Goal: Task Accomplishment & Management: Complete application form

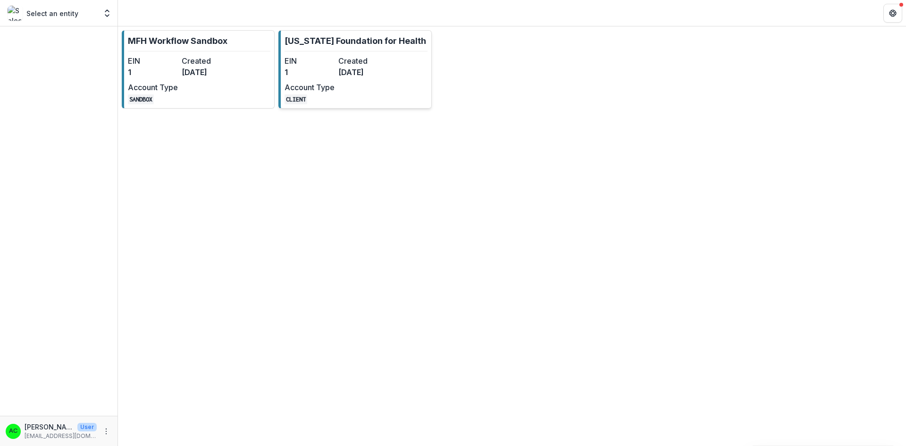
click at [333, 69] on dd "1" at bounding box center [310, 72] width 50 height 11
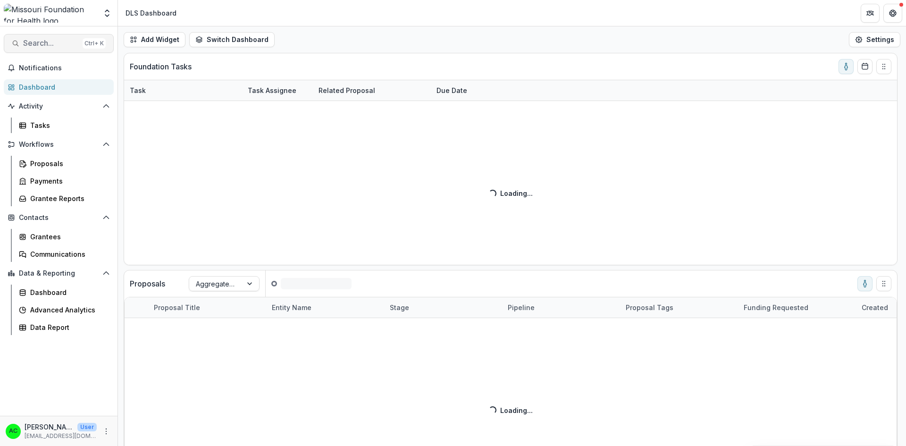
click at [66, 41] on span "Search..." at bounding box center [51, 43] width 56 height 9
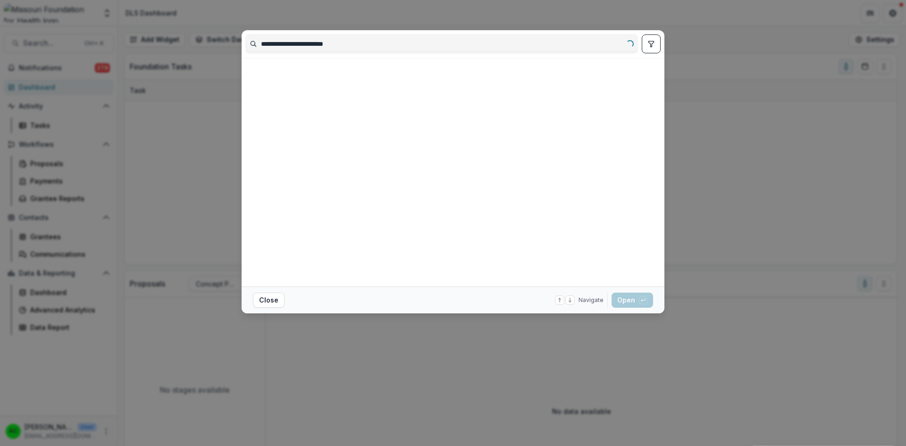
type input "**********"
click at [654, 43] on icon "toggle filters" at bounding box center [652, 44] width 8 height 8
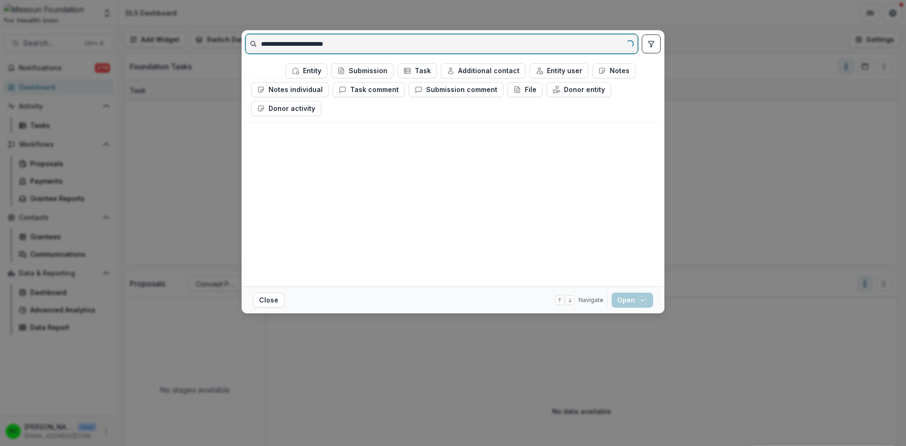
click at [555, 42] on input "**********" at bounding box center [442, 43] width 392 height 15
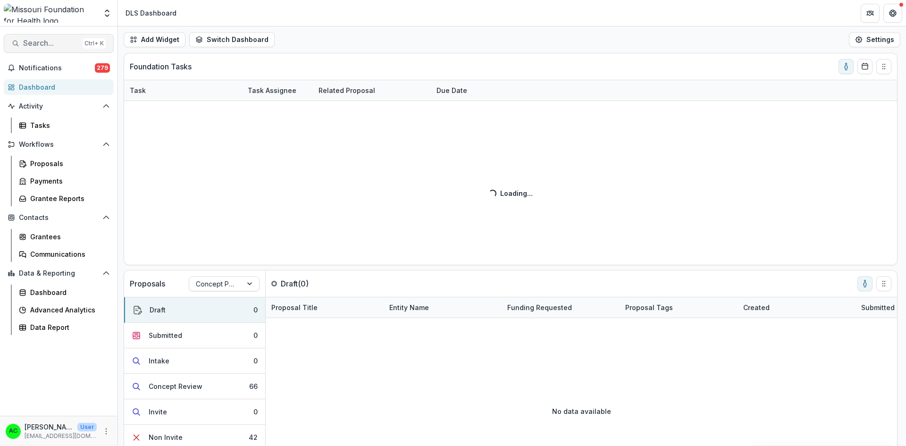
click at [69, 40] on span "Search..." at bounding box center [51, 43] width 56 height 9
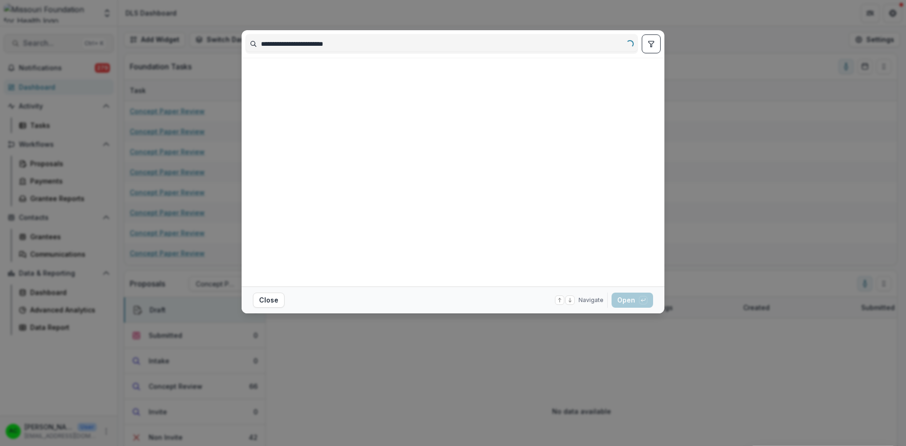
type input "**********"
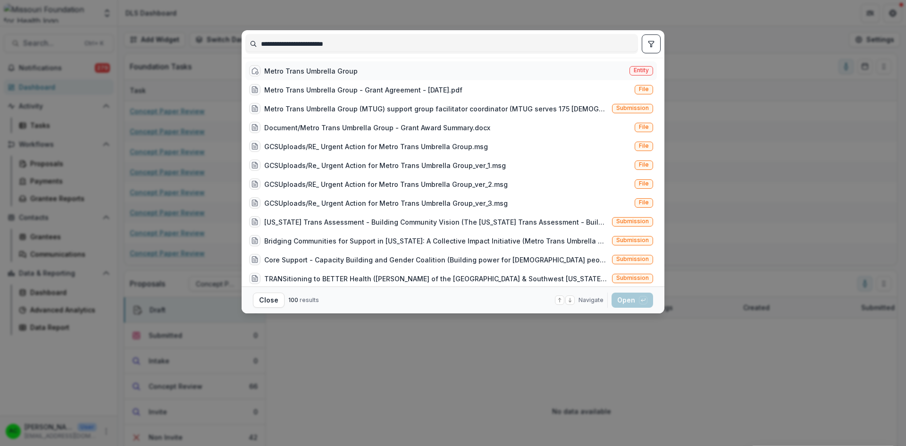
click at [634, 68] on span "Entity" at bounding box center [641, 70] width 15 height 7
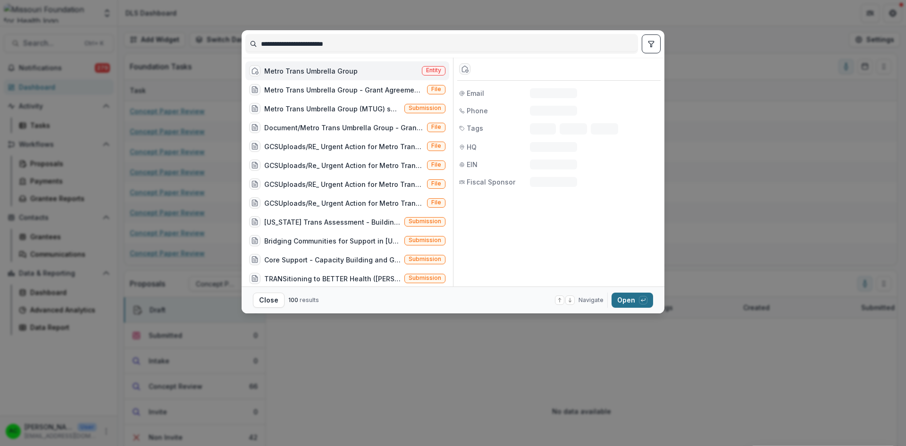
click at [629, 297] on button "Open with enter key" at bounding box center [633, 300] width 42 height 15
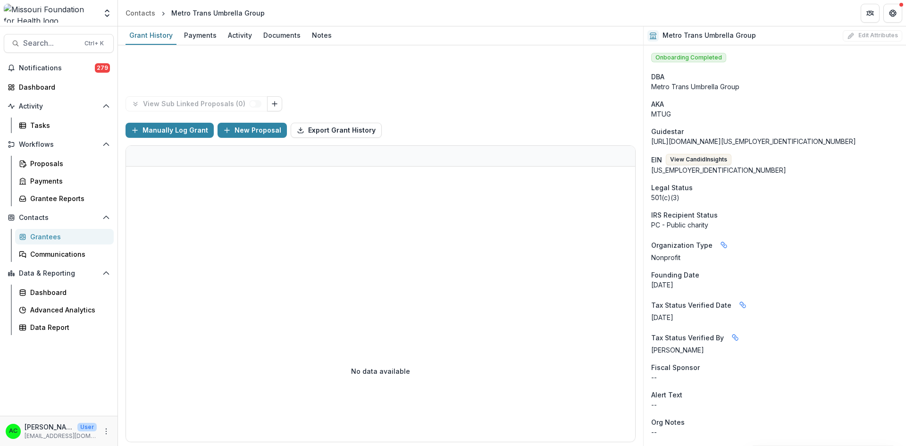
click at [346, 409] on div "No data available" at bounding box center [380, 371] width 509 height 142
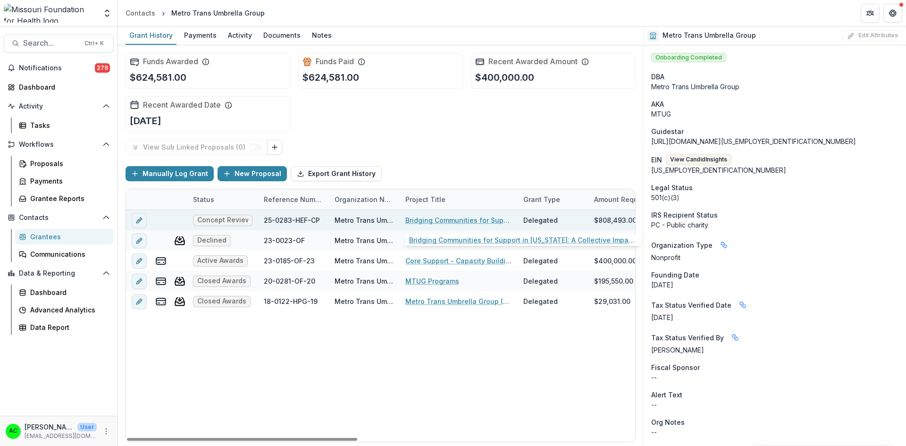
click at [431, 220] on link "Bridging Communities for Support in [US_STATE]: A Collective Impact Initiative" at bounding box center [459, 220] width 107 height 10
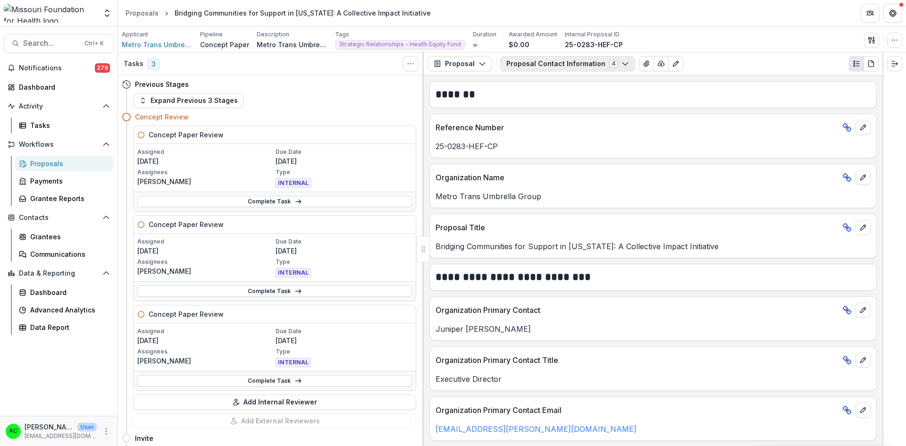
click at [609, 63] on button "Proposal Contact Information 4" at bounding box center [567, 63] width 135 height 15
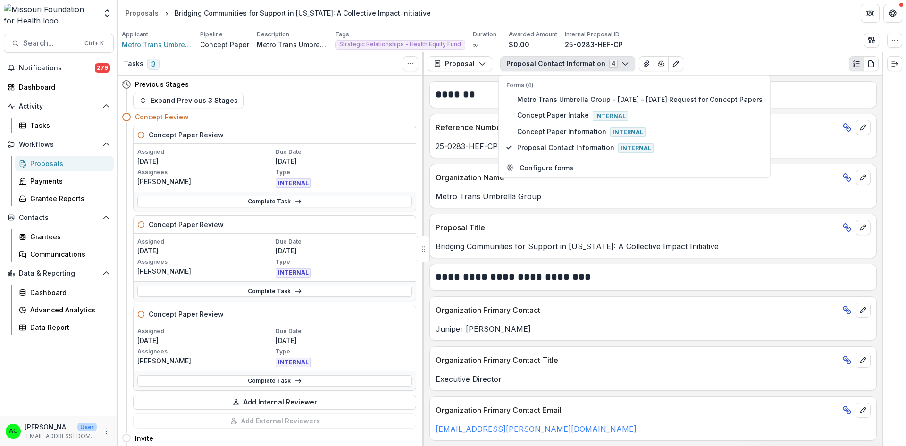
click at [609, 63] on button "Proposal Contact Information 4" at bounding box center [567, 63] width 135 height 15
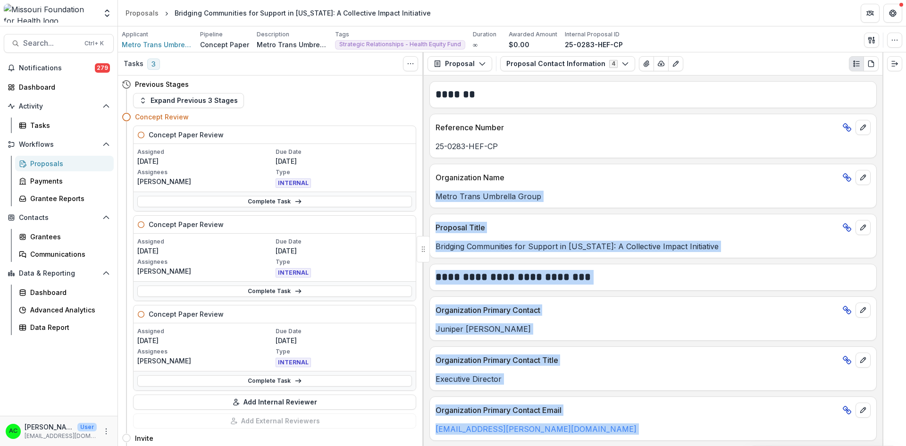
drag, startPoint x: 883, startPoint y: 115, endPoint x: 875, endPoint y: 183, distance: 67.9
click at [875, 183] on div "Tasks 3 Show Cancelled Tasks Previous Stages Expand Previous 3 Stages Concept R…" at bounding box center [512, 249] width 788 height 394
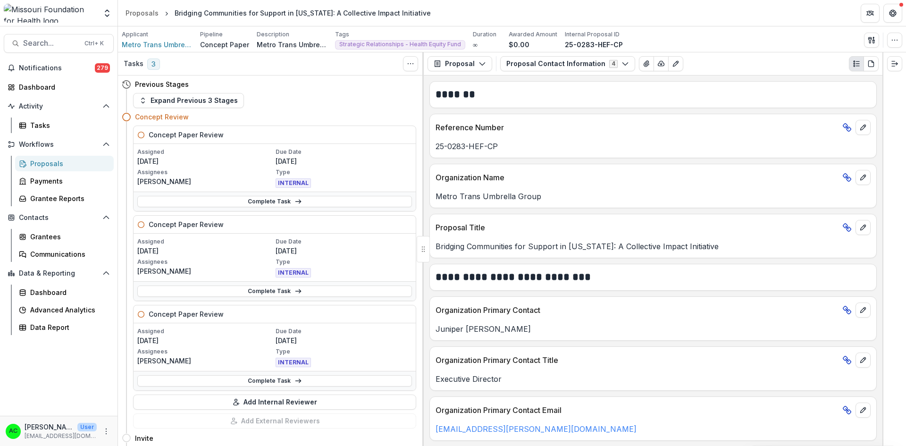
click at [815, 134] on div "Reference Number" at bounding box center [653, 124] width 447 height 21
click at [175, 45] on span "Metro Trans Umbrella Group" at bounding box center [157, 45] width 71 height 10
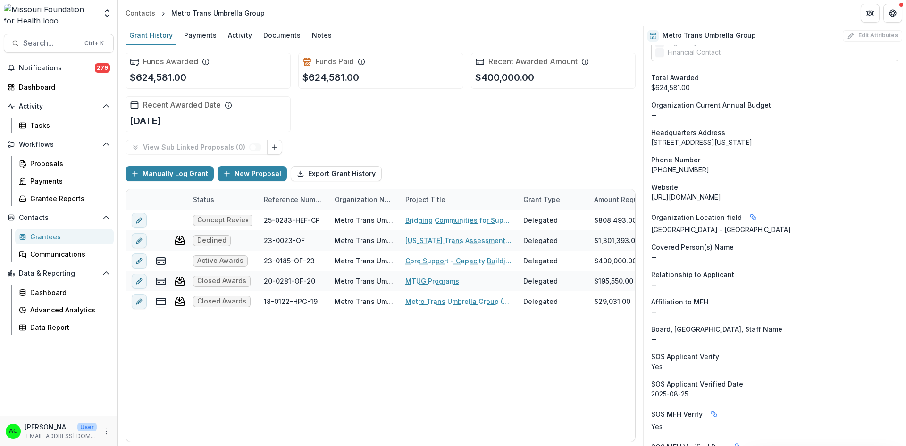
scroll to position [566, 0]
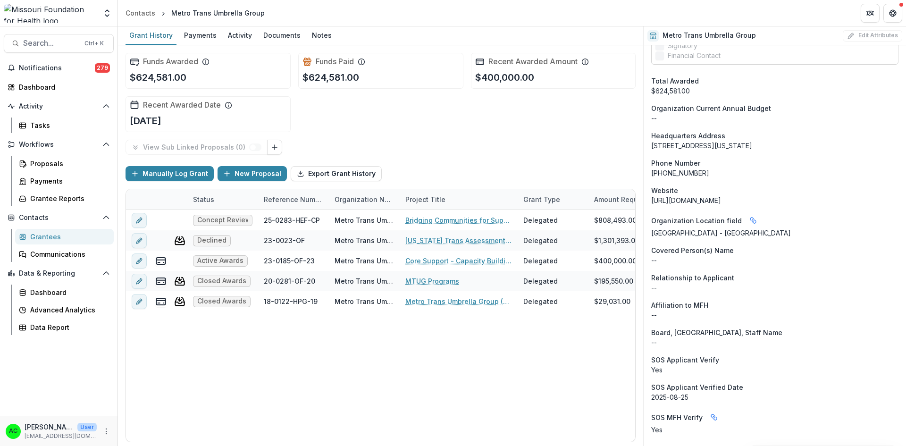
drag, startPoint x: 710, startPoint y: 175, endPoint x: 662, endPoint y: 174, distance: 47.7
click at [662, 174] on div "[PHONE_NUMBER]" at bounding box center [775, 173] width 247 height 10
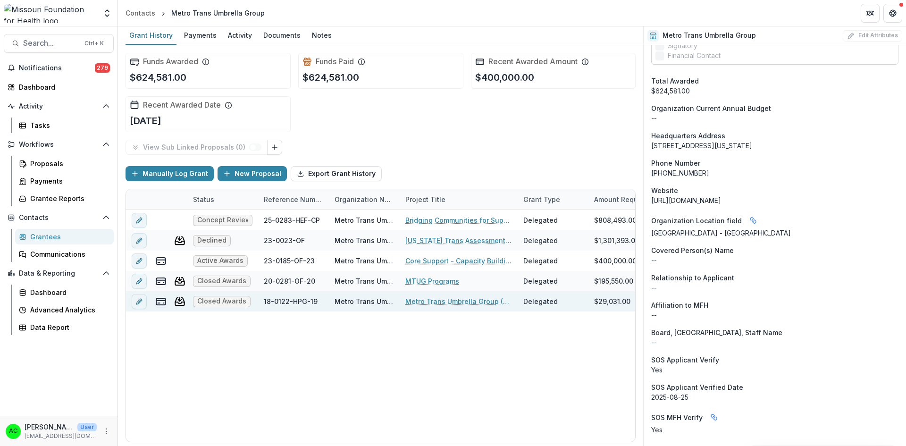
copy div "[PHONE_NUMBER]"
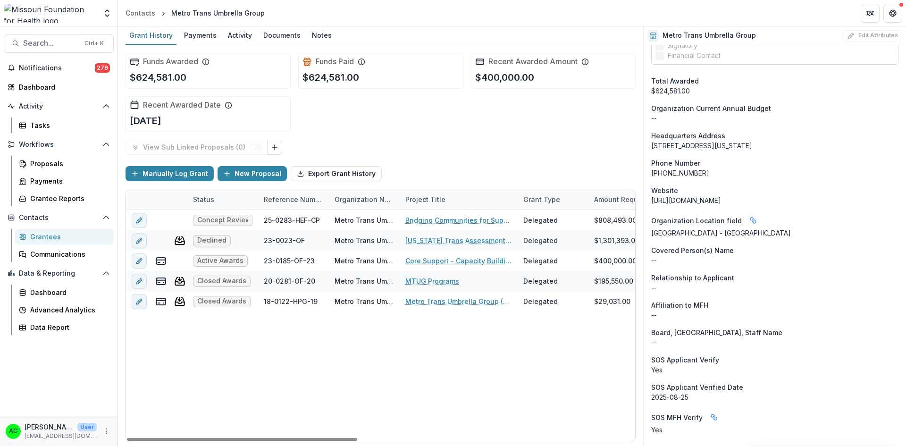
click at [473, 412] on div "Concept Review 25-0283-HEF-CP Metro Trans Umbrella Group Bridging Communities f…" at bounding box center [688, 326] width 1124 height 232
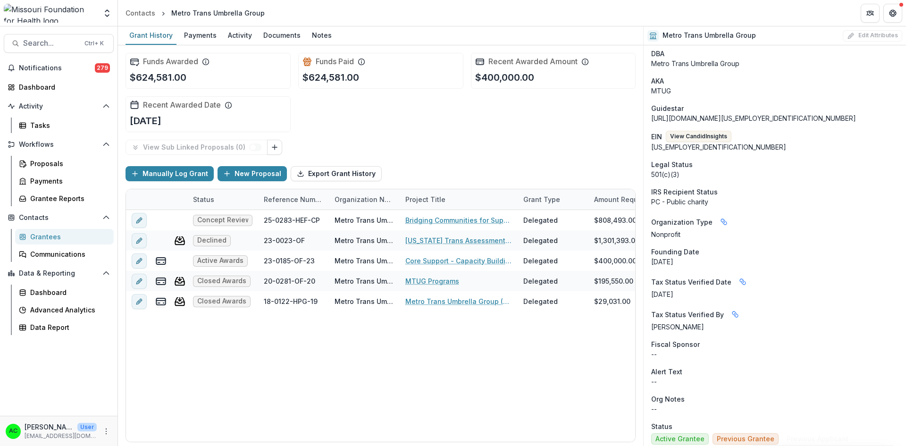
scroll to position [0, 0]
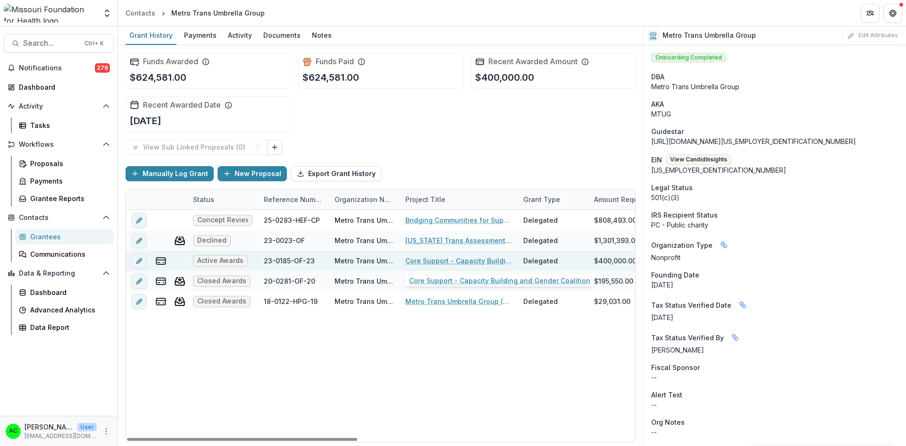
click at [433, 258] on link "Core Support - Capacity Building and Gender Coalition" at bounding box center [459, 261] width 107 height 10
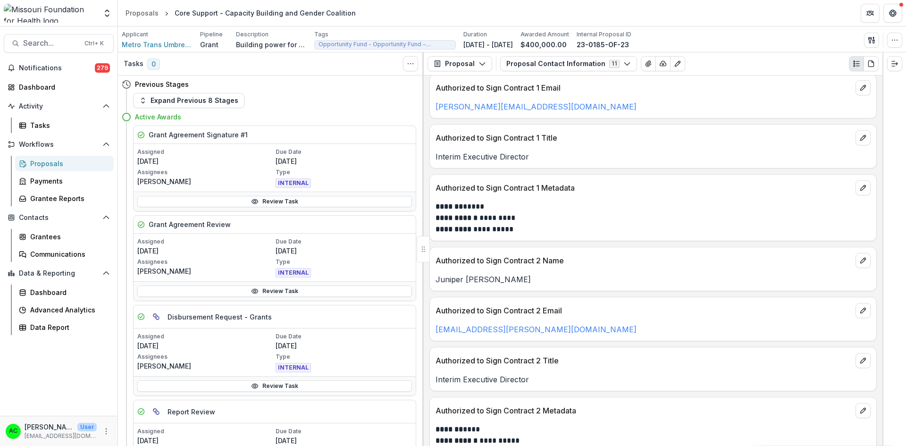
scroll to position [526, 0]
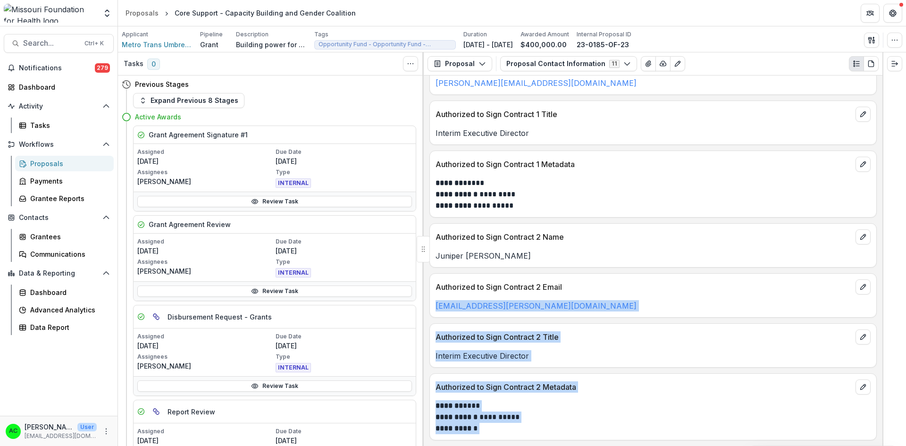
drag, startPoint x: 883, startPoint y: 310, endPoint x: 882, endPoint y: 288, distance: 21.7
click at [882, 288] on div "Tasks 0 Show Cancelled Tasks Previous Stages Expand Previous 8 Stages Active Aw…" at bounding box center [512, 249] width 788 height 394
click at [869, 320] on div "**********" at bounding box center [653, 261] width 459 height 371
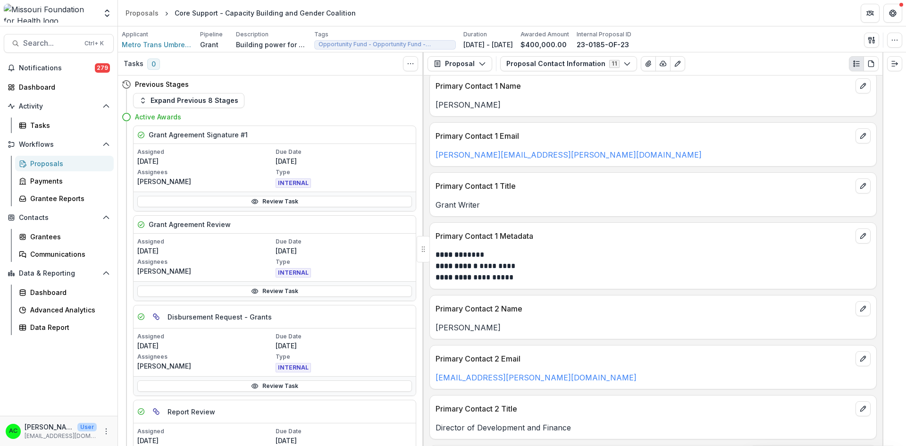
scroll to position [0, 0]
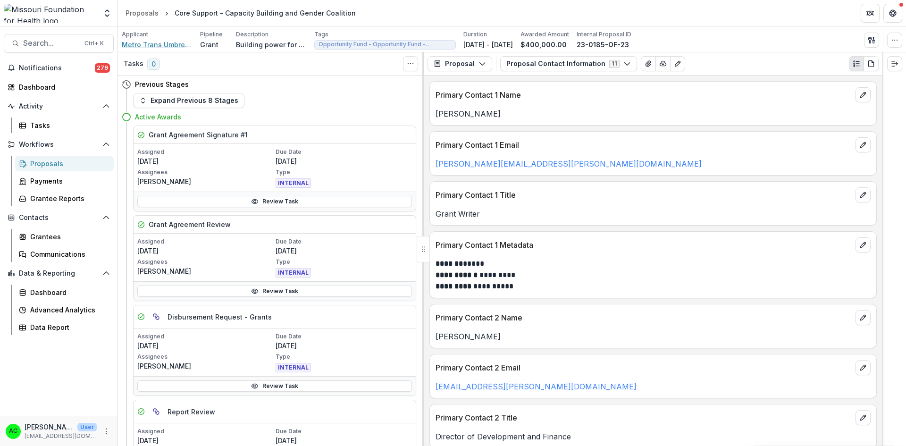
click at [134, 41] on span "Metro Trans Umbrella Group" at bounding box center [157, 45] width 71 height 10
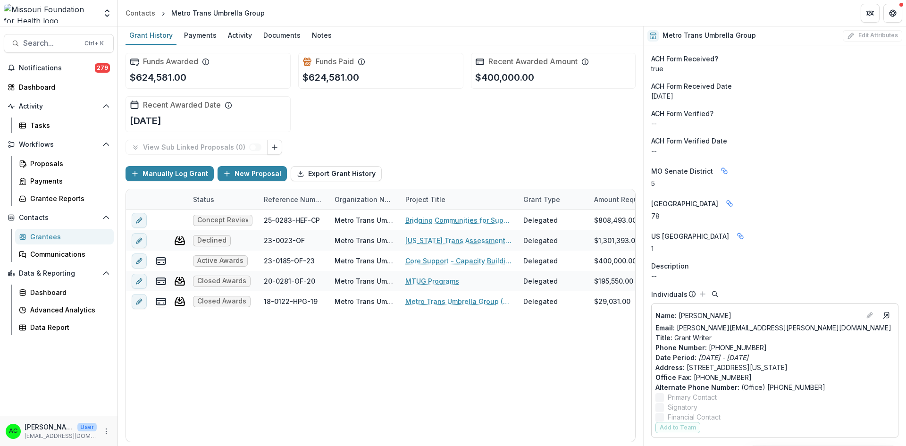
scroll to position [1032, 0]
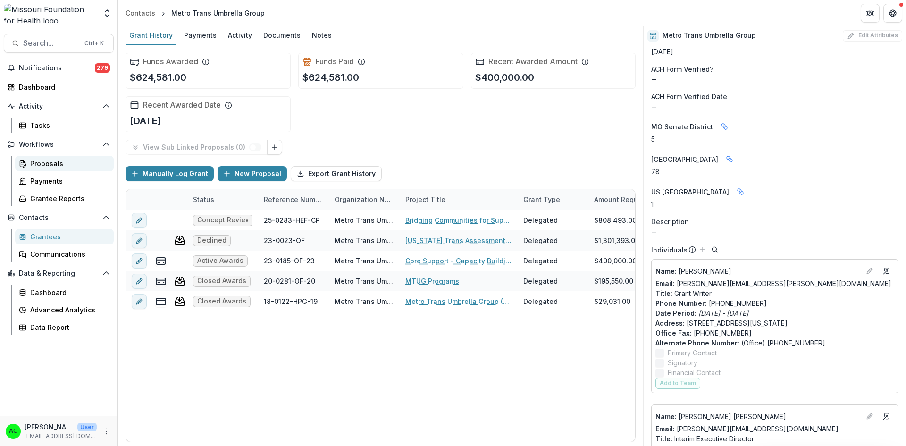
click at [48, 162] on div "Proposals" at bounding box center [68, 164] width 76 height 10
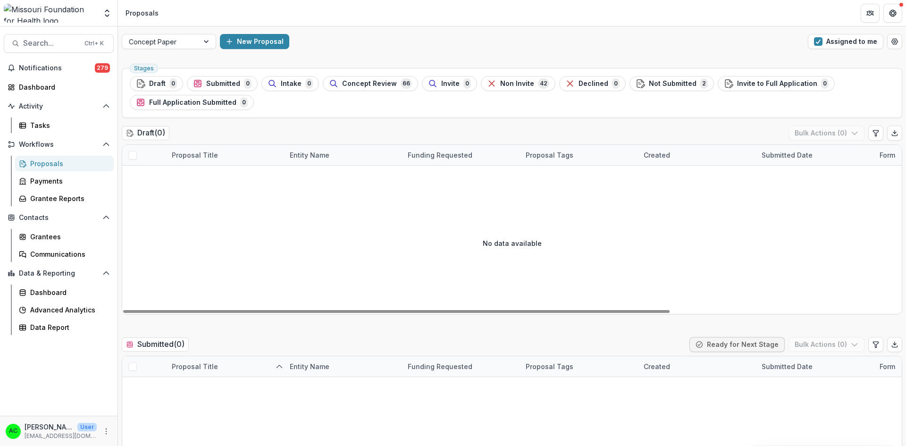
click at [74, 163] on div "Proposals" at bounding box center [68, 164] width 76 height 10
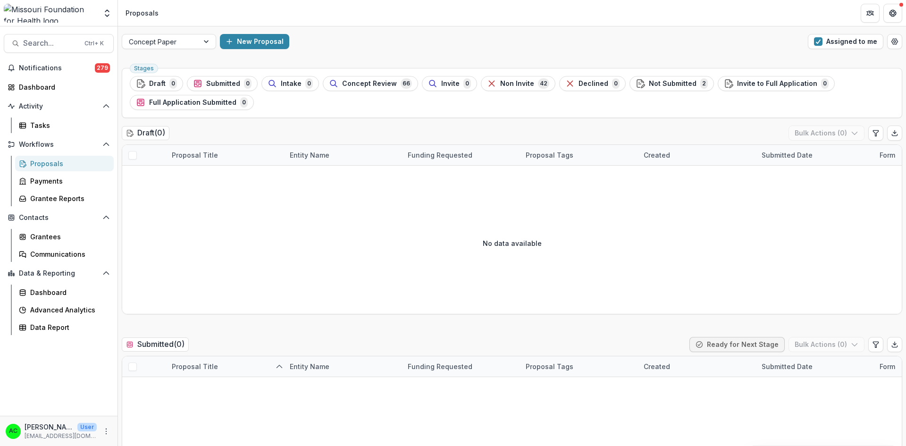
click at [57, 164] on div "Proposals" at bounding box center [68, 164] width 76 height 10
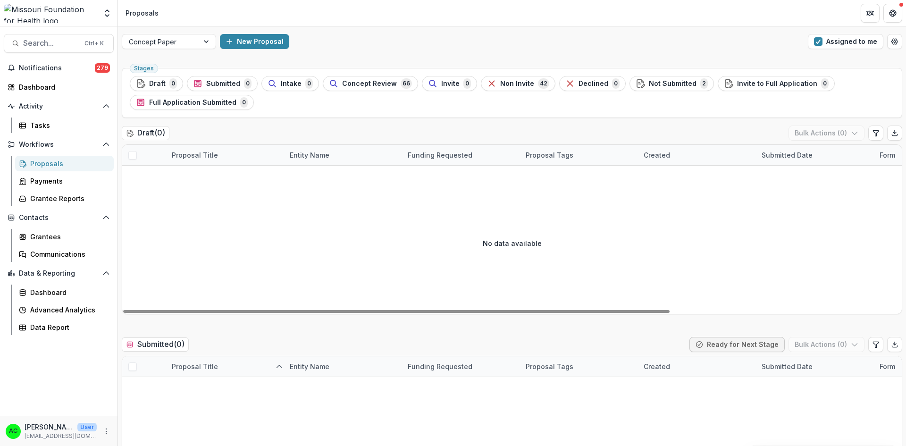
click at [42, 162] on div "Proposals" at bounding box center [68, 164] width 76 height 10
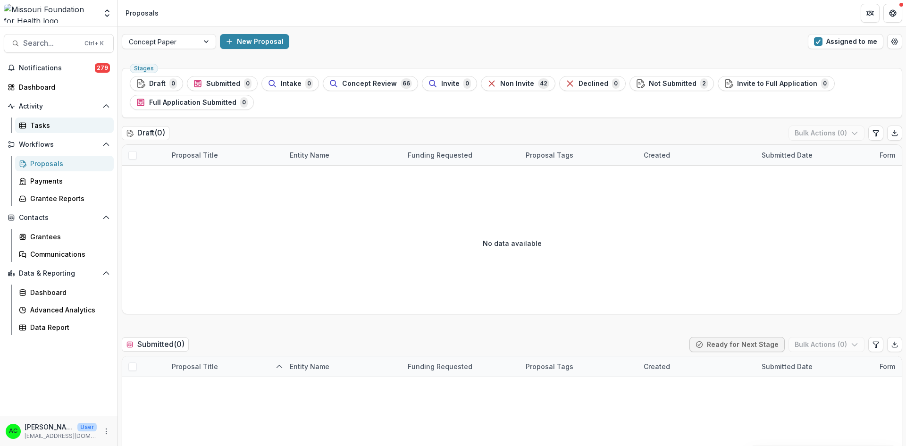
click at [42, 123] on div "Tasks" at bounding box center [68, 125] width 76 height 10
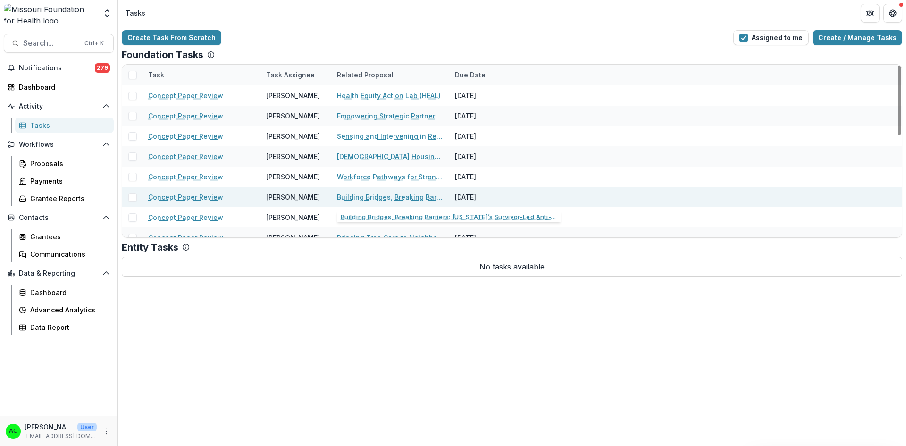
click at [417, 194] on link "Building Bridges, Breaking Barriers: [US_STATE]’s Survivor-Led Anti-Trafficking…" at bounding box center [390, 197] width 107 height 10
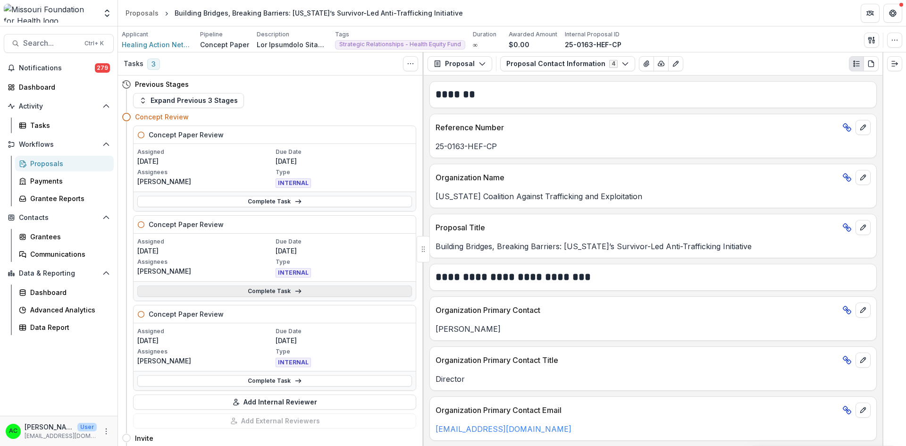
click at [316, 291] on link "Complete Task" at bounding box center [274, 291] width 275 height 11
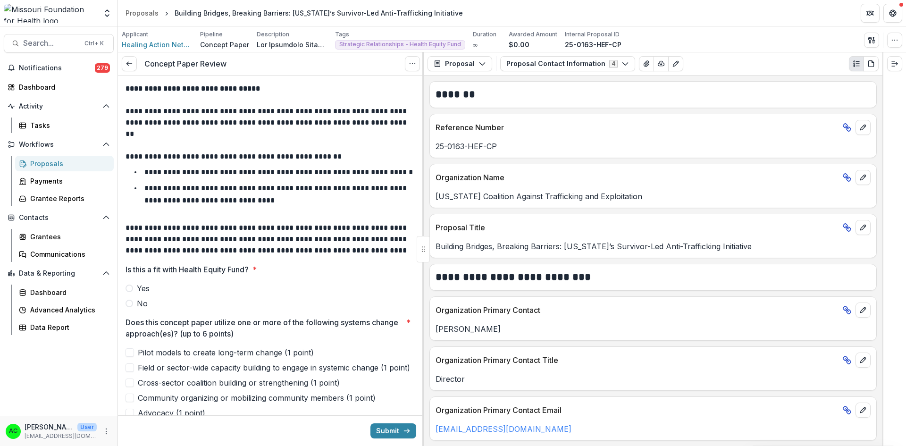
click at [623, 422] on div "[EMAIL_ADDRESS][DOMAIN_NAME]" at bounding box center [653, 426] width 447 height 17
click at [643, 60] on icon "View Attached Files" at bounding box center [647, 64] width 8 height 8
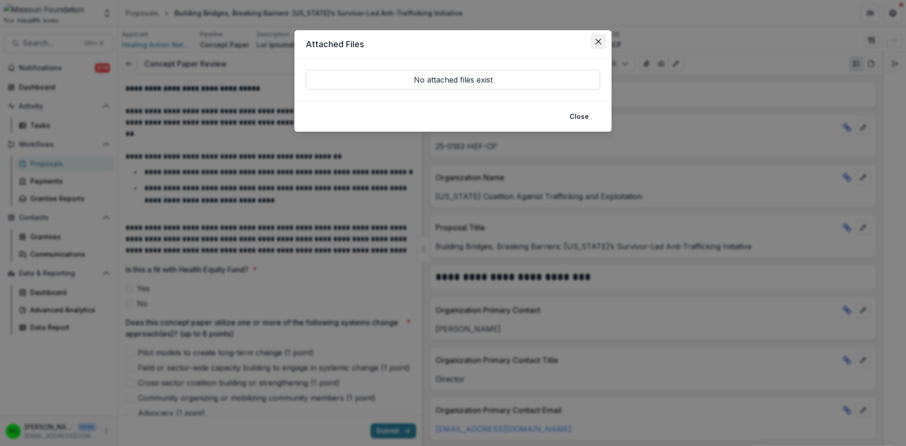
click at [601, 41] on icon "Close" at bounding box center [599, 42] width 6 height 6
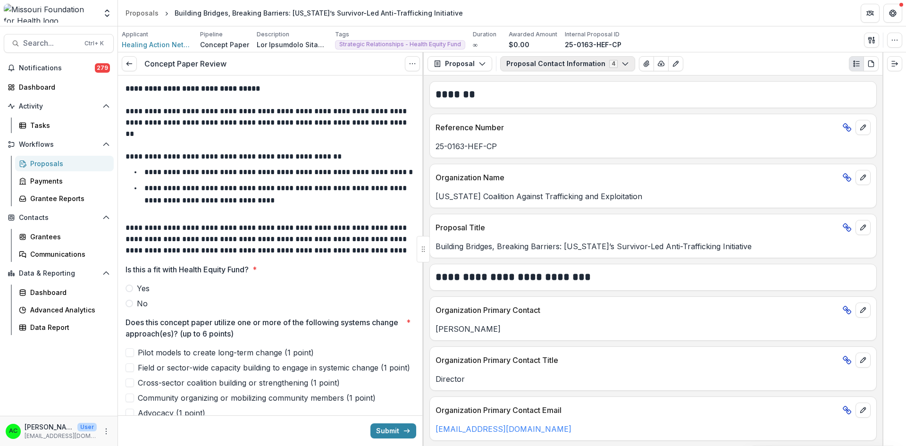
click at [554, 70] on button "Proposal Contact Information 4" at bounding box center [567, 63] width 135 height 15
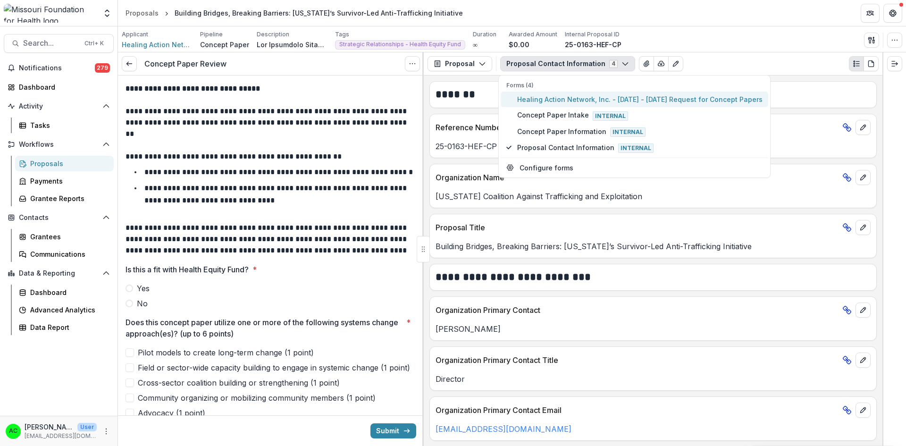
click at [542, 99] on span "Healing Action Network, Inc. - [DATE] - [DATE] Request for Concept Papers" at bounding box center [640, 99] width 246 height 10
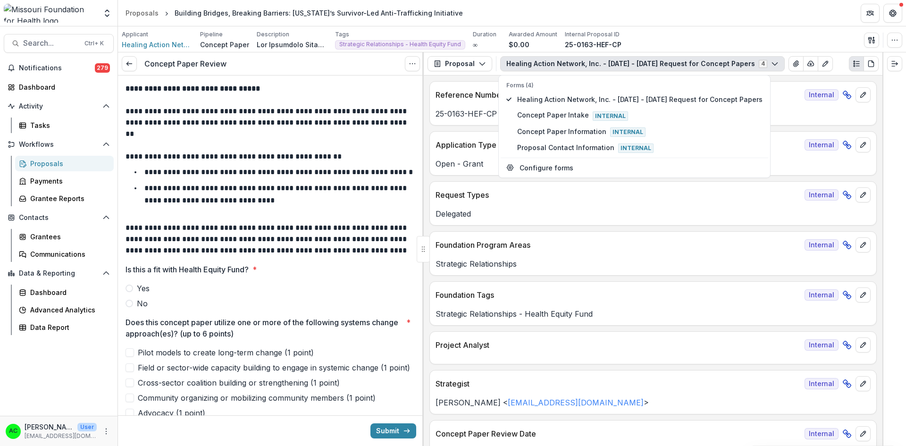
click at [675, 39] on div "Applicant Healing Action Network Inc Pipeline Concept Paper Description Descrip…" at bounding box center [512, 39] width 781 height 19
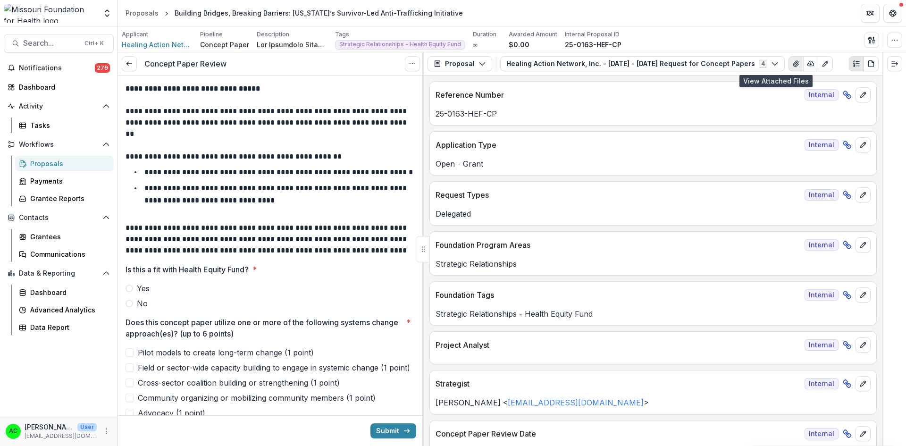
click at [793, 63] on icon "View Attached Files" at bounding box center [797, 64] width 8 height 8
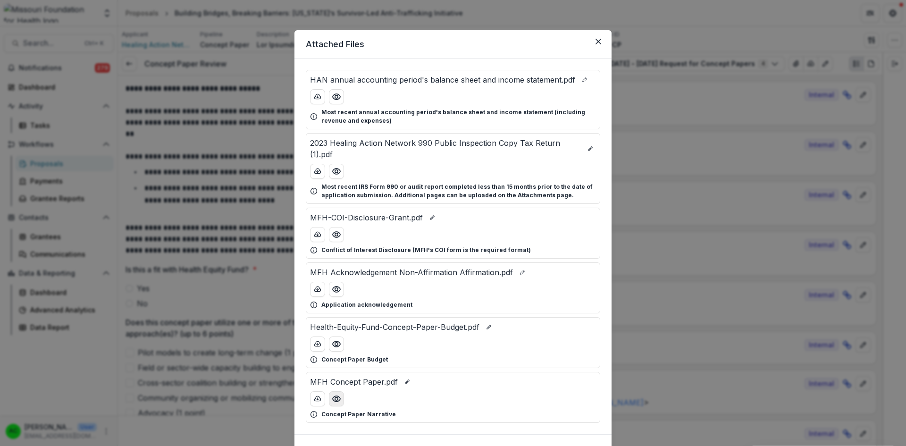
click at [337, 400] on icon "Preview MFH Concept Paper.pdf" at bounding box center [336, 398] width 9 height 9
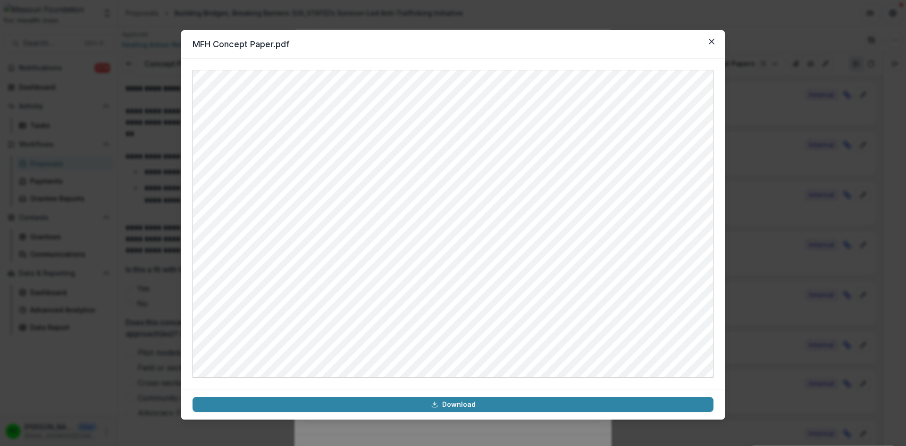
click at [714, 267] on div at bounding box center [453, 224] width 544 height 330
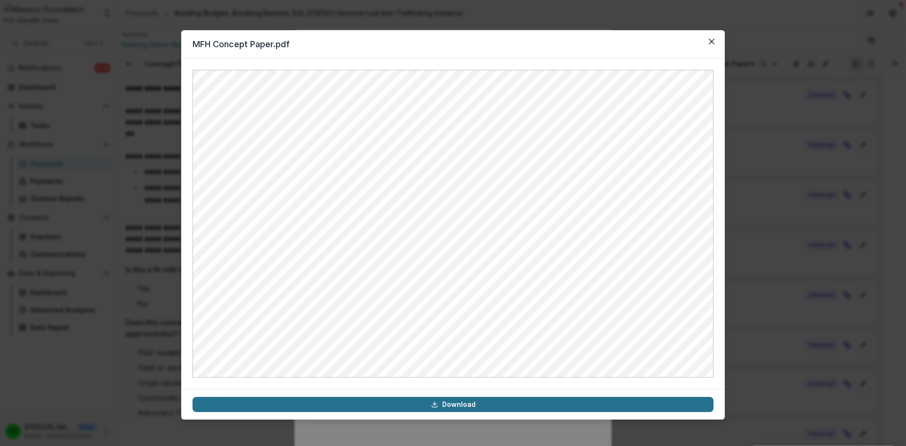
click at [659, 398] on link "Download" at bounding box center [453, 404] width 521 height 15
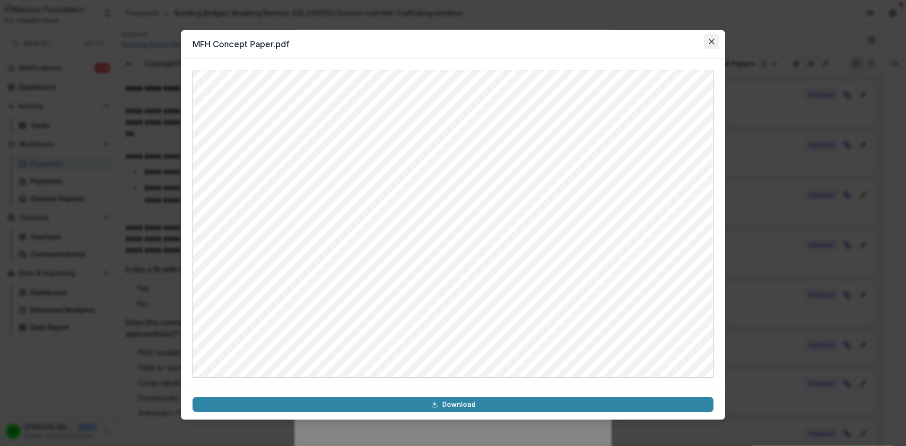
click at [714, 41] on icon "Close" at bounding box center [712, 42] width 6 height 6
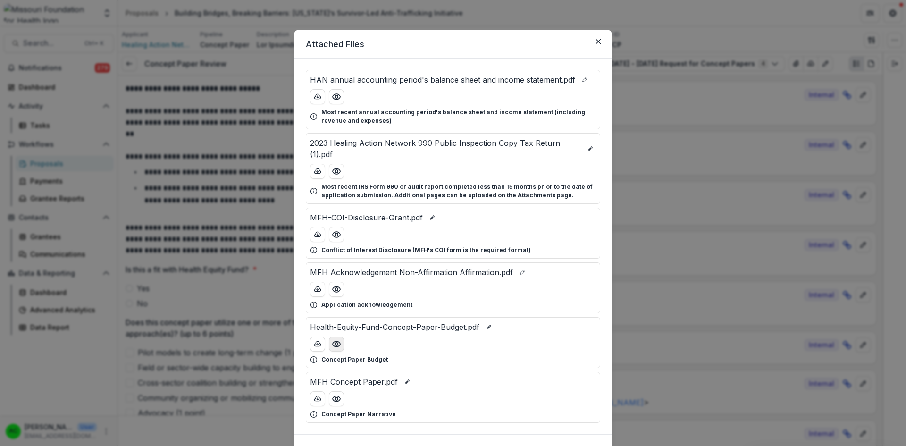
click at [334, 342] on icon "Preview Health-Equity-Fund-Concept-Paper-Budget.pdf" at bounding box center [337, 344] width 8 height 6
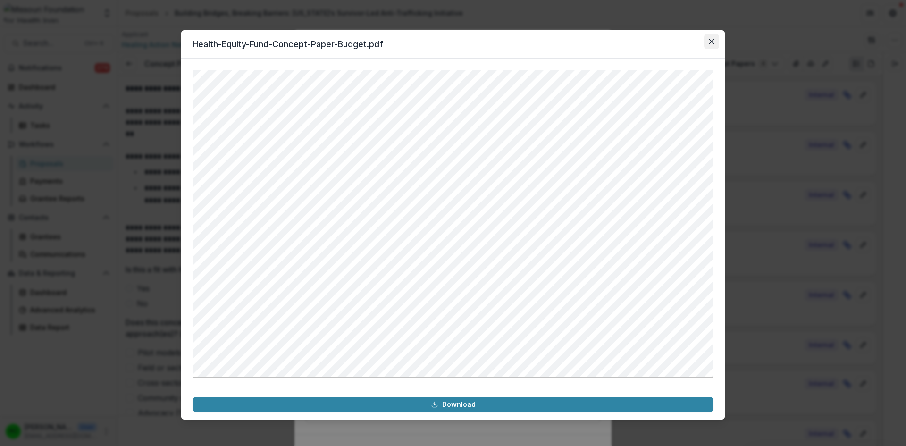
click at [712, 42] on icon "Close" at bounding box center [712, 42] width 6 height 6
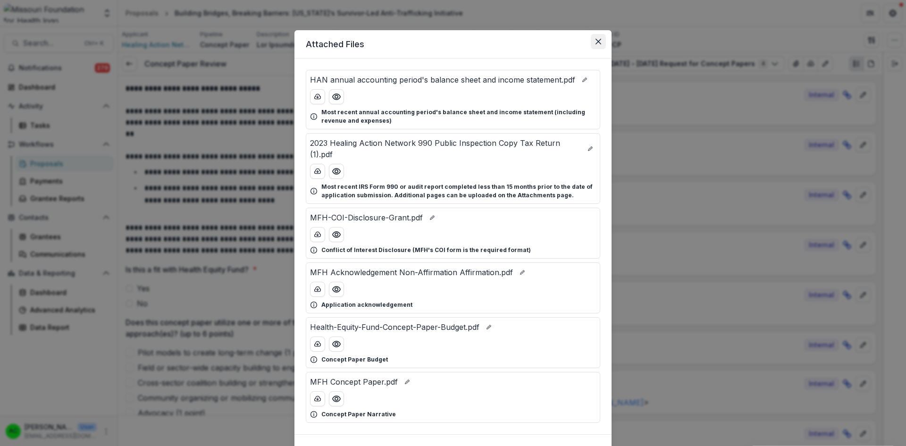
click at [594, 40] on button "Close" at bounding box center [598, 41] width 15 height 15
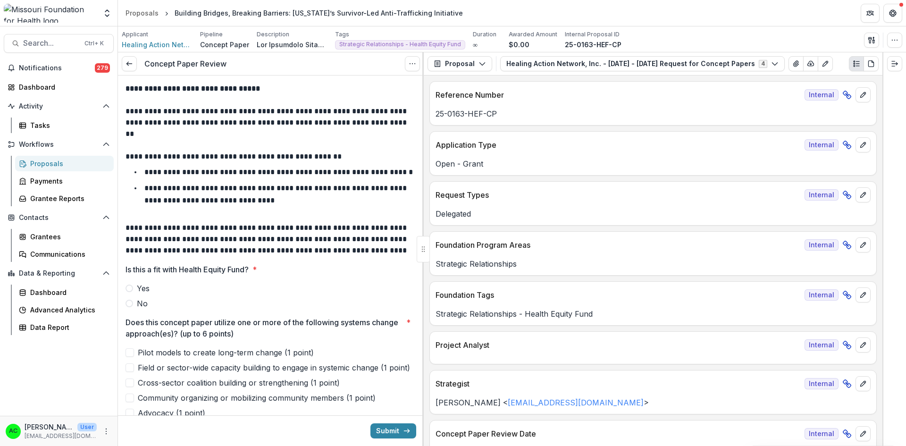
click at [134, 288] on label "Yes" at bounding box center [271, 288] width 291 height 11
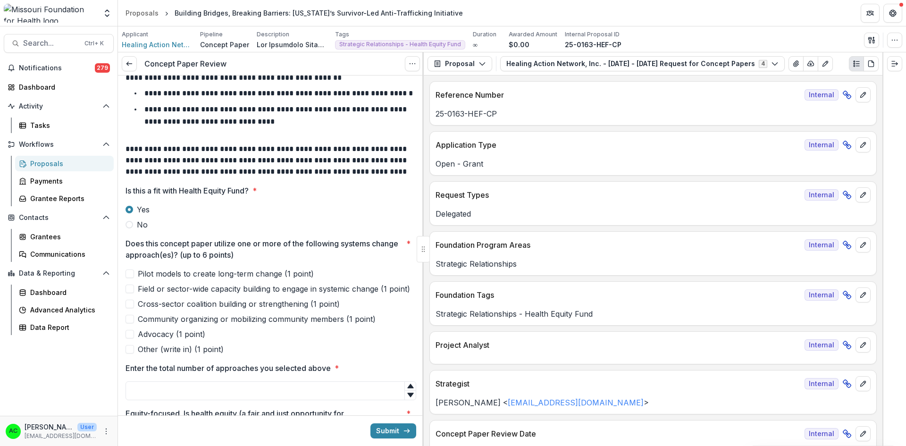
scroll to position [117, 0]
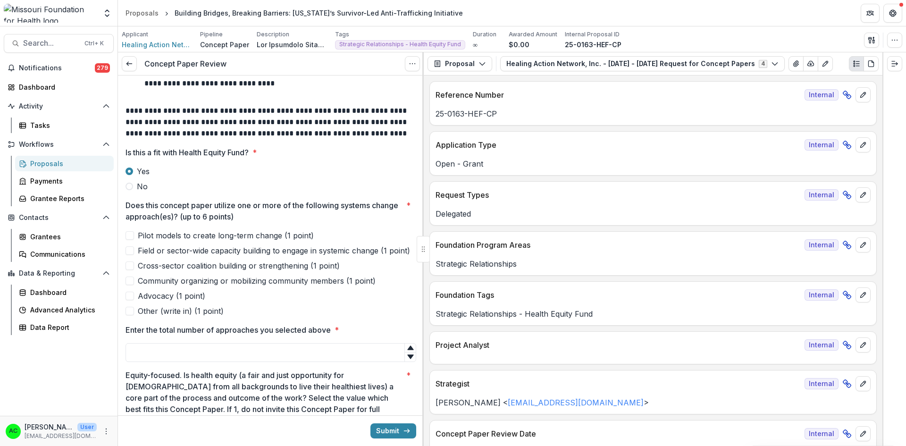
click at [129, 236] on span at bounding box center [130, 235] width 8 height 8
click at [129, 296] on span at bounding box center [130, 296] width 8 height 8
click at [144, 351] on input "Enter the total number of approaches you selected above *" at bounding box center [271, 352] width 291 height 19
type input "*"
click at [793, 64] on icon "View Attached Files" at bounding box center [797, 64] width 8 height 8
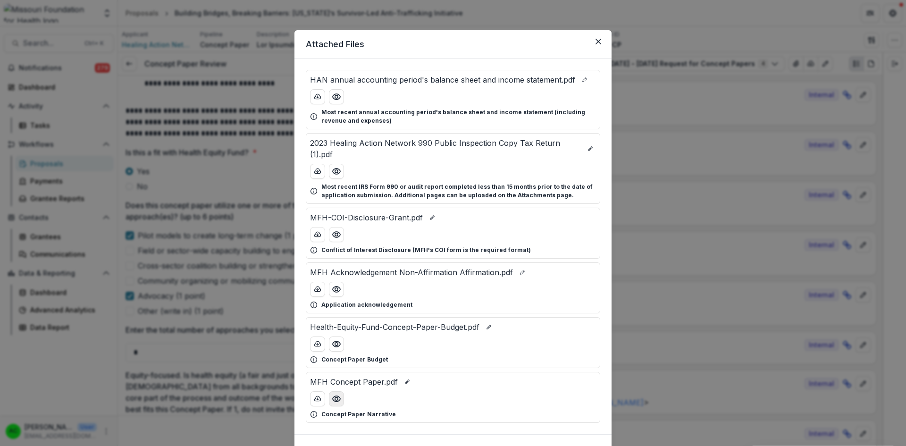
click at [335, 399] on circle "Preview MFH Concept Paper.pdf" at bounding box center [336, 399] width 3 height 3
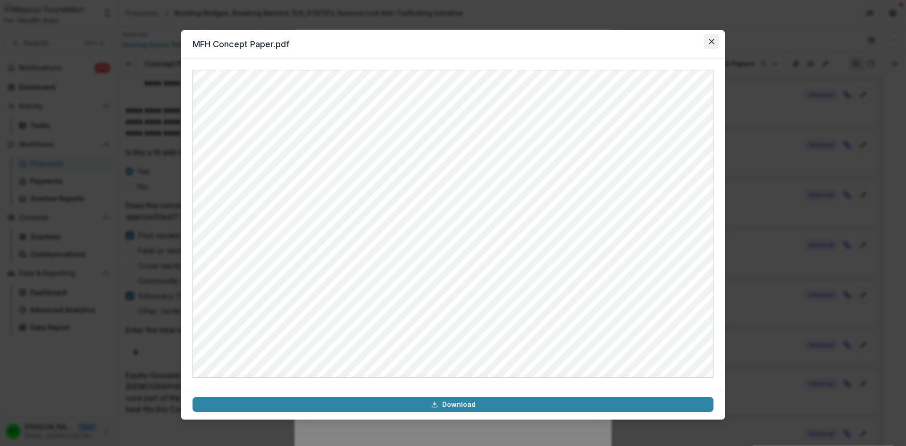
click at [710, 44] on button "Close" at bounding box center [711, 41] width 15 height 15
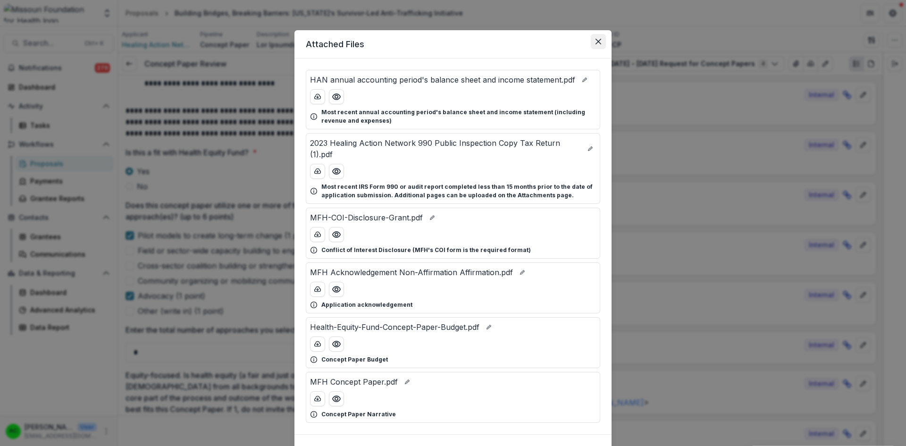
click at [596, 44] on icon "Close" at bounding box center [599, 42] width 6 height 6
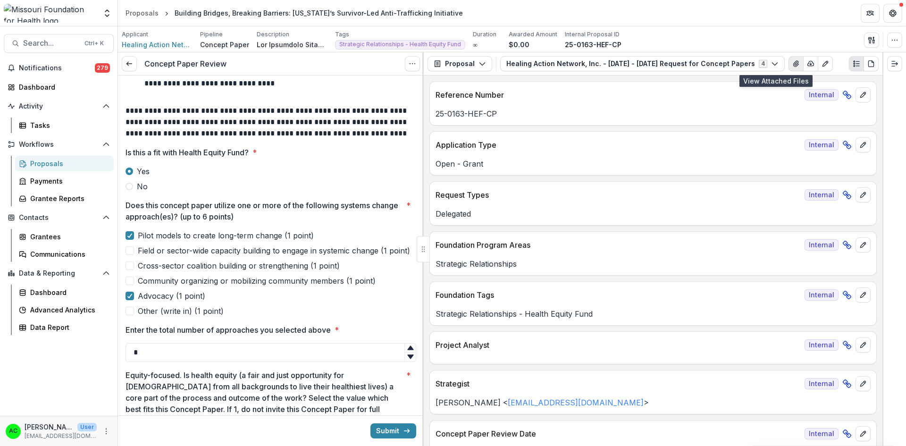
click at [793, 65] on icon "View Attached Files" at bounding box center [797, 64] width 8 height 8
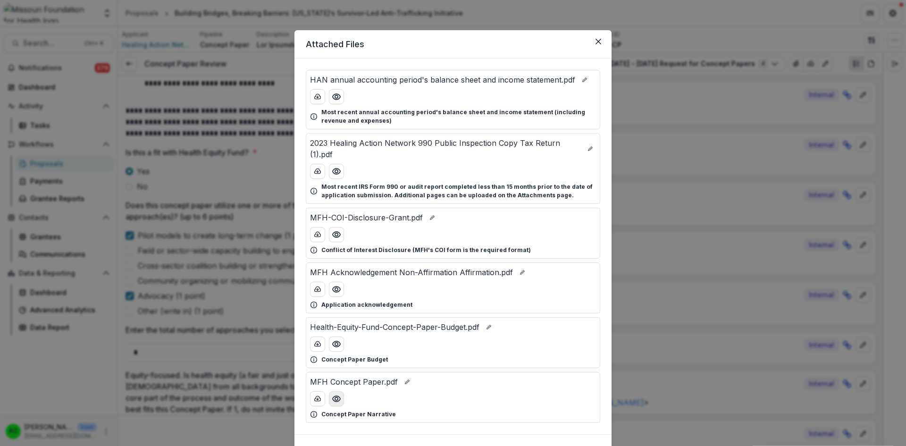
click at [335, 398] on circle "Preview MFH Concept Paper.pdf" at bounding box center [336, 399] width 3 height 3
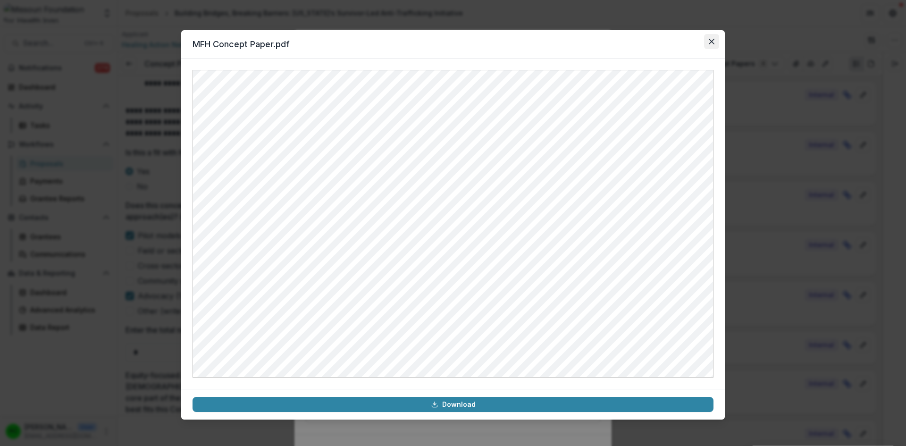
click at [713, 38] on button "Close" at bounding box center [711, 41] width 15 height 15
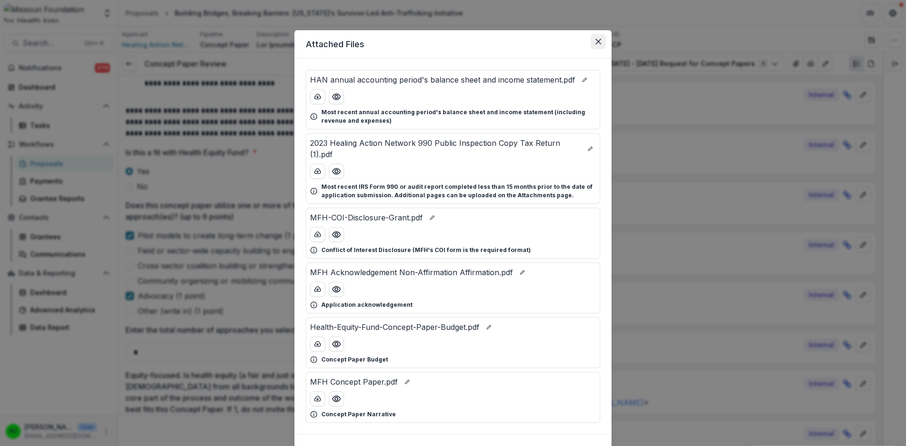
click at [597, 41] on icon "Close" at bounding box center [599, 42] width 6 height 6
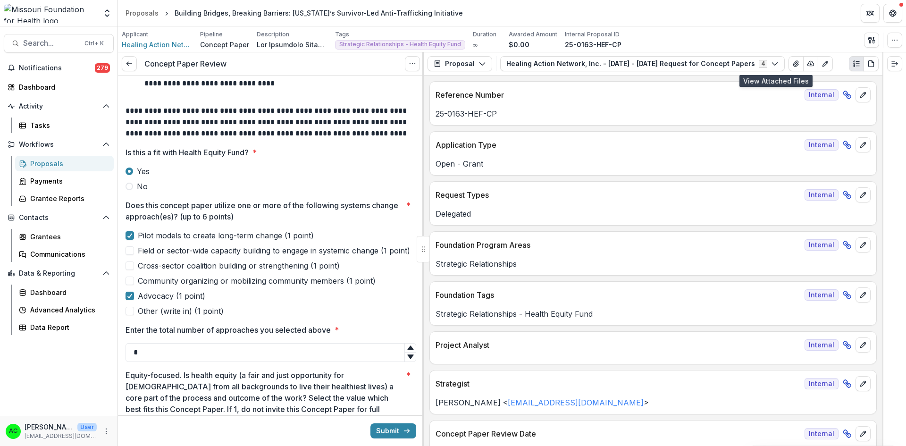
click at [127, 266] on span at bounding box center [130, 266] width 8 height 8
click at [167, 354] on input "*" at bounding box center [271, 352] width 291 height 19
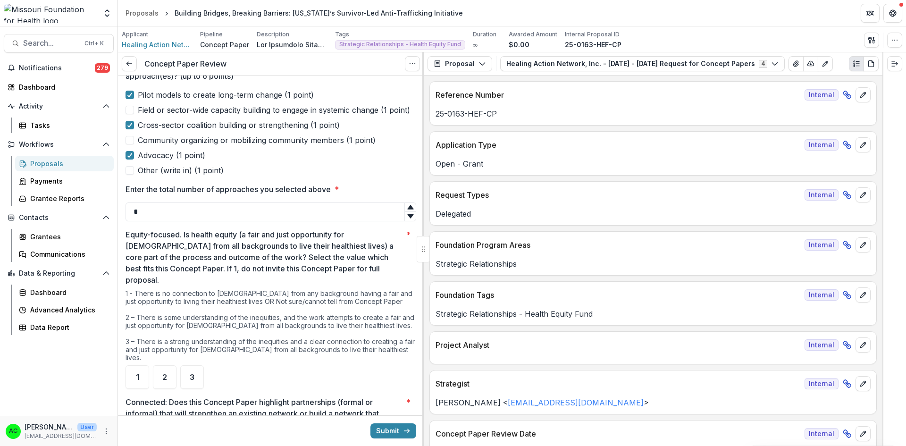
scroll to position [306, 0]
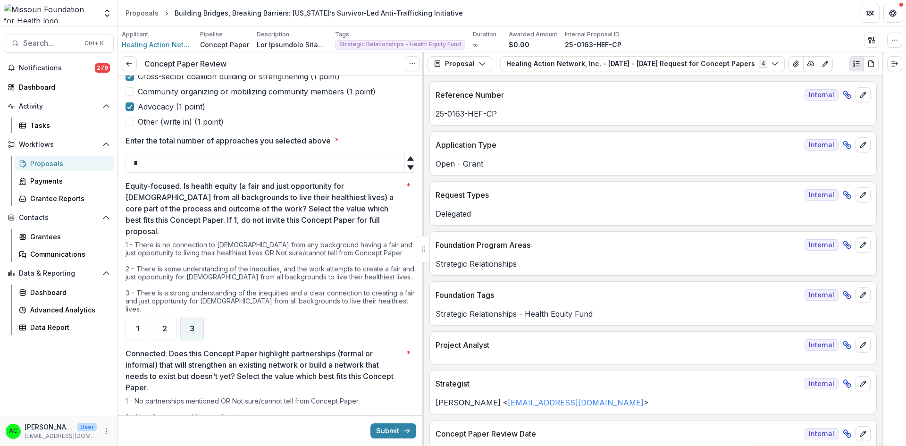
type input "*"
click at [189, 317] on div "3" at bounding box center [192, 329] width 24 height 24
drag, startPoint x: 421, startPoint y: 182, endPoint x: 420, endPoint y: 203, distance: 21.7
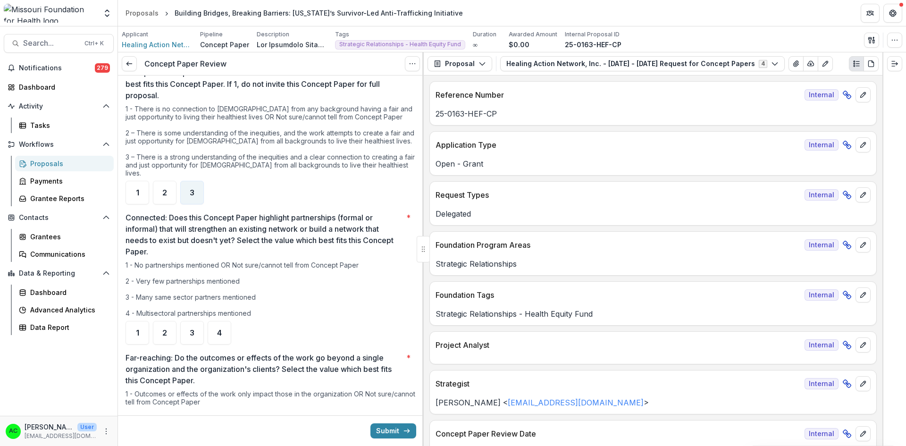
scroll to position [445, 0]
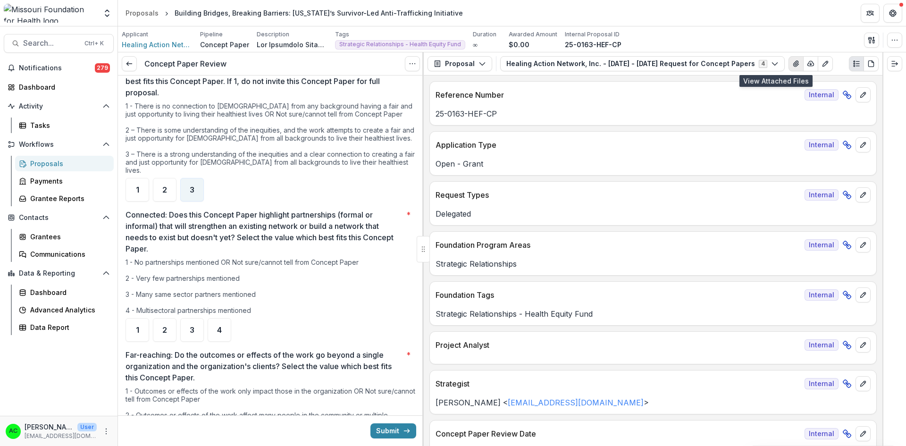
click at [789, 60] on button "View Attached Files" at bounding box center [796, 63] width 15 height 15
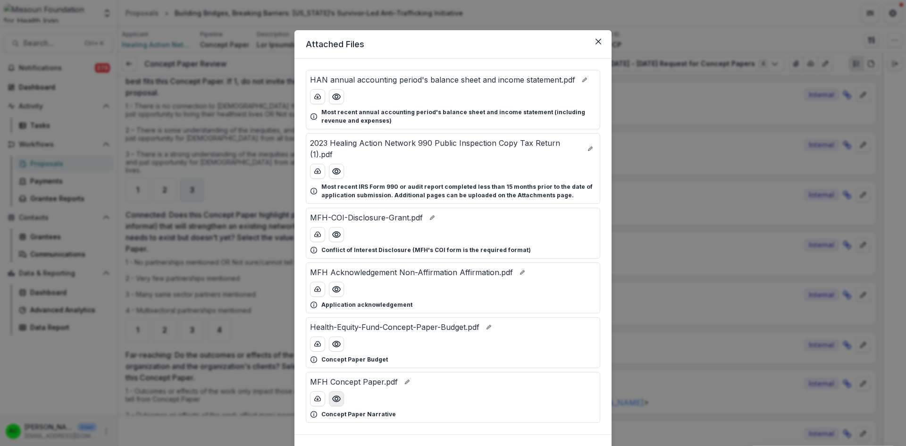
click at [339, 406] on button "Preview MFH Concept Paper.pdf" at bounding box center [336, 398] width 15 height 15
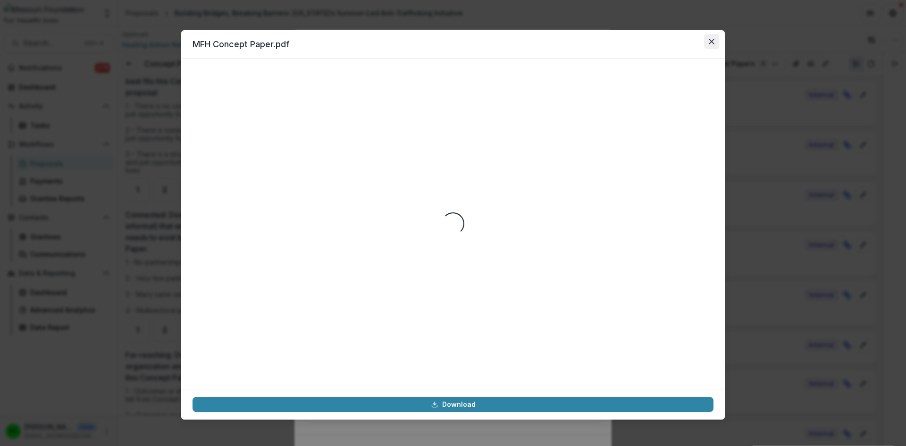
click at [715, 41] on button "Close" at bounding box center [711, 41] width 15 height 15
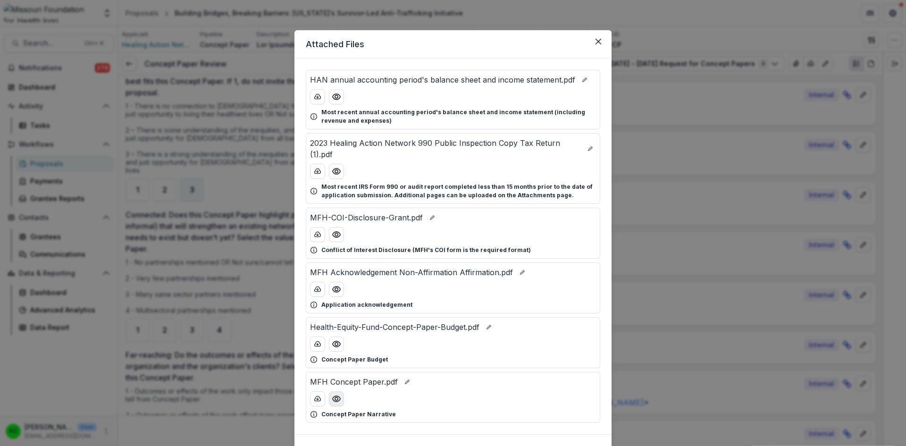
click at [335, 397] on icon "Preview MFH Concept Paper.pdf" at bounding box center [336, 398] width 9 height 9
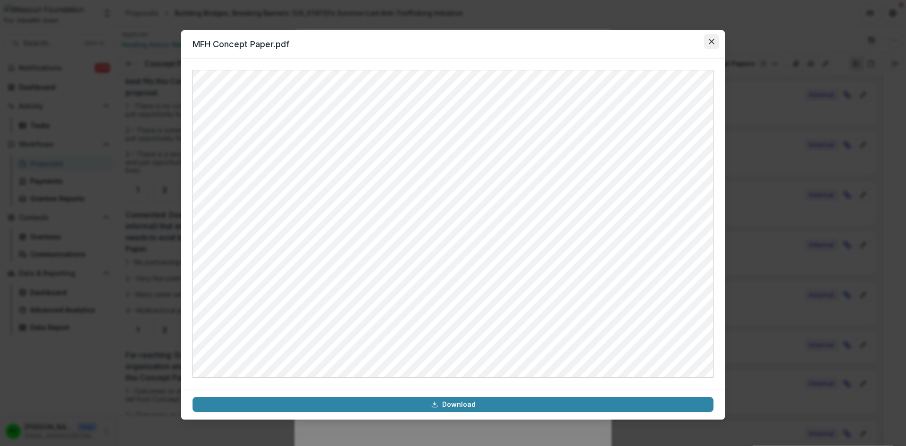
click at [716, 42] on button "Close" at bounding box center [711, 41] width 15 height 15
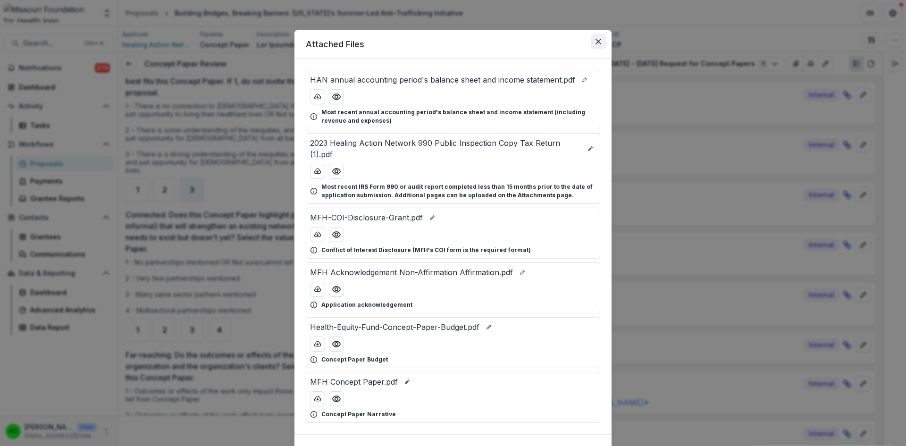
click at [599, 42] on icon "Close" at bounding box center [599, 42] width 6 height 6
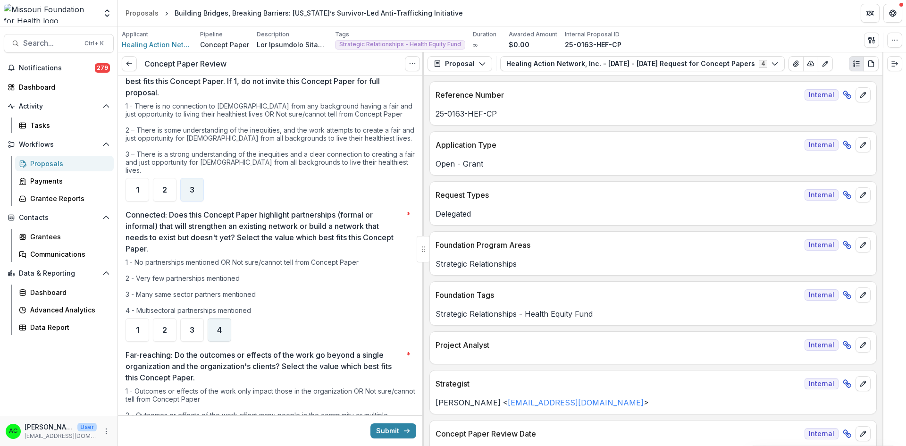
click at [221, 326] on span "4" at bounding box center [219, 330] width 5 height 8
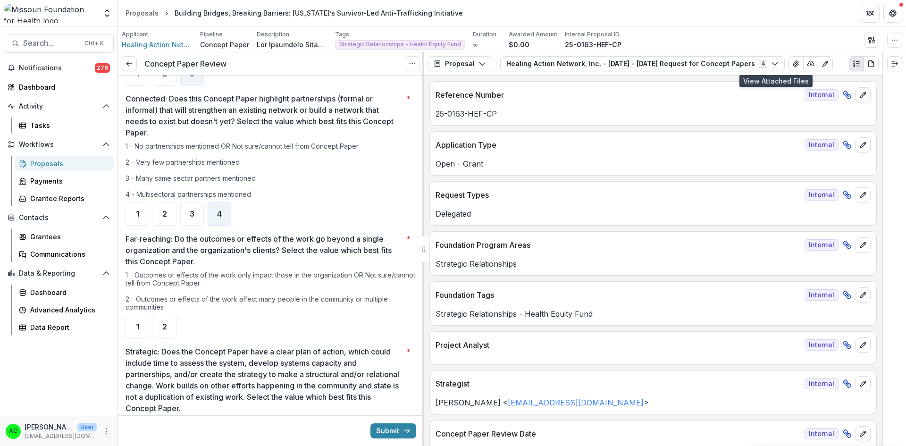
scroll to position [600, 0]
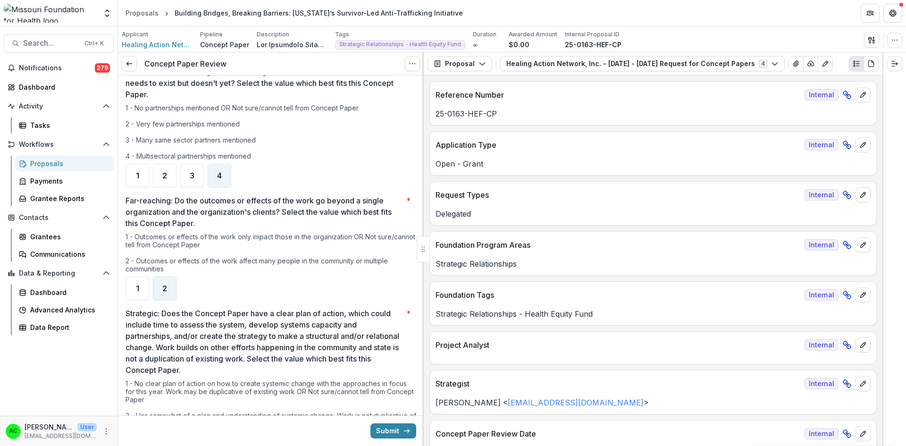
click at [170, 277] on div "2" at bounding box center [165, 289] width 24 height 24
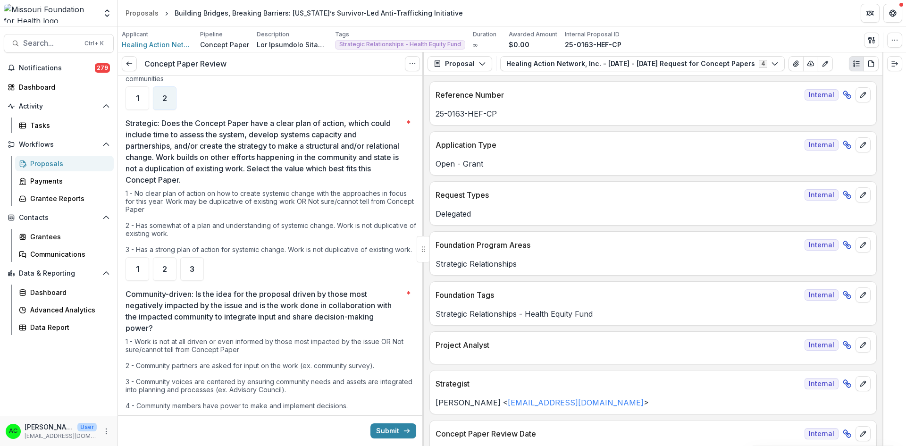
scroll to position [782, 0]
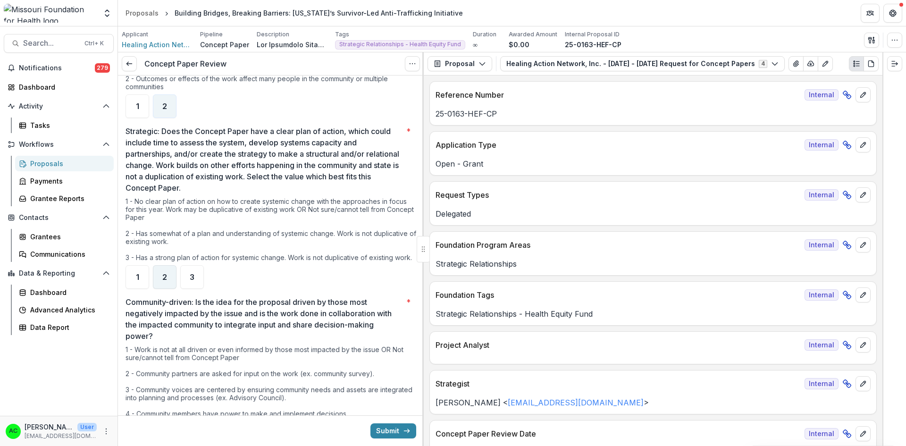
click at [169, 266] on div "2" at bounding box center [165, 277] width 24 height 24
drag, startPoint x: 421, startPoint y: 222, endPoint x: 421, endPoint y: 229, distance: 7.1
click at [421, 229] on div "**********" at bounding box center [271, 342] width 306 height 2097
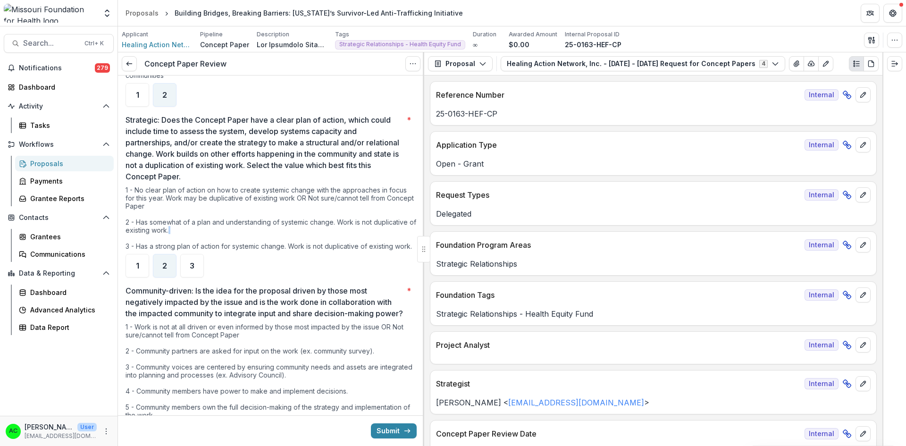
click at [423, 234] on div at bounding box center [423, 249] width 1 height 394
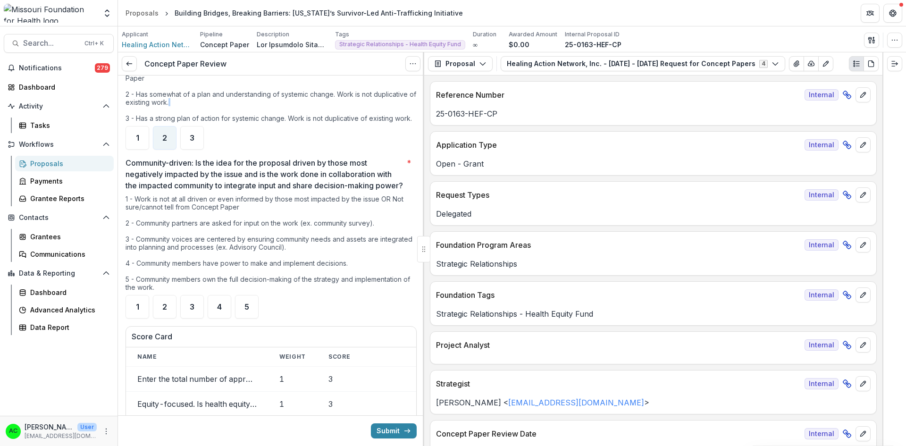
scroll to position [921, 0]
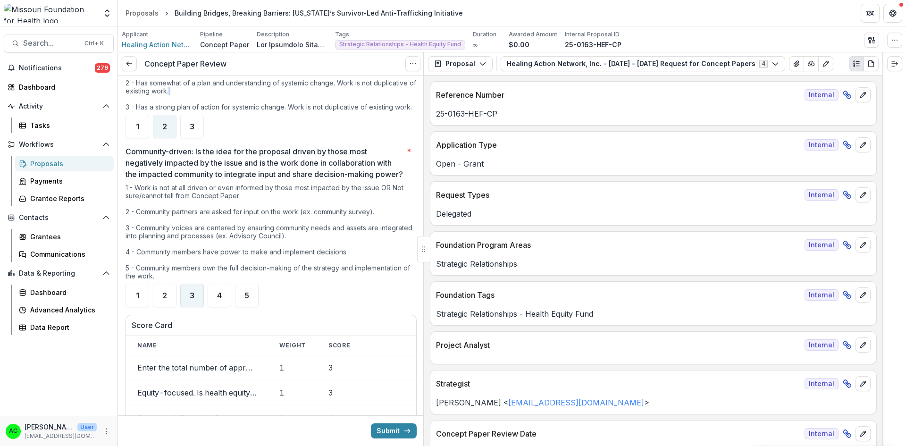
click at [194, 299] on span "3" at bounding box center [192, 296] width 5 height 8
click at [793, 67] on icon "View Attached Files" at bounding box center [797, 64] width 8 height 8
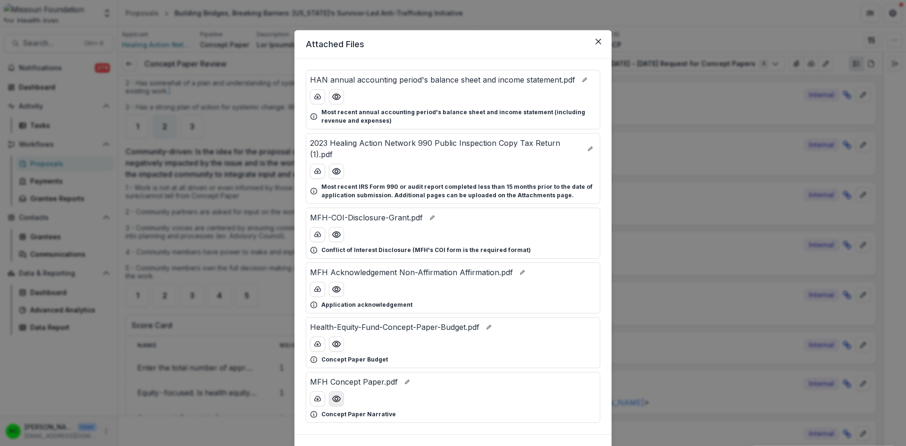
click at [338, 404] on button "Preview MFH Concept Paper.pdf" at bounding box center [336, 398] width 15 height 15
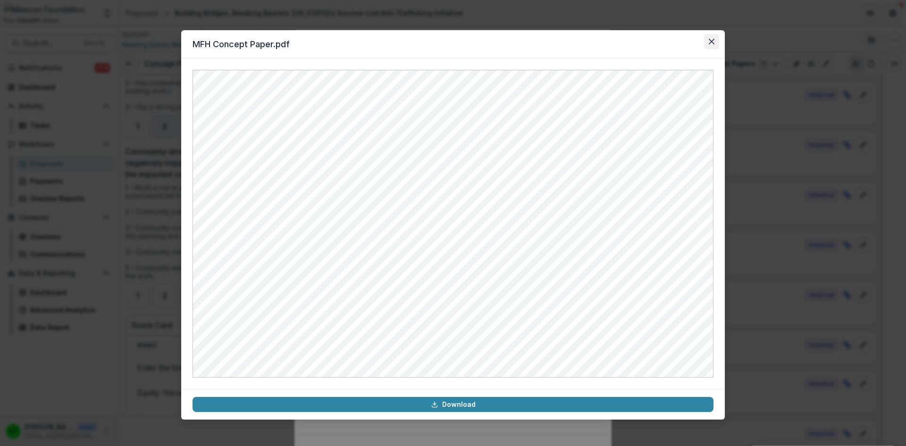
click at [711, 42] on icon "Close" at bounding box center [712, 42] width 6 height 6
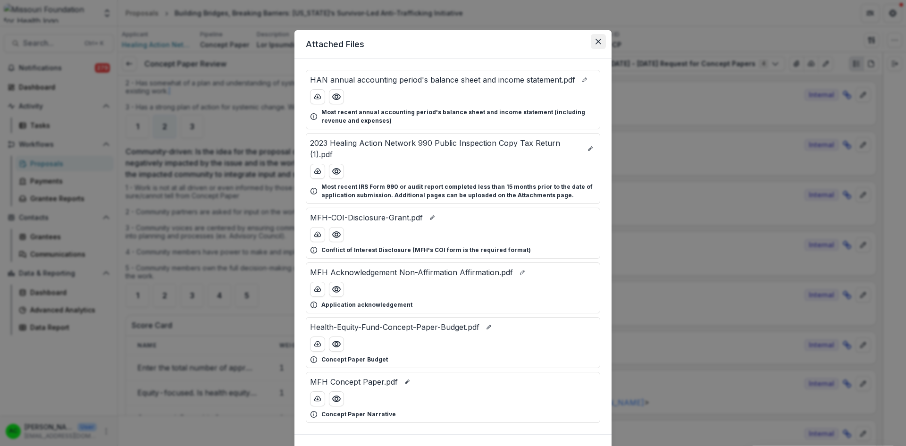
click at [601, 43] on button "Close" at bounding box center [598, 41] width 15 height 15
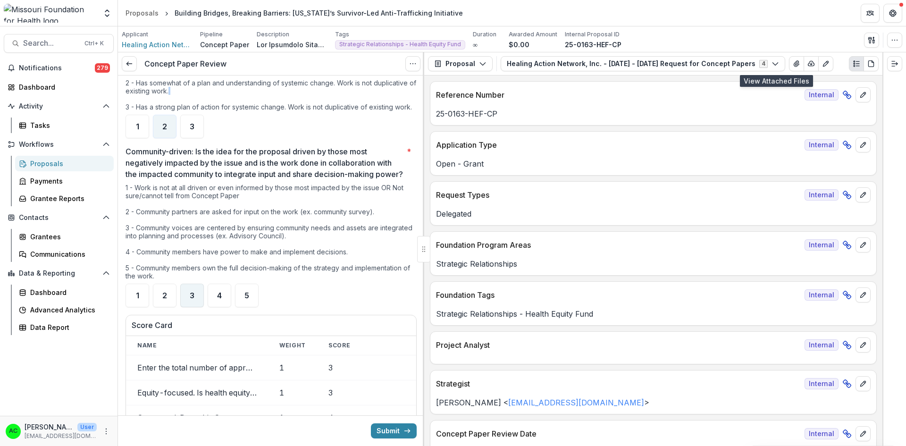
click at [190, 298] on span "3" at bounding box center [192, 296] width 5 height 8
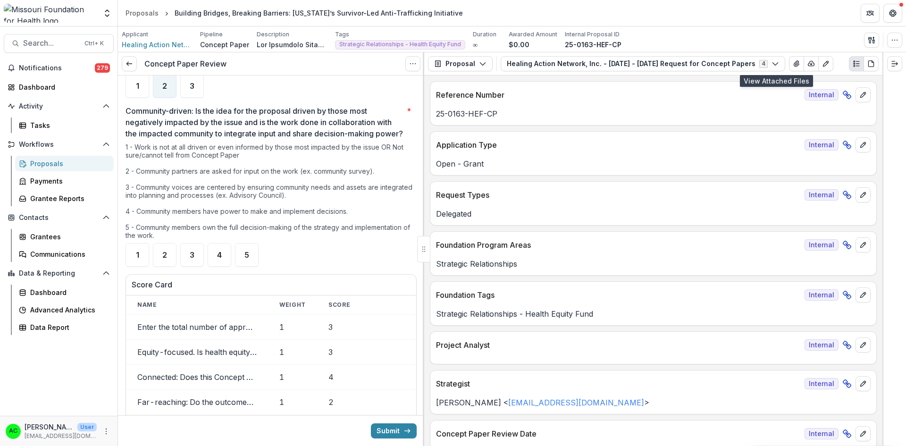
scroll to position [950, 0]
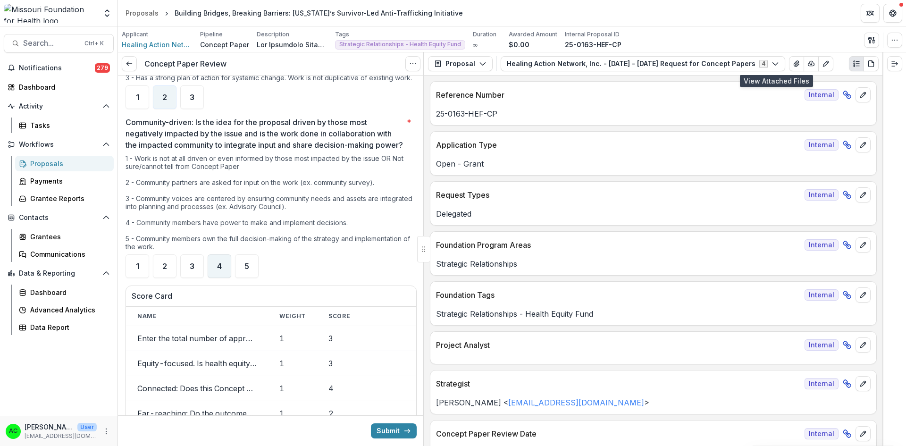
click at [218, 270] on span "4" at bounding box center [219, 267] width 5 height 8
click at [193, 270] on span "3" at bounding box center [192, 267] width 5 height 8
drag, startPoint x: 193, startPoint y: 272, endPoint x: 176, endPoint y: 266, distance: 17.5
click at [176, 266] on ul "1 2 3 4 5" at bounding box center [271, 266] width 291 height 24
click at [187, 270] on div "3" at bounding box center [192, 266] width 24 height 24
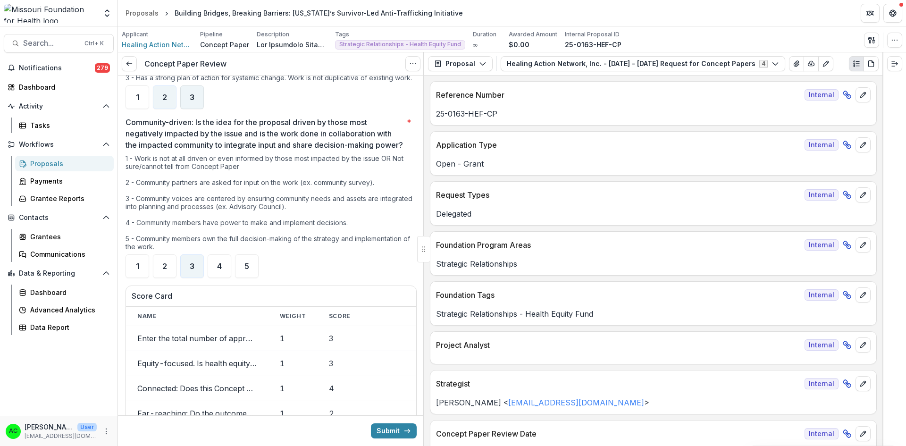
click at [186, 90] on div "3" at bounding box center [192, 97] width 24 height 24
click at [164, 93] on span "2" at bounding box center [164, 97] width 5 height 8
click at [421, 279] on div "**********" at bounding box center [271, 162] width 306 height 2075
click at [424, 282] on div at bounding box center [423, 249] width 1 height 394
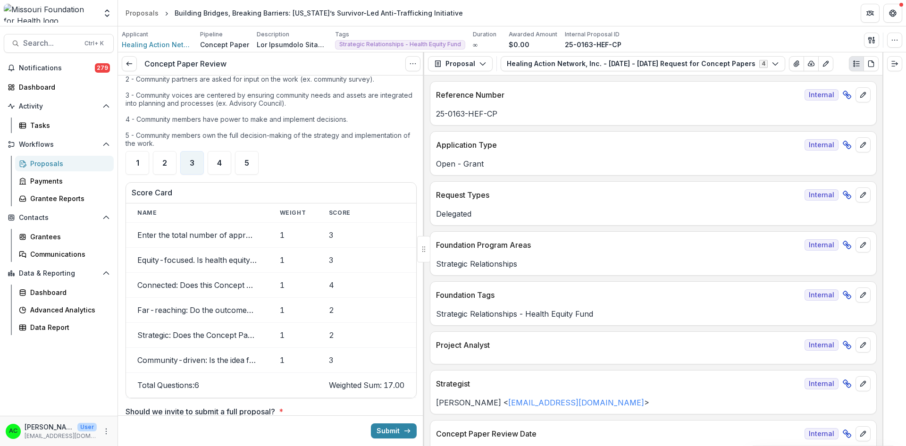
scroll to position [1043, 0]
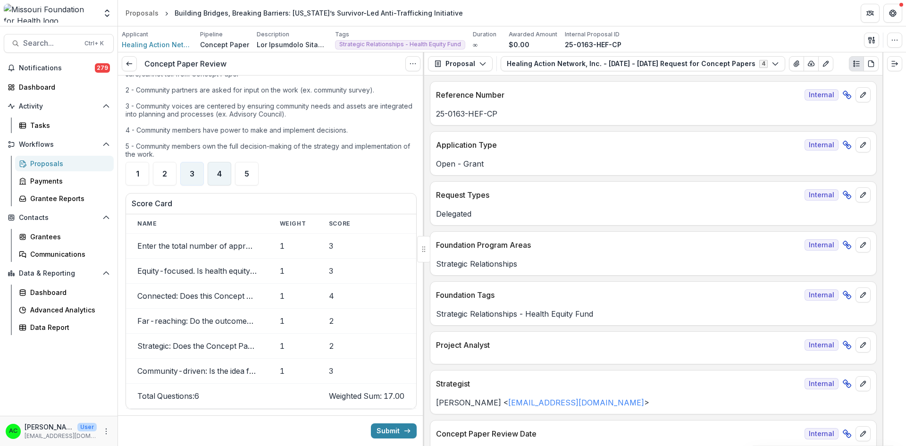
click at [221, 175] on span "4" at bounding box center [219, 174] width 5 height 8
click at [195, 175] on div "3" at bounding box center [192, 174] width 24 height 24
click at [423, 269] on div at bounding box center [423, 249] width 1 height 394
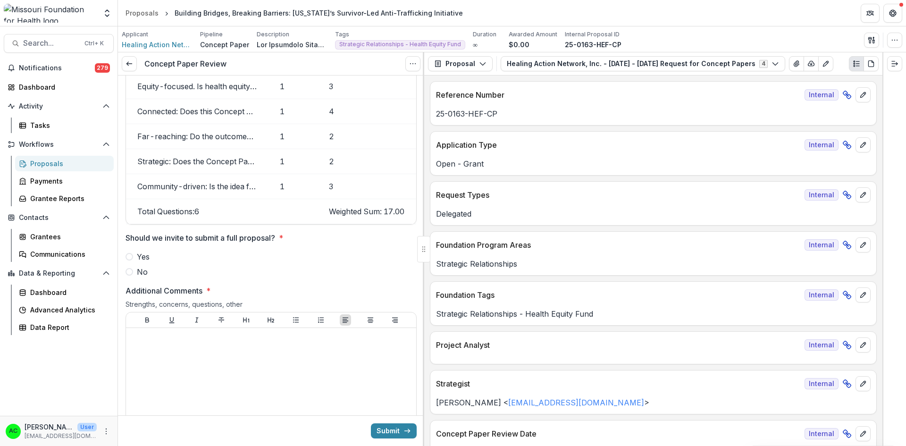
scroll to position [1266, 0]
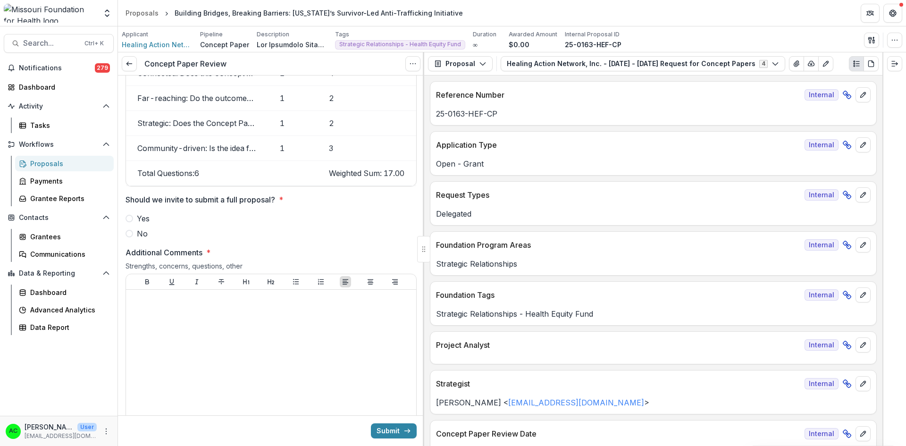
click at [140, 224] on span "Yes" at bounding box center [143, 218] width 13 height 11
click at [163, 322] on div at bounding box center [271, 365] width 283 height 142
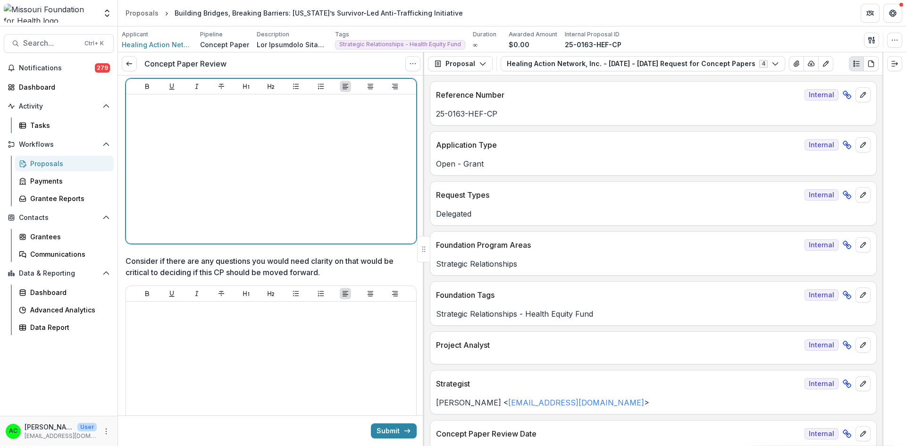
scroll to position [1464, 0]
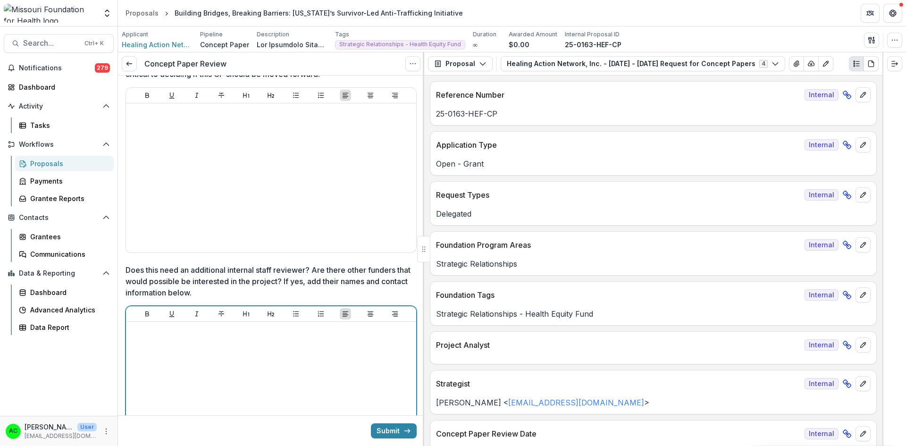
click at [361, 369] on div at bounding box center [271, 397] width 283 height 142
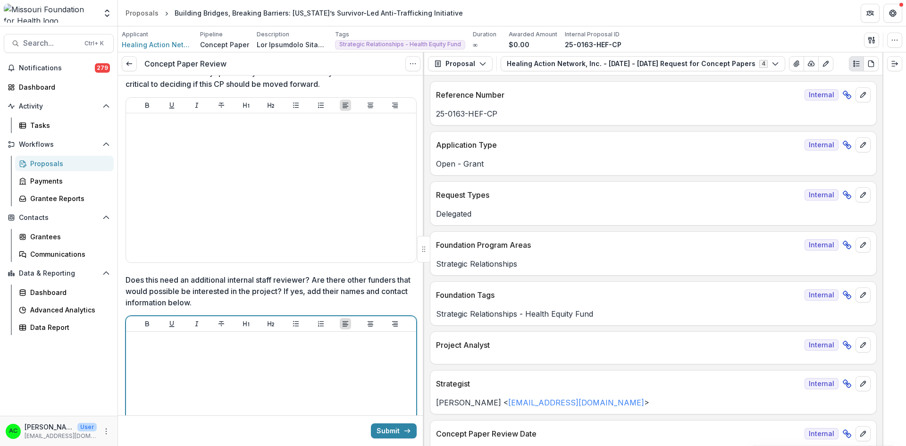
scroll to position [1669, 0]
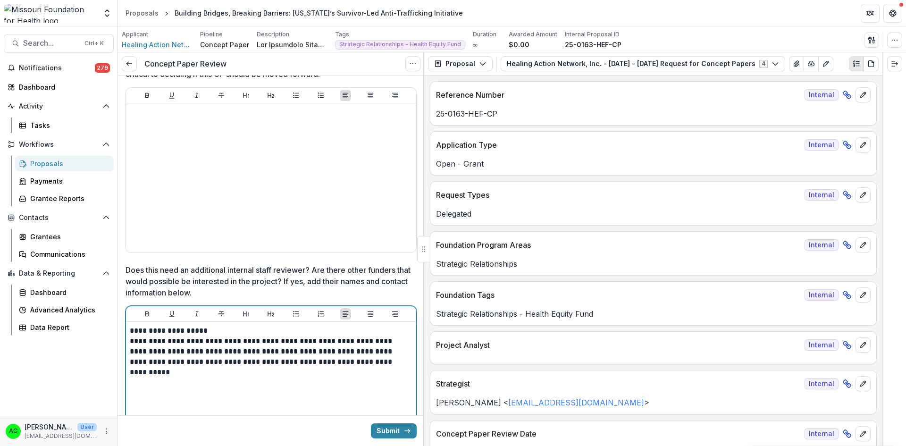
click at [222, 336] on p "**********" at bounding box center [270, 331] width 280 height 10
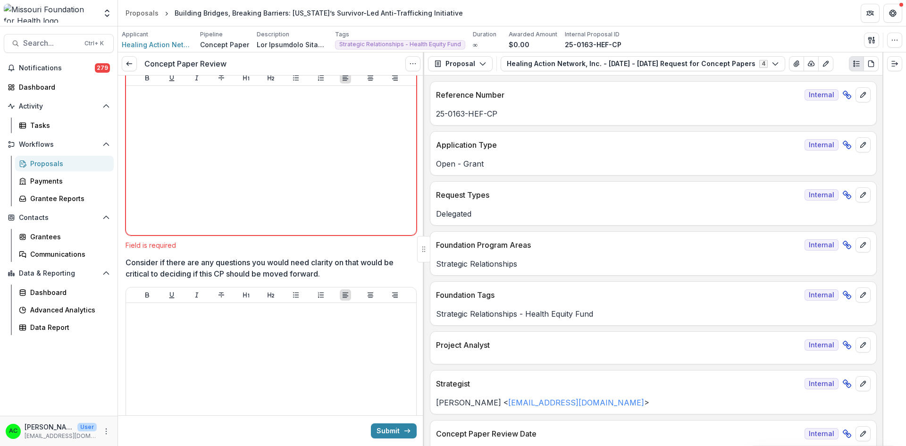
scroll to position [1429, 0]
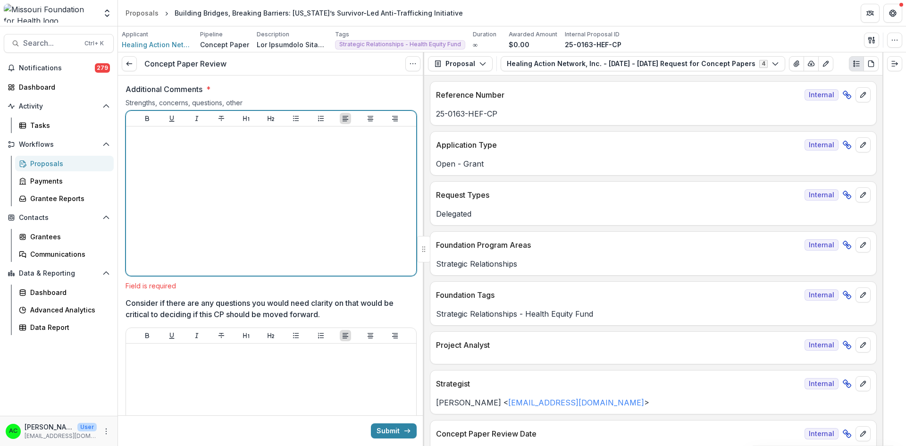
click at [350, 246] on div at bounding box center [271, 201] width 283 height 142
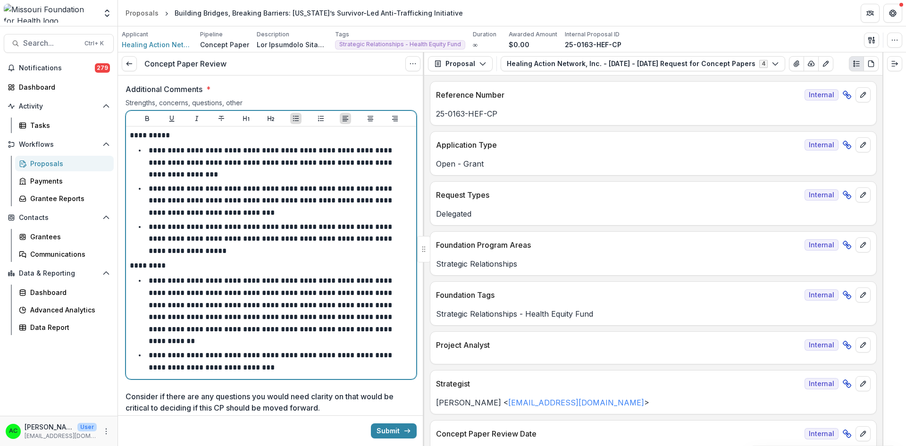
click at [248, 366] on li "**********" at bounding box center [276, 361] width 271 height 24
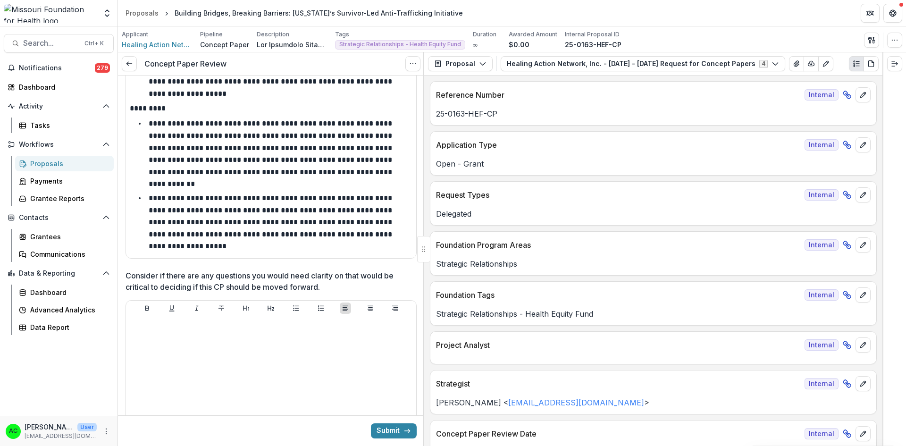
scroll to position [1592, 0]
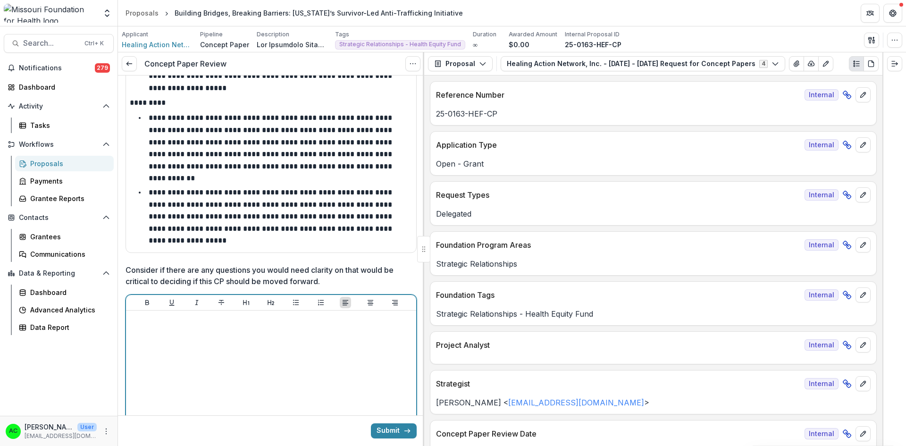
click at [349, 379] on div at bounding box center [271, 385] width 283 height 142
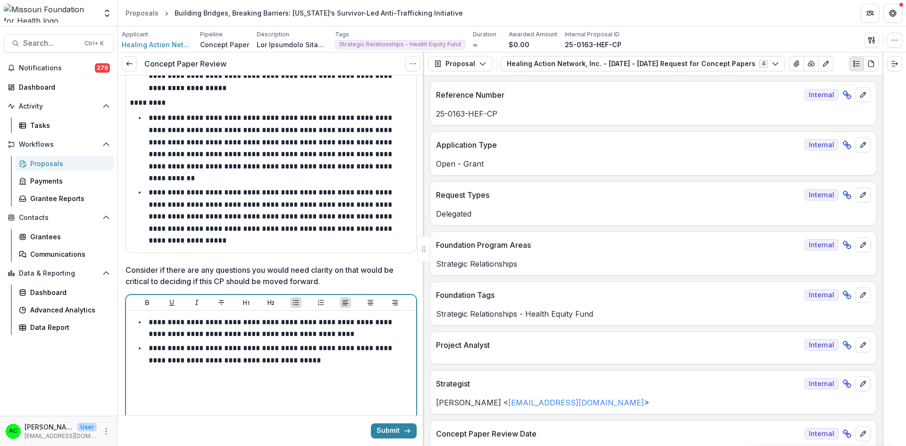
click at [332, 355] on div "**********" at bounding box center [271, 385] width 283 height 142
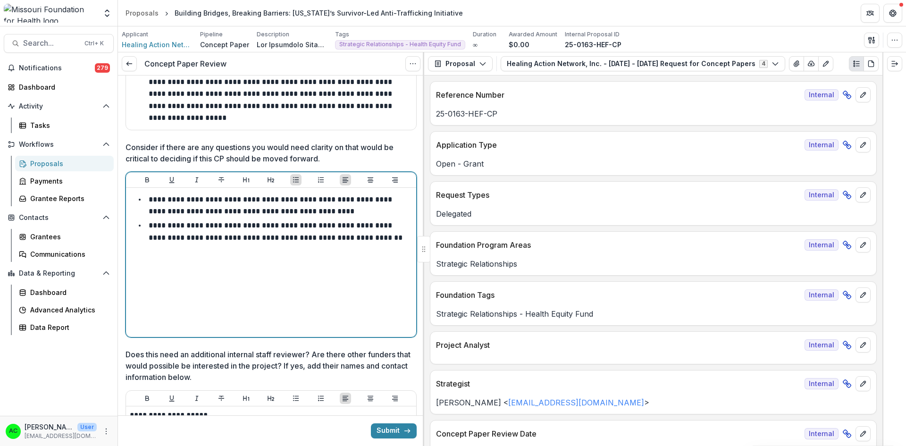
scroll to position [1724, 0]
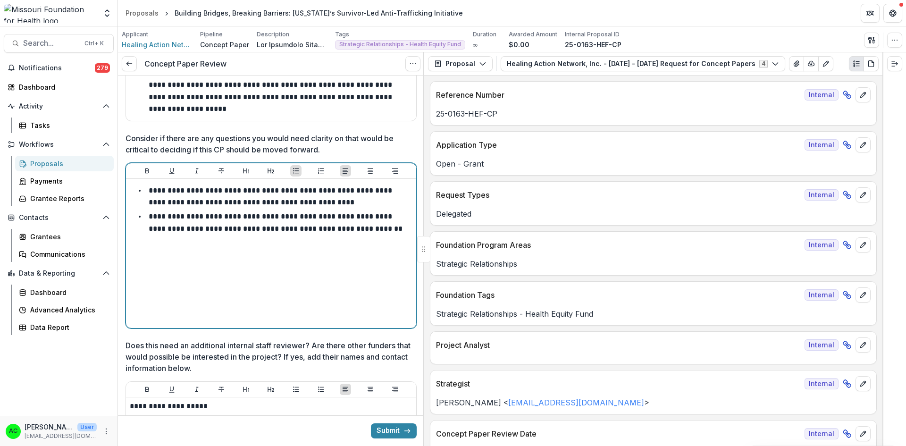
click at [373, 212] on li "**********" at bounding box center [276, 223] width 271 height 24
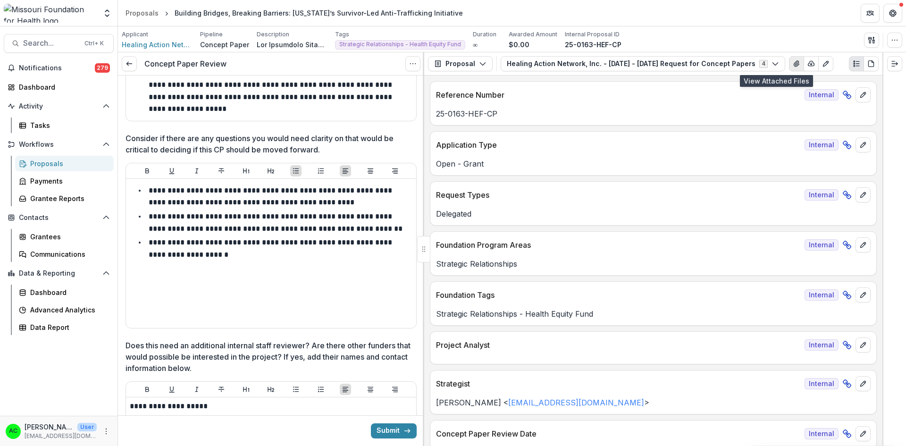
click at [793, 62] on icon "View Attached Files" at bounding box center [797, 64] width 8 height 8
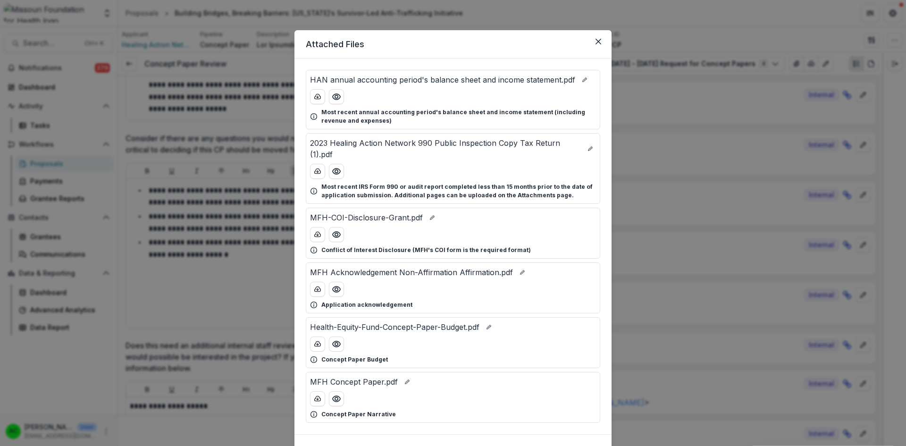
click at [337, 406] on div "MFH Concept Paper.pdf Concept Paper Narrative" at bounding box center [453, 397] width 295 height 51
click at [335, 400] on circle "Preview MFH Concept Paper.pdf" at bounding box center [336, 399] width 3 height 3
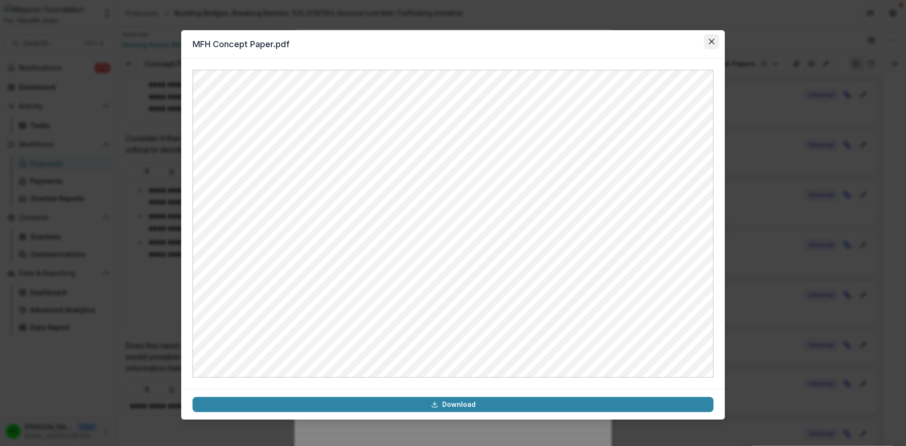
click at [714, 40] on icon "Close" at bounding box center [712, 42] width 6 height 6
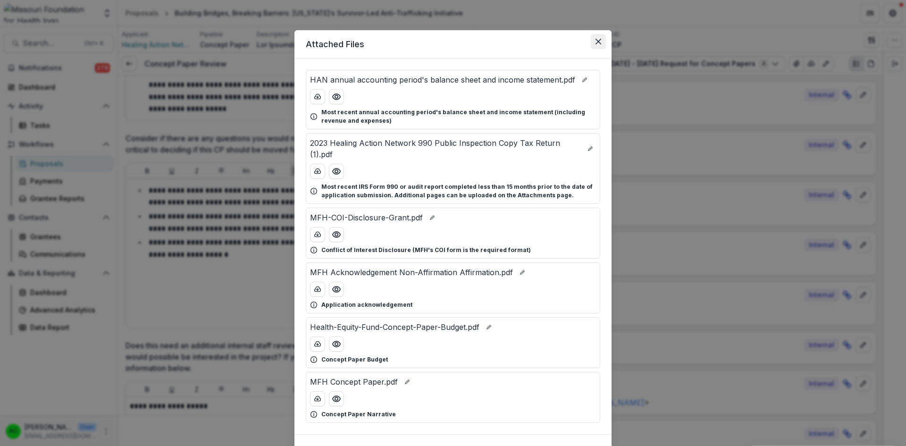
click at [603, 38] on button "Close" at bounding box center [598, 41] width 15 height 15
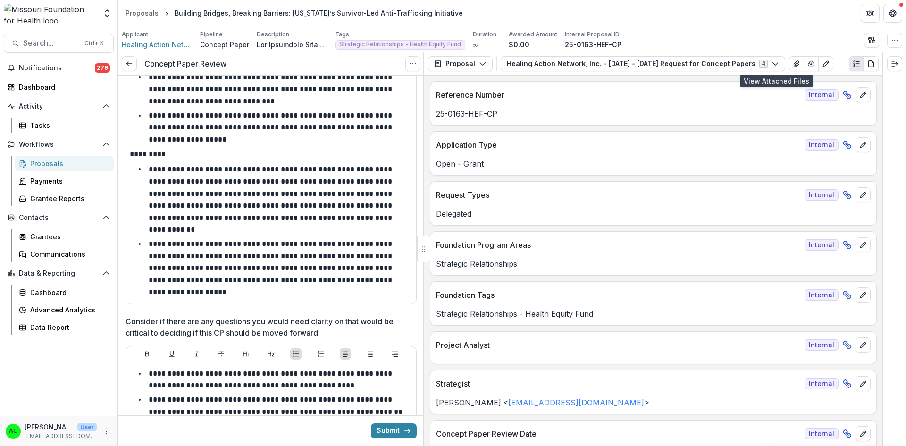
scroll to position [1529, 0]
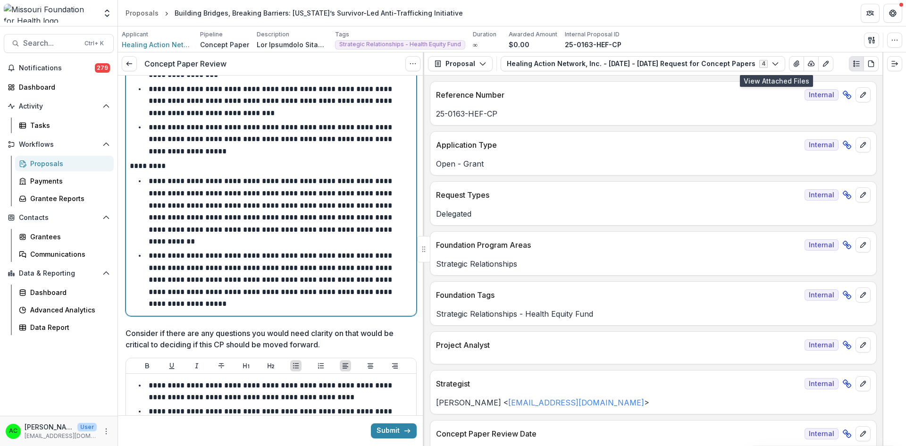
click at [396, 292] on li "**********" at bounding box center [276, 280] width 271 height 60
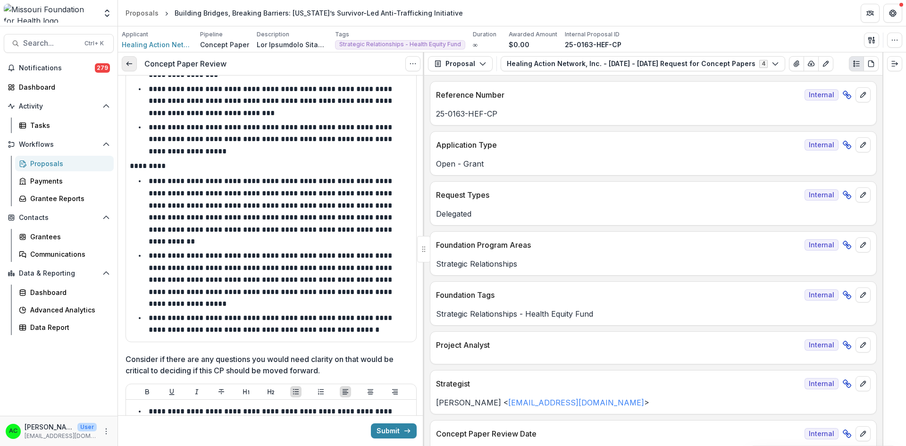
click at [131, 68] on icon at bounding box center [130, 64] width 8 height 8
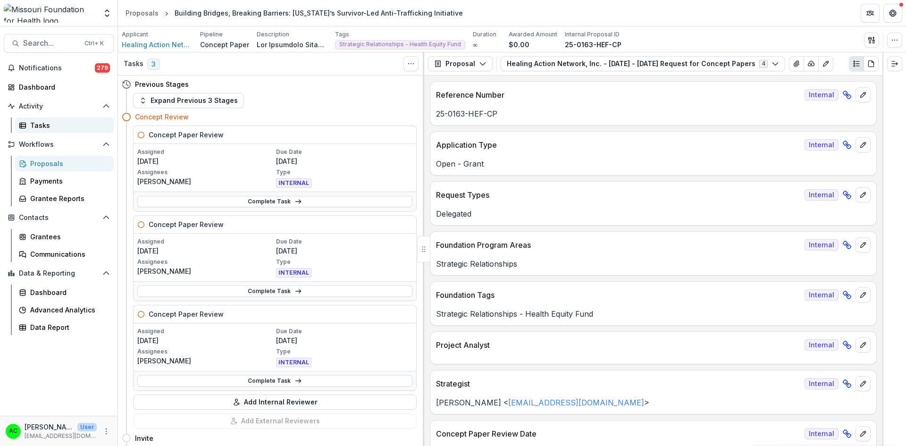
click at [46, 124] on div "Tasks" at bounding box center [68, 125] width 76 height 10
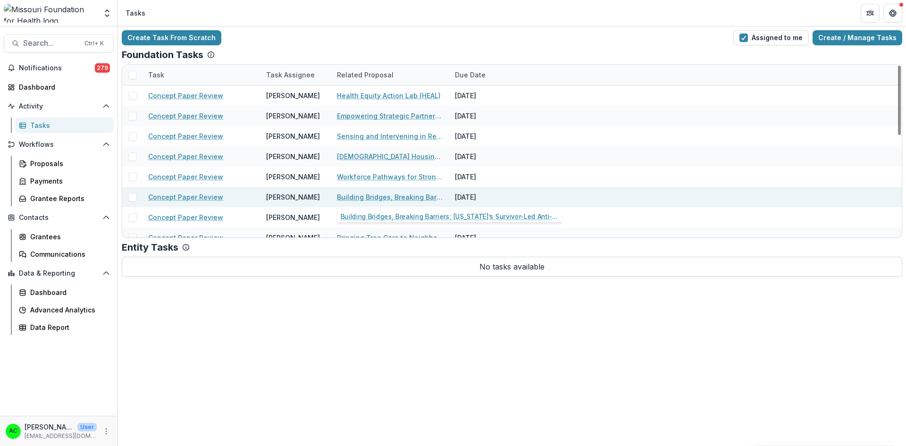
click at [398, 202] on link "Building Bridges, Breaking Barriers: [US_STATE]’s Survivor-Led Anti-Trafficking…" at bounding box center [390, 197] width 107 height 10
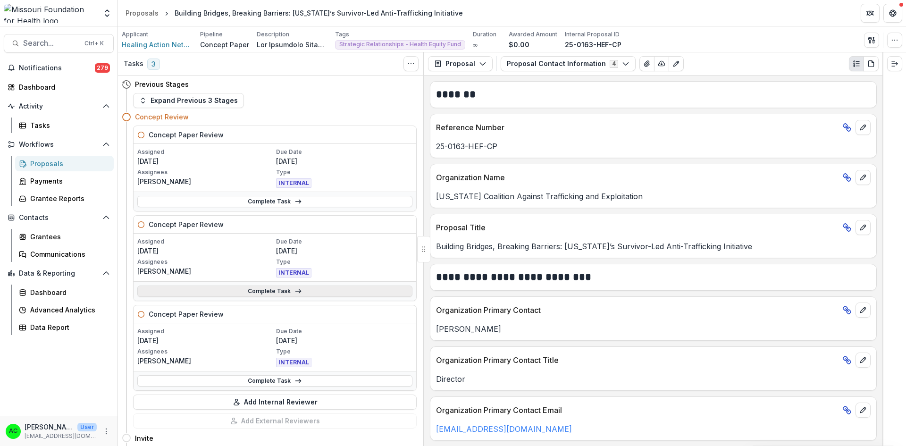
click at [263, 288] on link "Complete Task" at bounding box center [274, 291] width 275 height 11
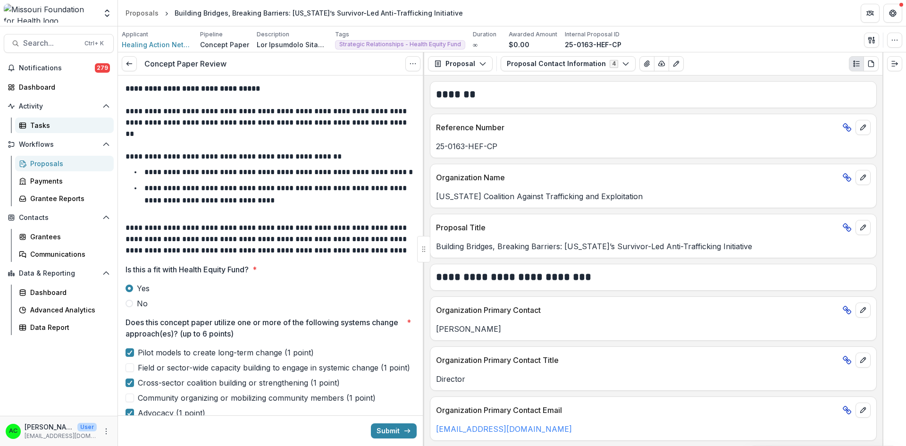
click at [50, 127] on div "Tasks" at bounding box center [68, 125] width 76 height 10
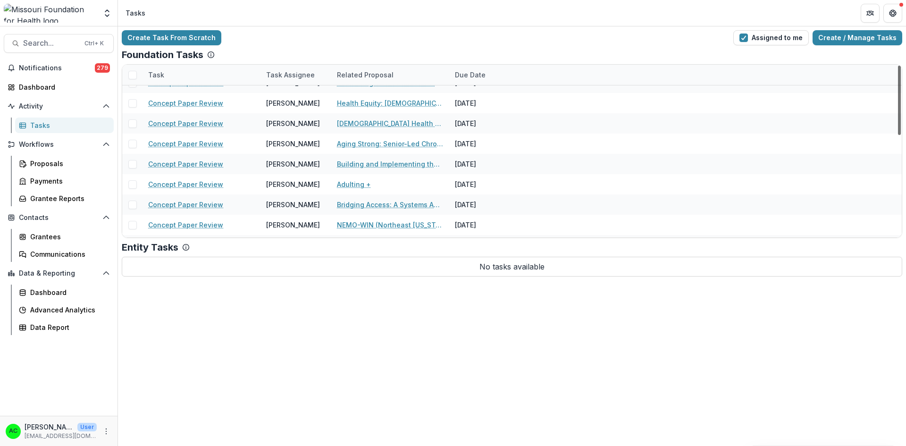
scroll to position [254, 0]
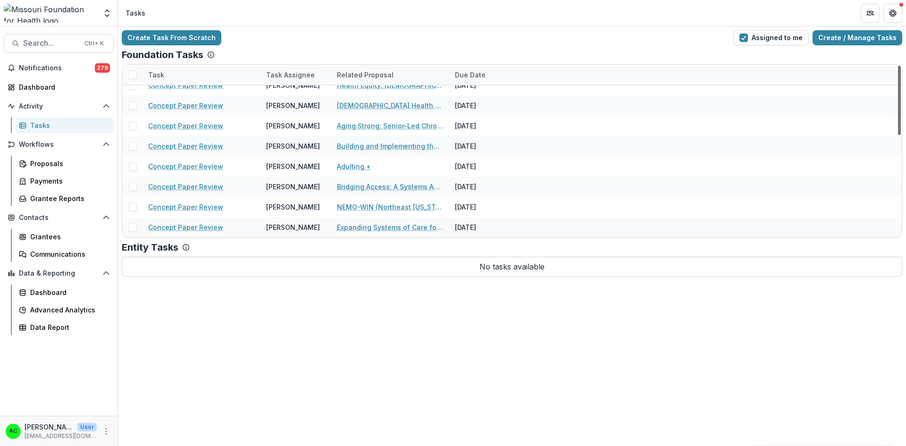
drag, startPoint x: 900, startPoint y: 106, endPoint x: 885, endPoint y: 227, distance: 121.7
click at [898, 135] on div at bounding box center [899, 100] width 3 height 69
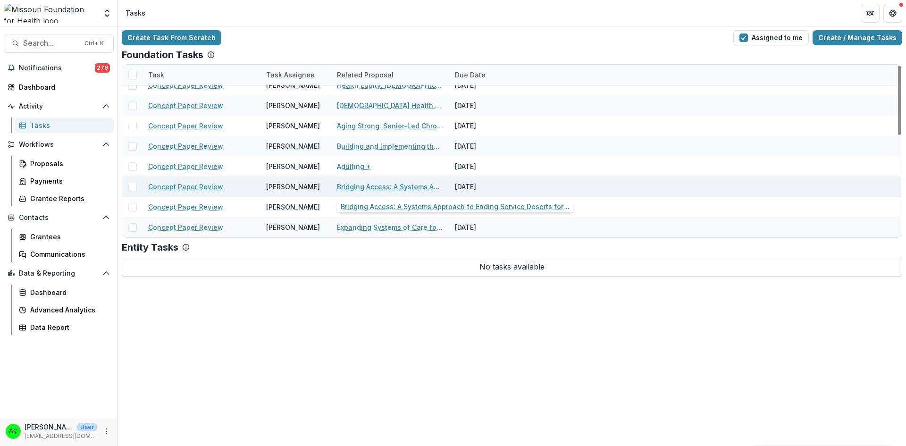
click at [425, 183] on link "Bridging Access: A Systems Approach to Ending Service Deserts for People with D…" at bounding box center [390, 187] width 107 height 10
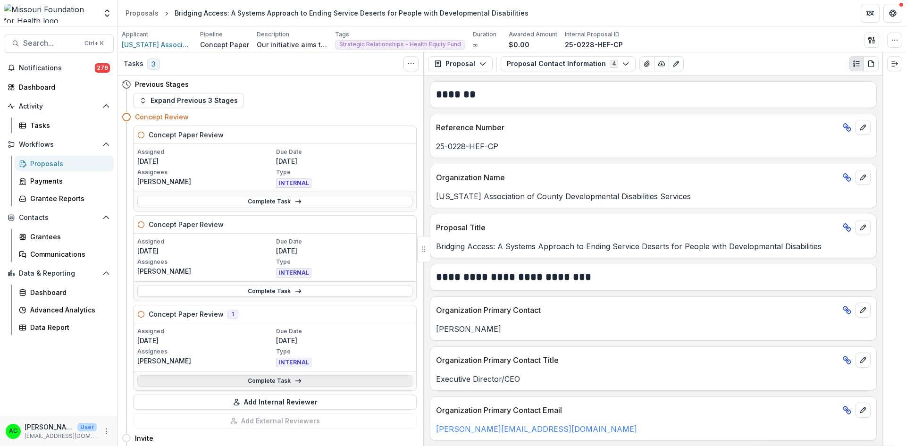
click at [298, 383] on icon at bounding box center [299, 381] width 8 height 8
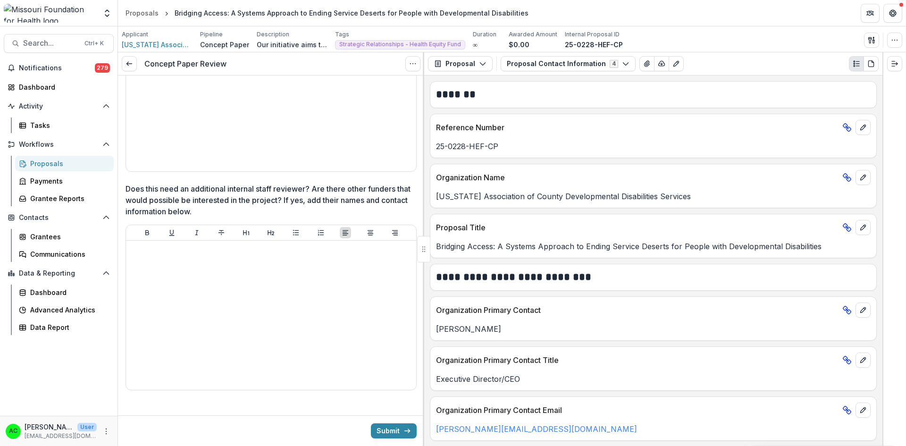
scroll to position [242, 0]
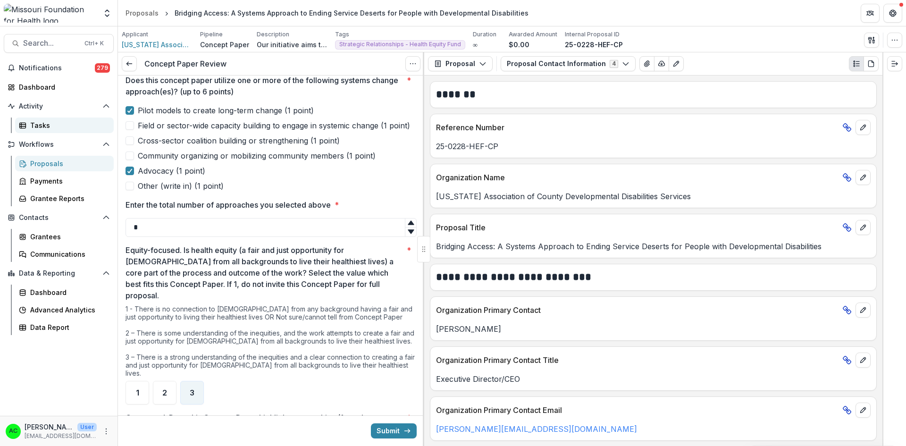
click at [36, 124] on div "Tasks" at bounding box center [68, 125] width 76 height 10
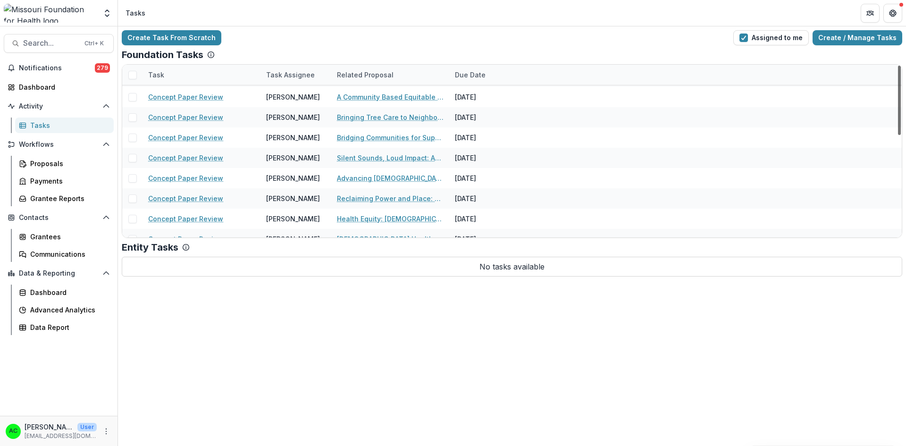
scroll to position [127, 0]
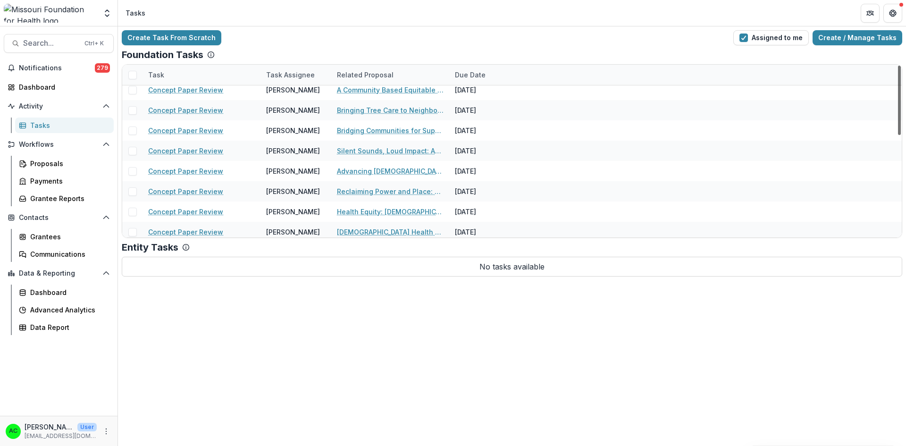
drag, startPoint x: 898, startPoint y: 101, endPoint x: 901, endPoint y: 153, distance: 52.5
click at [901, 135] on div at bounding box center [899, 100] width 3 height 69
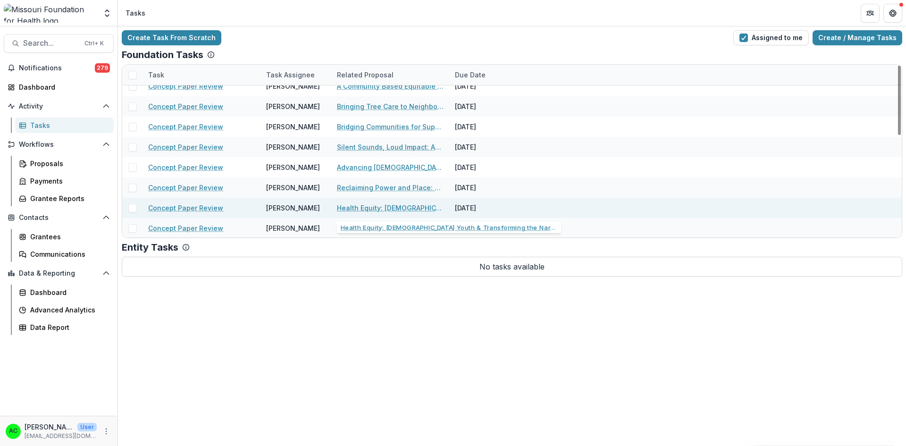
click at [408, 207] on link "Health Equity: [DEMOGRAPHIC_DATA] Youth & Transforming the Narrative" at bounding box center [390, 208] width 107 height 10
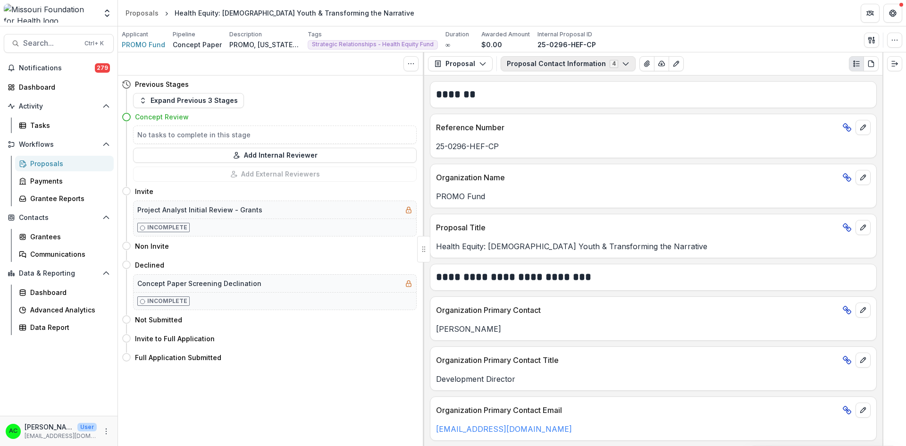
click at [596, 64] on button "Proposal Contact Information 4" at bounding box center [568, 63] width 135 height 15
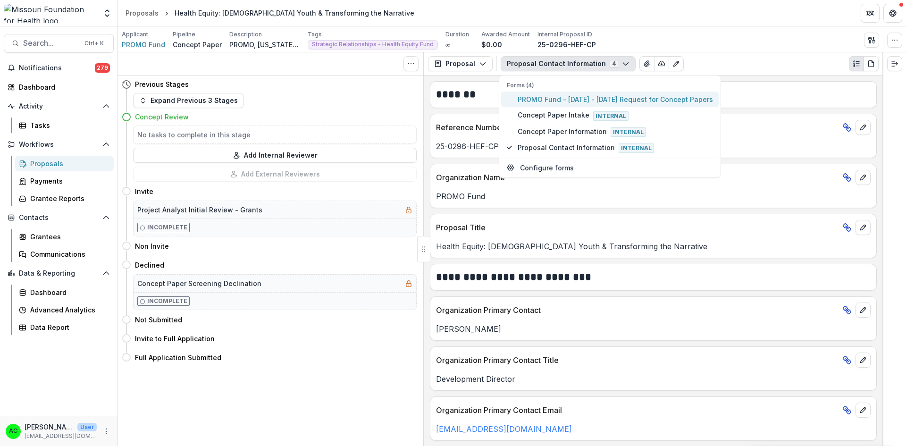
click at [554, 100] on span "PROMO Fund - [DATE] - [DATE] Request for Concept Papers" at bounding box center [615, 99] width 195 height 10
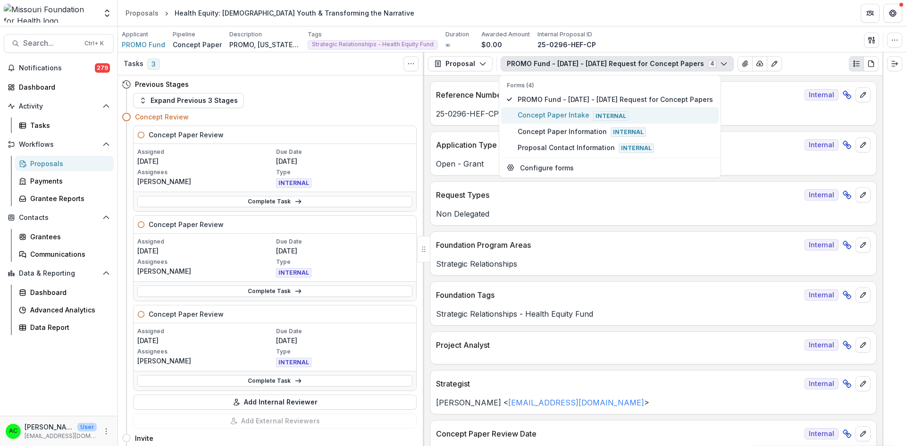
type button "1"
click at [754, 211] on p "Non Delegated" at bounding box center [653, 213] width 435 height 11
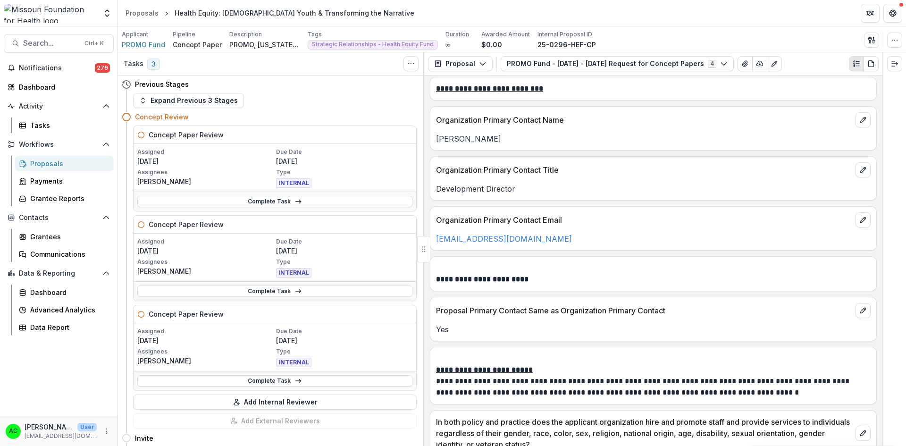
scroll to position [1170, 0]
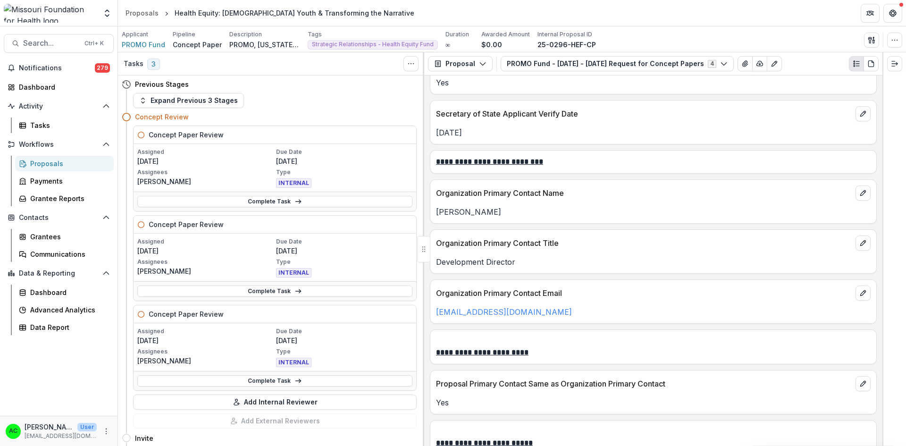
drag, startPoint x: 883, startPoint y: 228, endPoint x: 883, endPoint y: 217, distance: 11.3
click at [883, 217] on div at bounding box center [895, 249] width 24 height 394
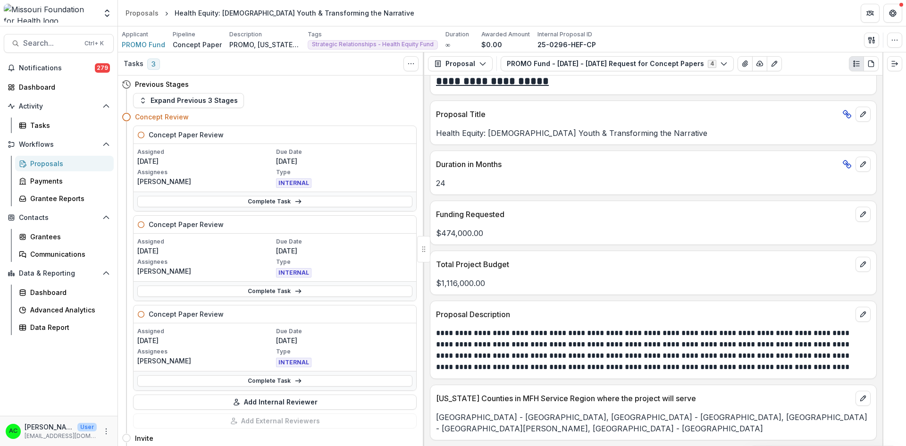
scroll to position [1896, 0]
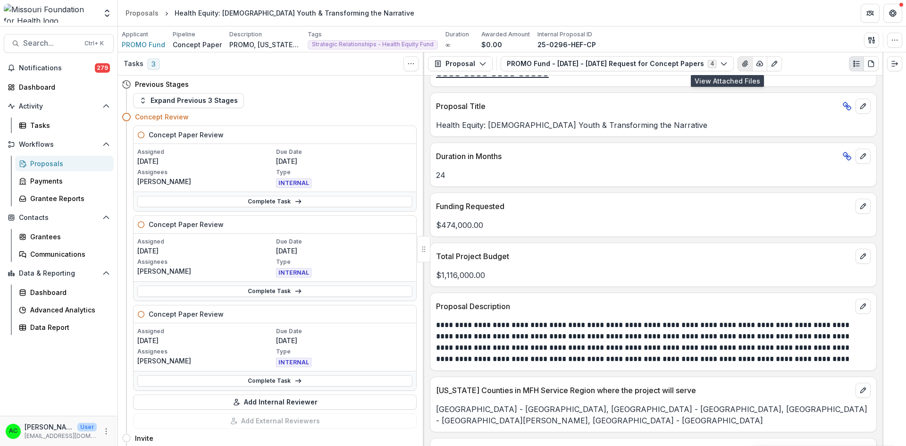
click at [742, 65] on icon "View Attached Files" at bounding box center [746, 64] width 8 height 8
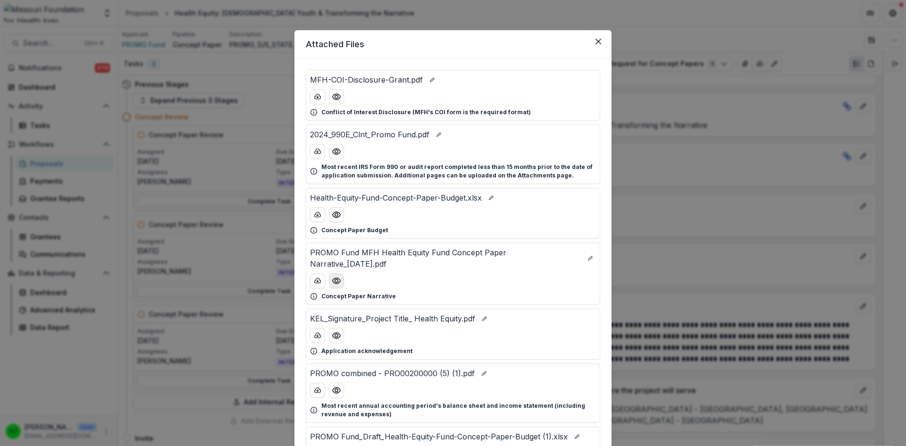
click at [335, 279] on icon "Preview PROMO Fund MFH Health Equity Fund Concept Paper Narrative_8.26.25.pdf" at bounding box center [336, 280] width 9 height 9
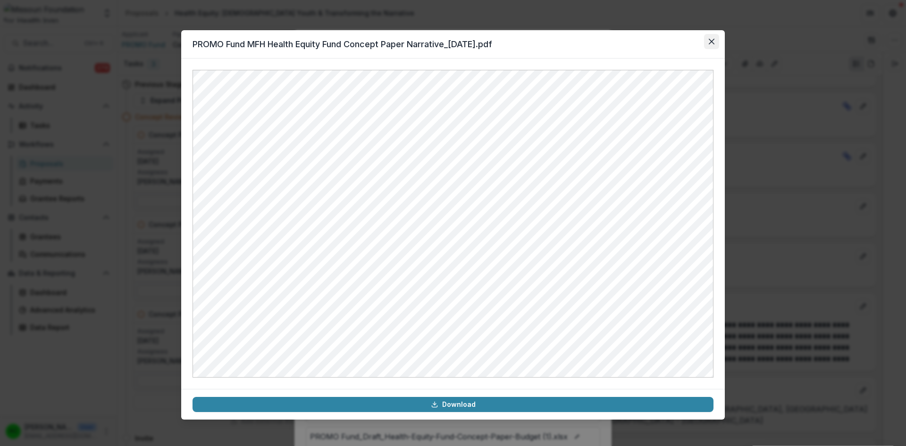
click at [711, 44] on icon "Close" at bounding box center [712, 42] width 6 height 6
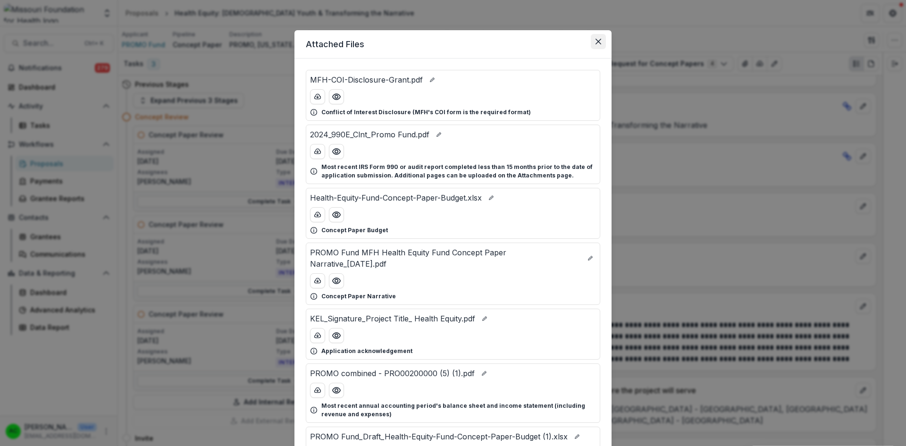
click at [598, 42] on icon "Close" at bounding box center [599, 42] width 6 height 6
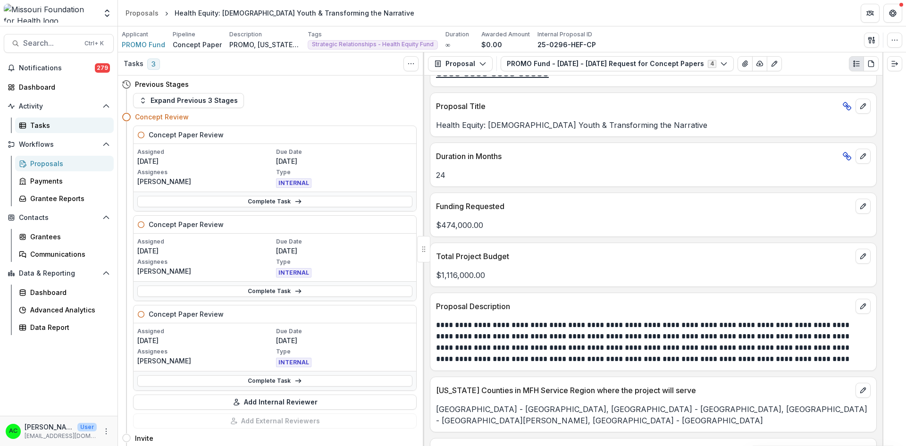
click at [39, 126] on div "Tasks" at bounding box center [68, 125] width 76 height 10
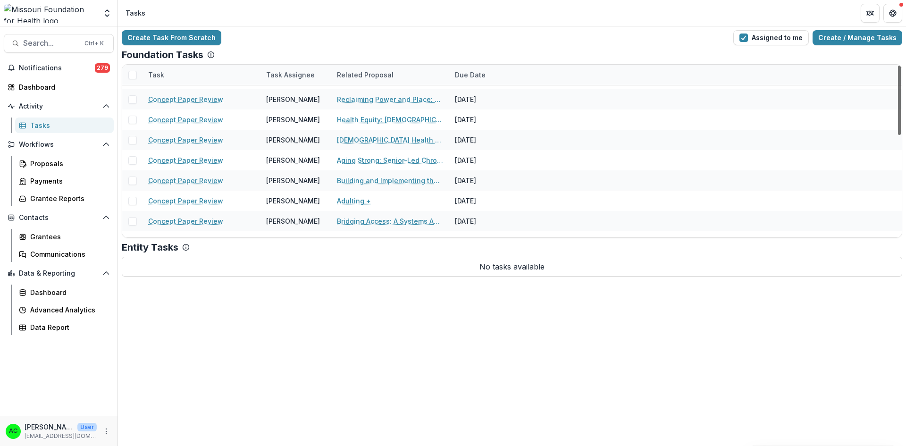
scroll to position [254, 0]
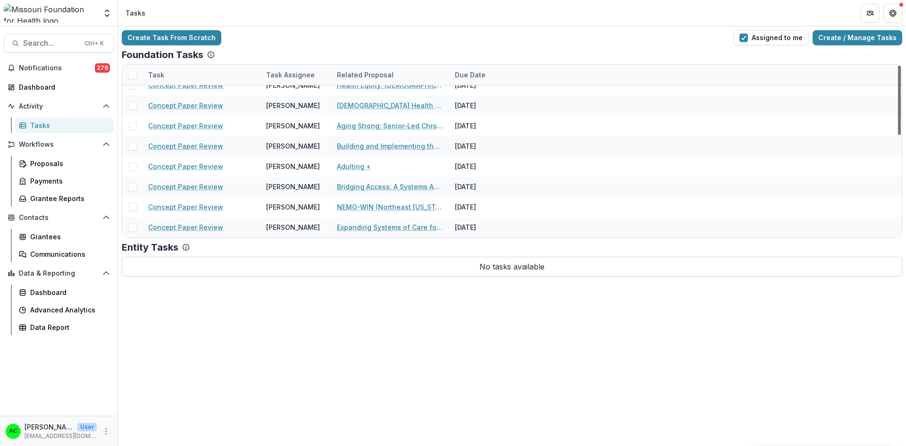
drag, startPoint x: 898, startPoint y: 83, endPoint x: 901, endPoint y: 195, distance: 112.4
click at [901, 135] on div at bounding box center [899, 100] width 3 height 69
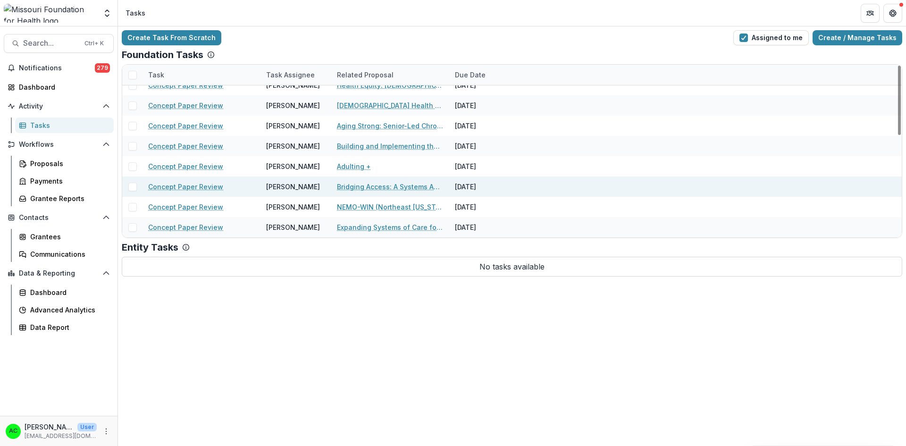
click at [412, 183] on link "Bridging Access: A Systems Approach to Ending Service Deserts for People with D…" at bounding box center [390, 187] width 107 height 10
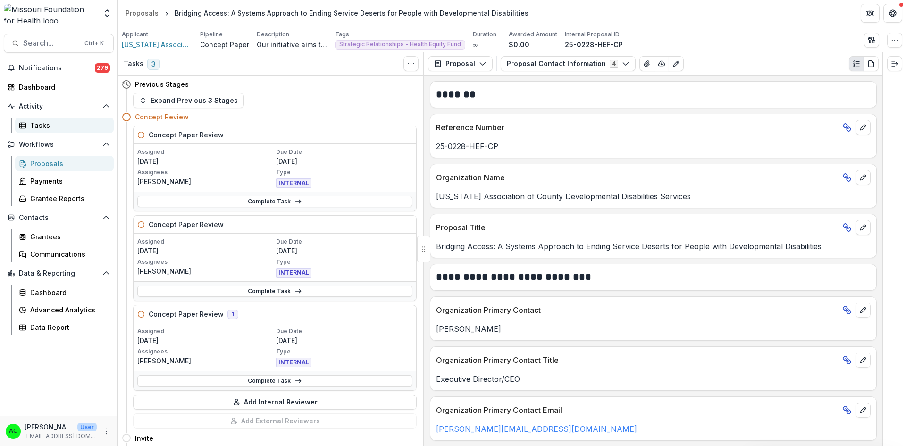
click at [42, 125] on div "Tasks" at bounding box center [68, 125] width 76 height 10
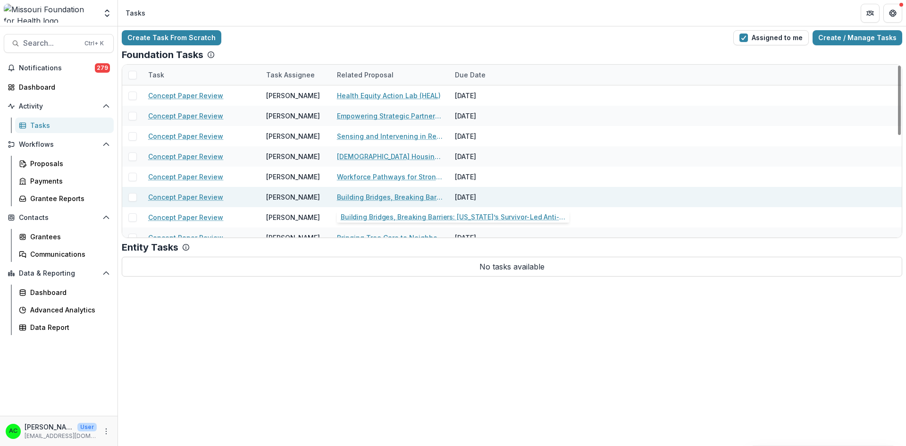
click at [423, 196] on link "Building Bridges, Breaking Barriers: [US_STATE]’s Survivor-Led Anti-Trafficking…" at bounding box center [390, 197] width 107 height 10
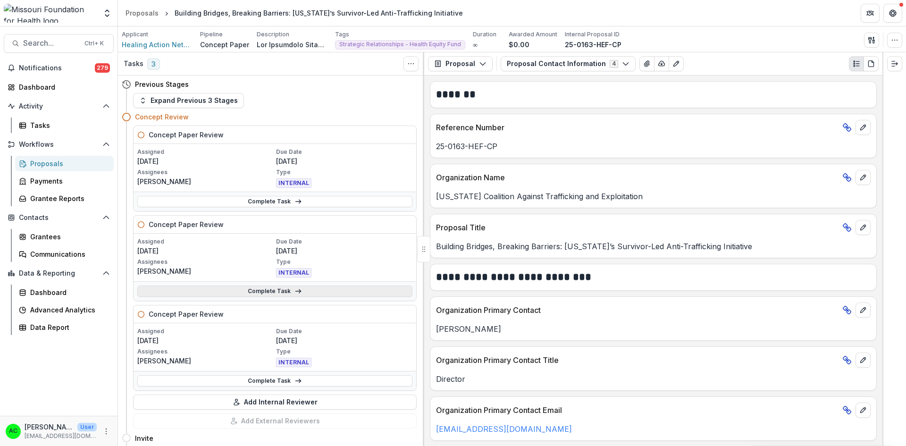
click at [214, 293] on link "Complete Task" at bounding box center [274, 291] width 275 height 11
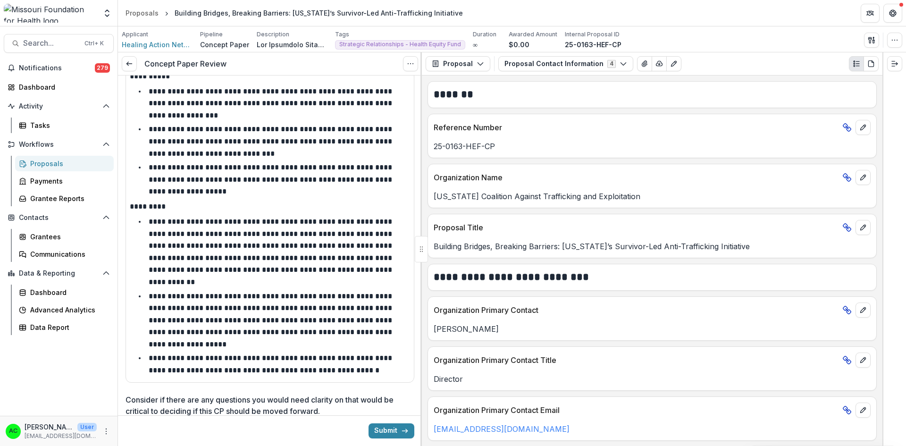
scroll to position [1561, 0]
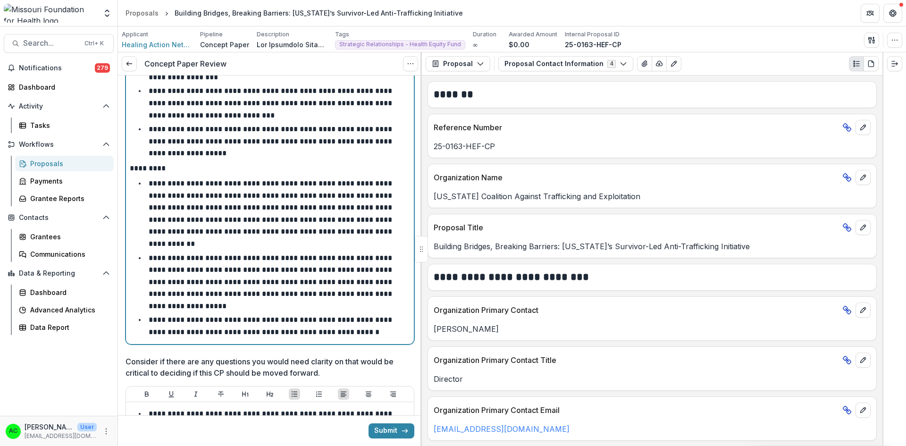
click at [205, 160] on li "**********" at bounding box center [275, 141] width 269 height 36
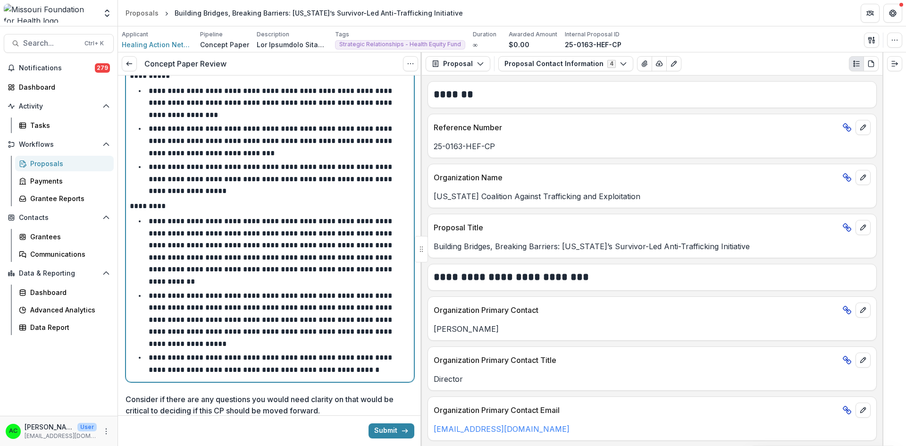
click at [210, 197] on li "**********" at bounding box center [275, 179] width 269 height 36
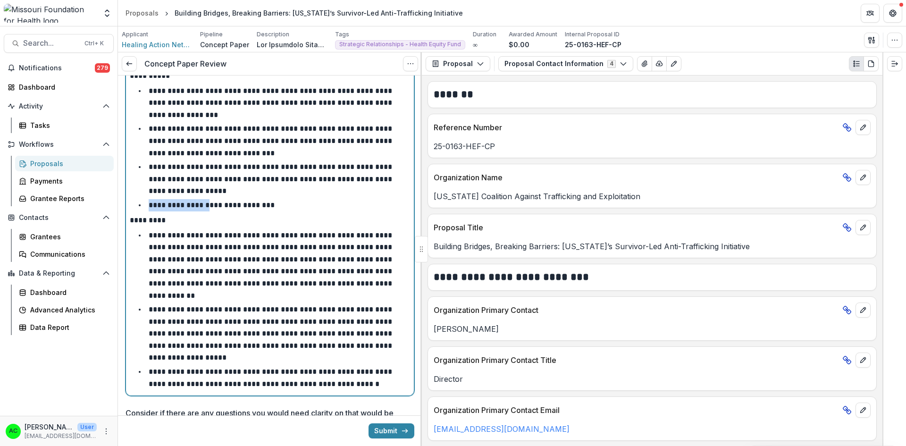
drag, startPoint x: 149, startPoint y: 210, endPoint x: 207, endPoint y: 207, distance: 57.7
click at [207, 207] on p "**********" at bounding box center [212, 205] width 126 height 7
click at [354, 315] on p "**********" at bounding box center [272, 333] width 246 height 55
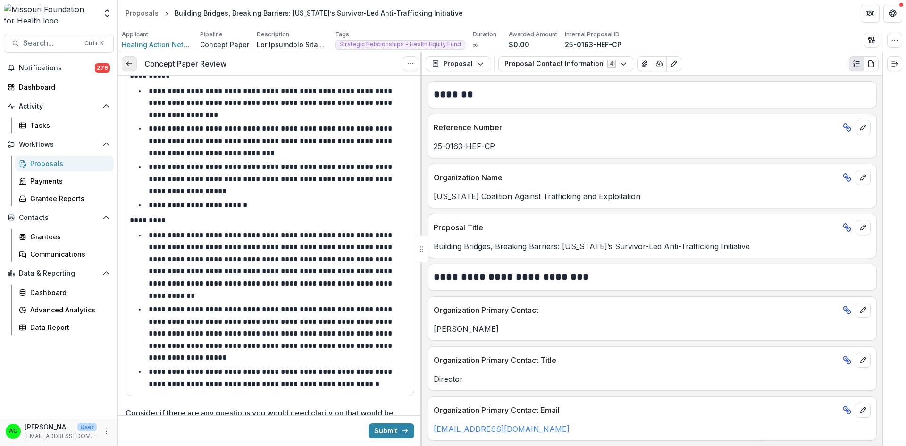
click at [127, 60] on icon at bounding box center [130, 64] width 8 height 8
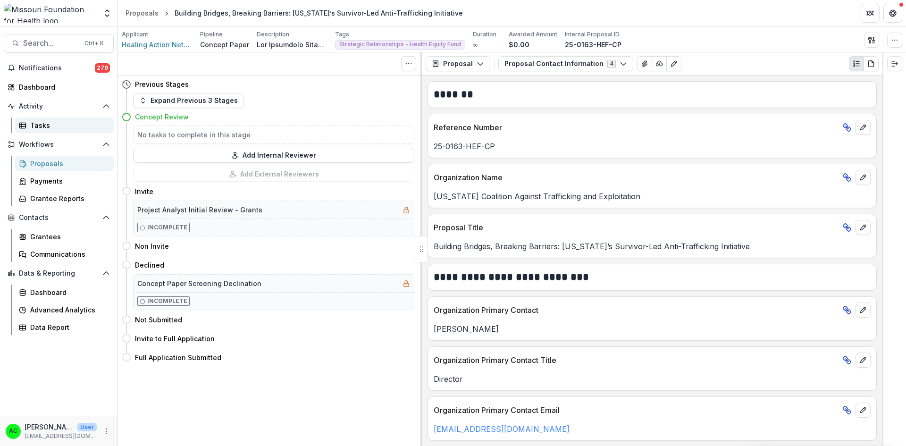
click at [42, 119] on link "Tasks" at bounding box center [64, 126] width 99 height 16
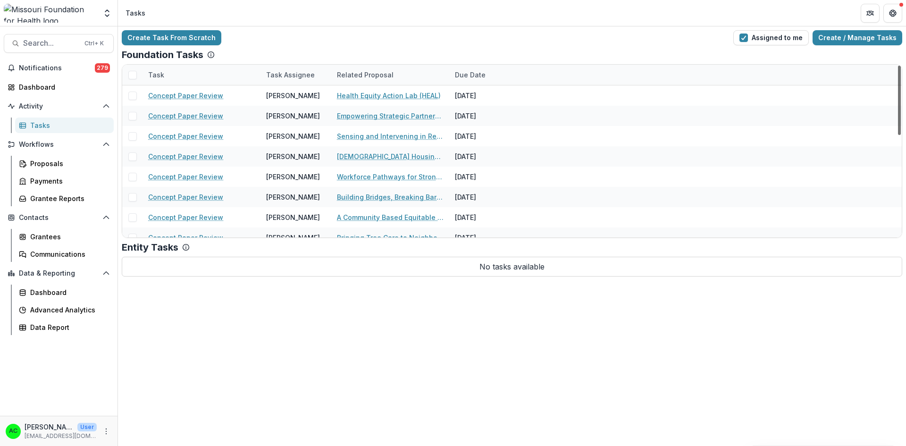
drag, startPoint x: 900, startPoint y: 76, endPoint x: 898, endPoint y: 114, distance: 37.8
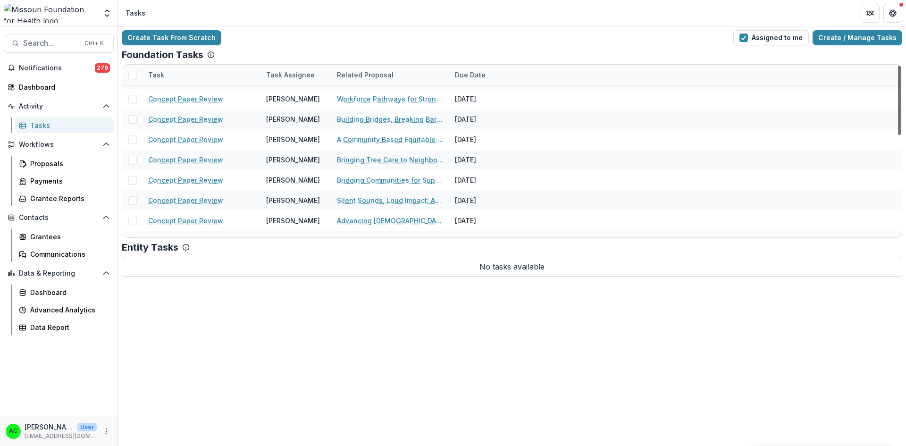
scroll to position [92, 0]
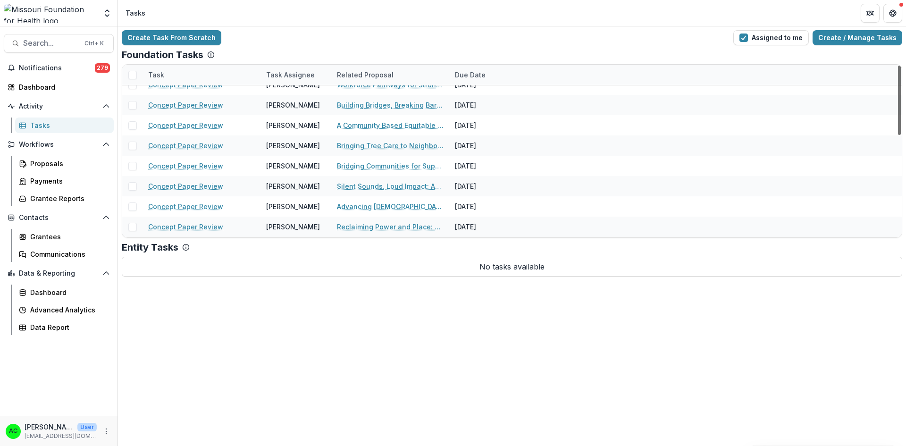
drag, startPoint x: 898, startPoint y: 114, endPoint x: 905, endPoint y: 137, distance: 24.4
click at [901, 135] on div at bounding box center [899, 100] width 3 height 69
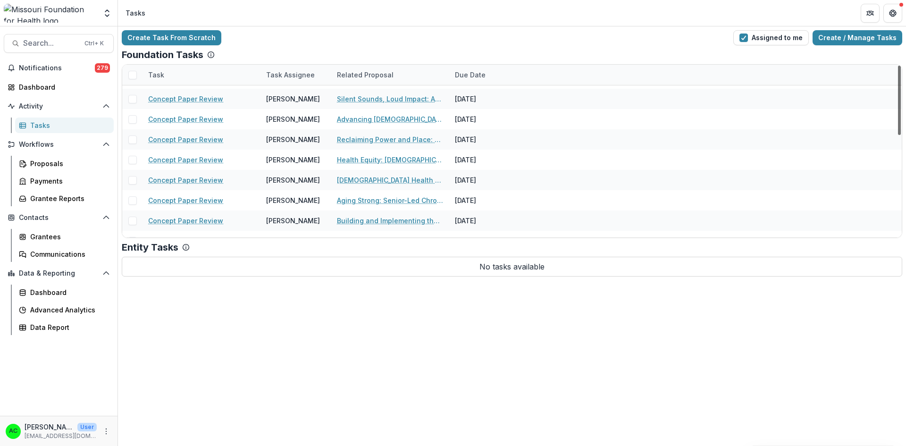
scroll to position [182, 0]
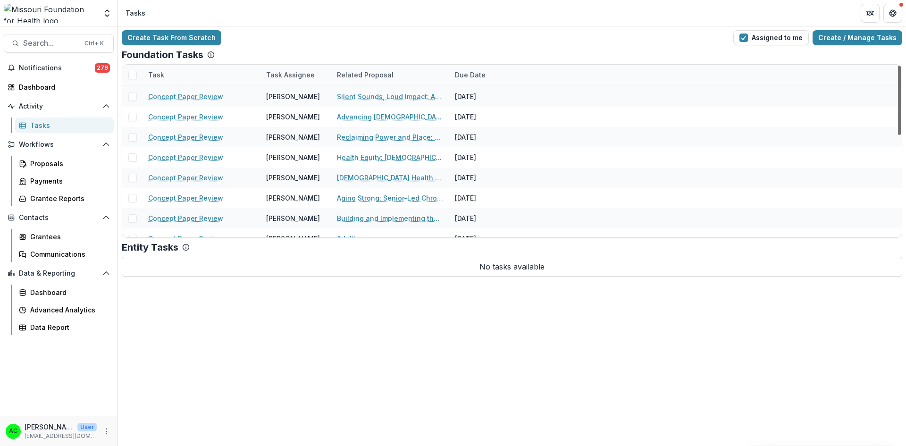
drag, startPoint x: 898, startPoint y: 132, endPoint x: 896, endPoint y: 168, distance: 35.9
click at [898, 135] on div at bounding box center [899, 100] width 3 height 69
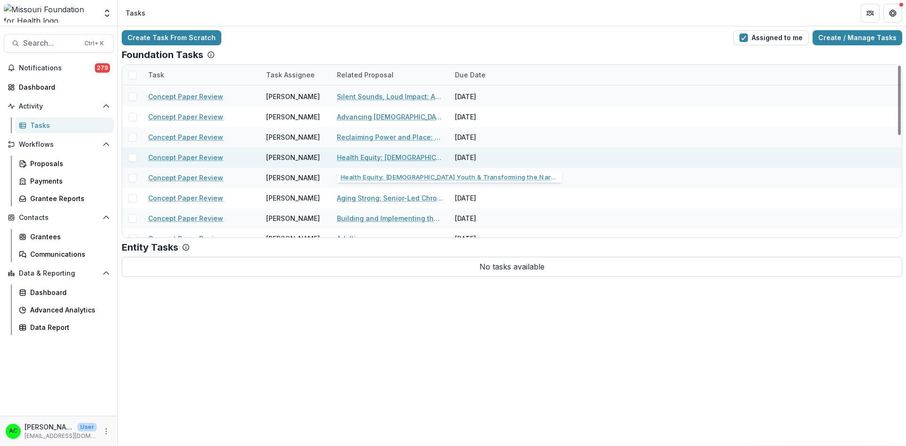
click at [416, 156] on link "Health Equity: [DEMOGRAPHIC_DATA] Youth & Transforming the Narrative" at bounding box center [390, 157] width 107 height 10
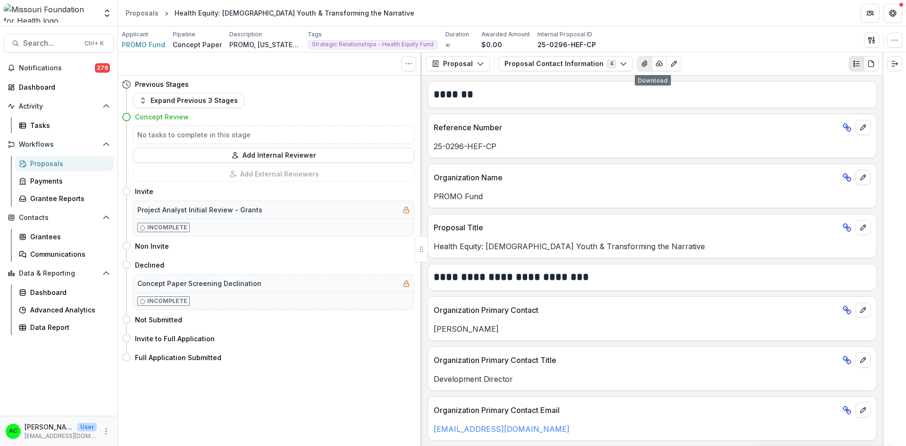
click at [641, 63] on icon "View Attached Files" at bounding box center [645, 64] width 8 height 8
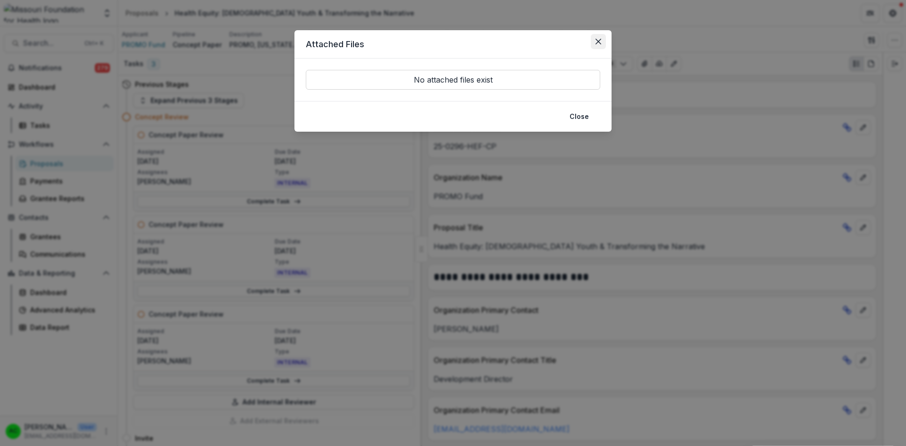
click at [600, 39] on icon "Close" at bounding box center [599, 42] width 6 height 6
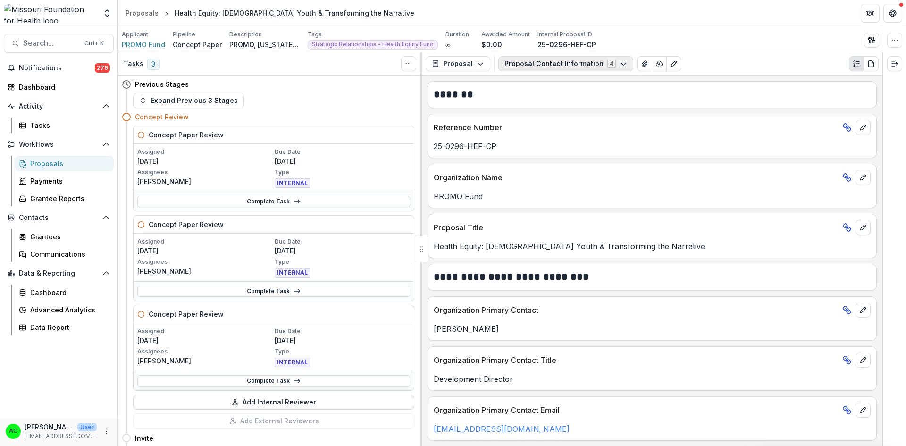
click at [592, 64] on button "Proposal Contact Information 4" at bounding box center [566, 63] width 135 height 15
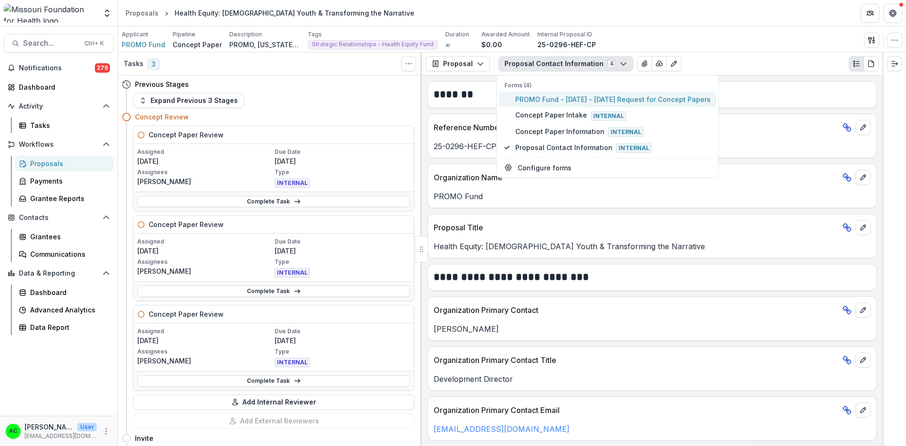
click at [542, 101] on span "PROMO Fund - [DATE] - [DATE] Request for Concept Papers" at bounding box center [613, 99] width 195 height 10
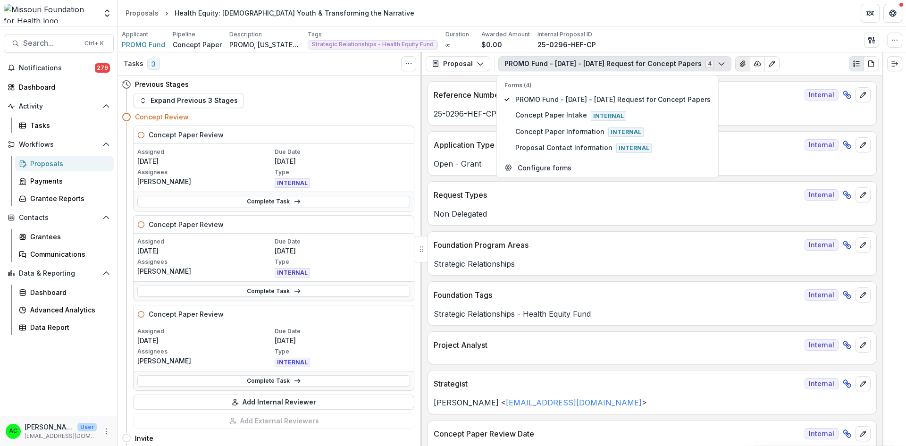
click at [739, 66] on icon "View Attached Files" at bounding box center [743, 64] width 8 height 8
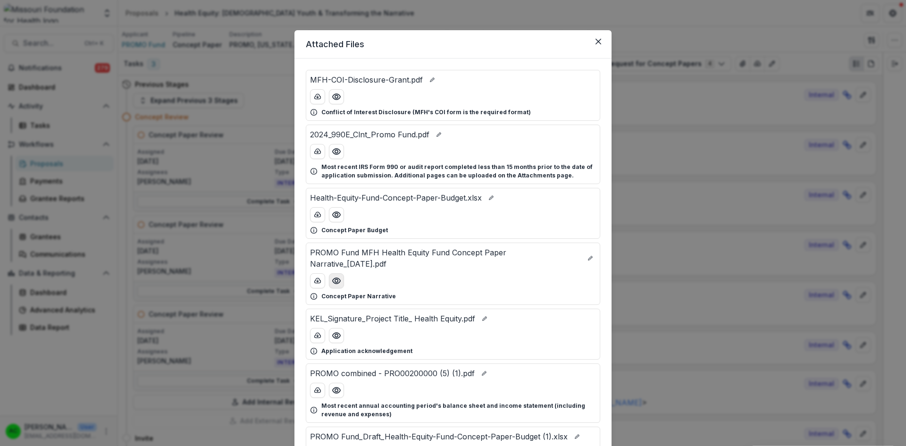
click at [337, 279] on icon "Preview PROMO Fund MFH Health Equity Fund Concept Paper Narrative_8.26.25.pdf" at bounding box center [336, 280] width 9 height 9
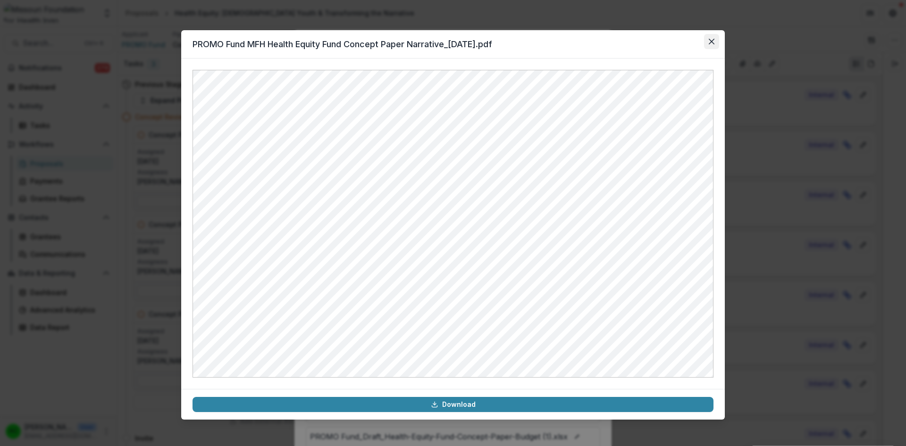
click at [710, 42] on icon "Close" at bounding box center [712, 42] width 6 height 6
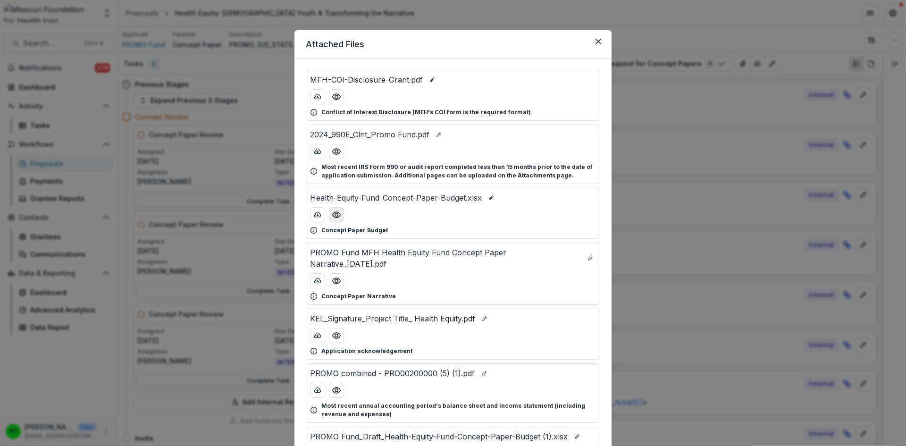
click at [334, 215] on icon "Preview Health-Equity-Fund-Concept-Paper-Budget.xlsx" at bounding box center [336, 214] width 9 height 9
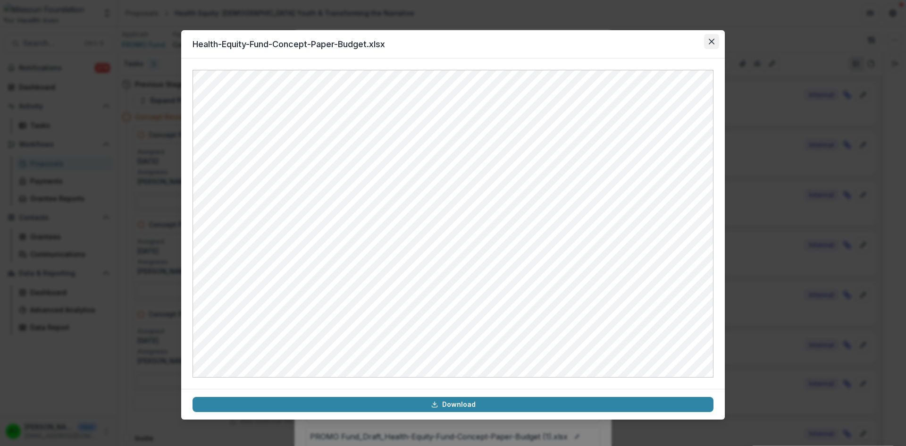
click at [709, 42] on icon "Close" at bounding box center [712, 42] width 6 height 6
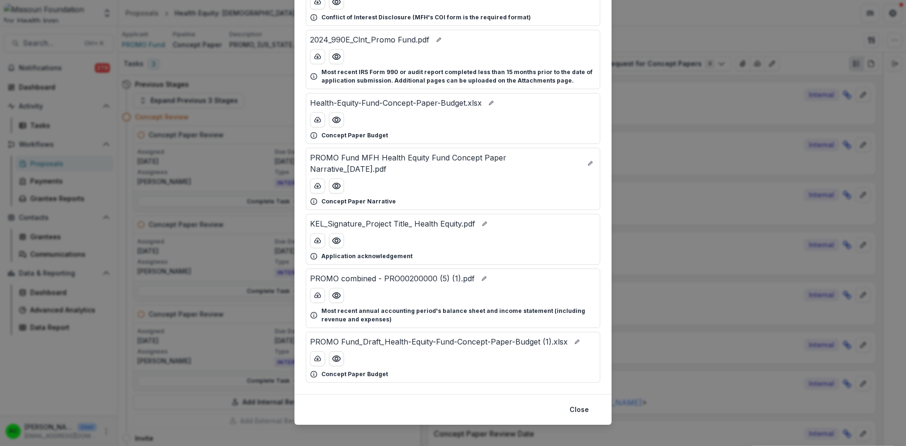
scroll to position [99, 0]
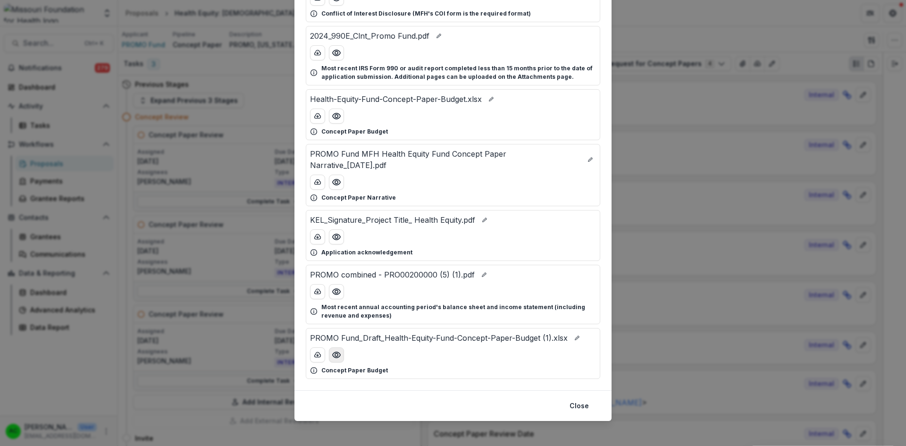
click at [338, 353] on icon "Preview PROMO Fund_Draft_Health-Equity-Fund-Concept-Paper-Budget (1).xlsx" at bounding box center [337, 355] width 8 height 6
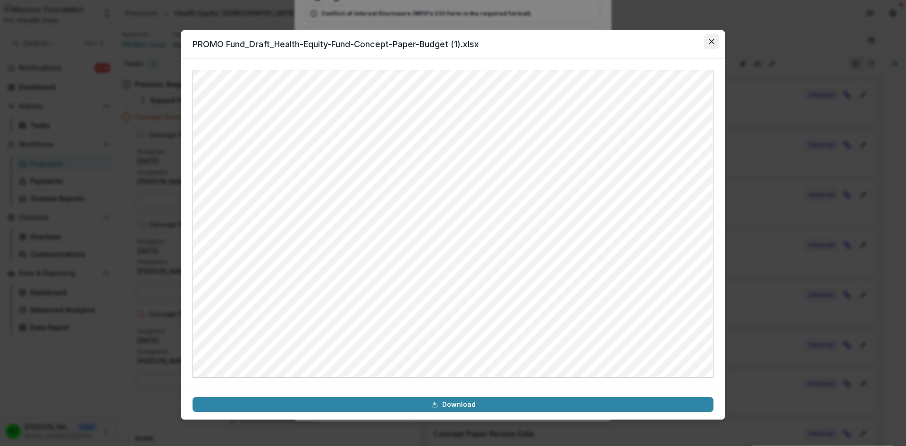
click at [711, 41] on icon "Close" at bounding box center [712, 42] width 6 height 6
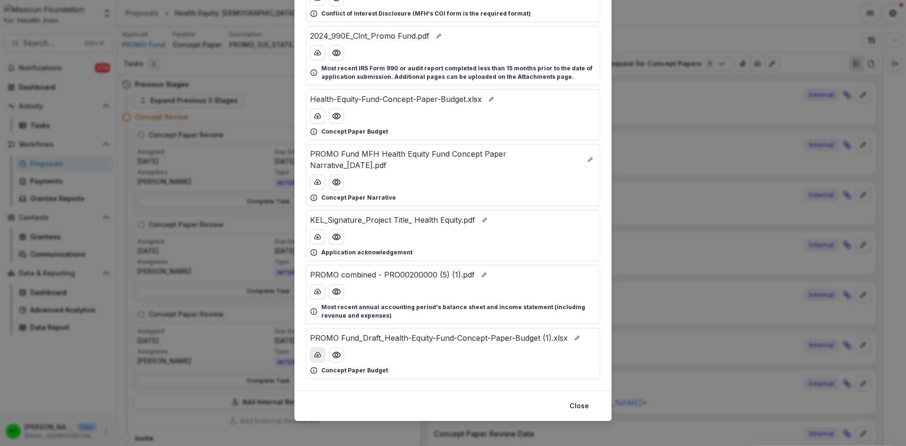
click at [316, 357] on icon "download-button" at bounding box center [318, 354] width 6 height 5
click at [315, 353] on icon "download-button" at bounding box center [318, 354] width 6 height 5
click at [579, 406] on button "Close" at bounding box center [579, 405] width 31 height 15
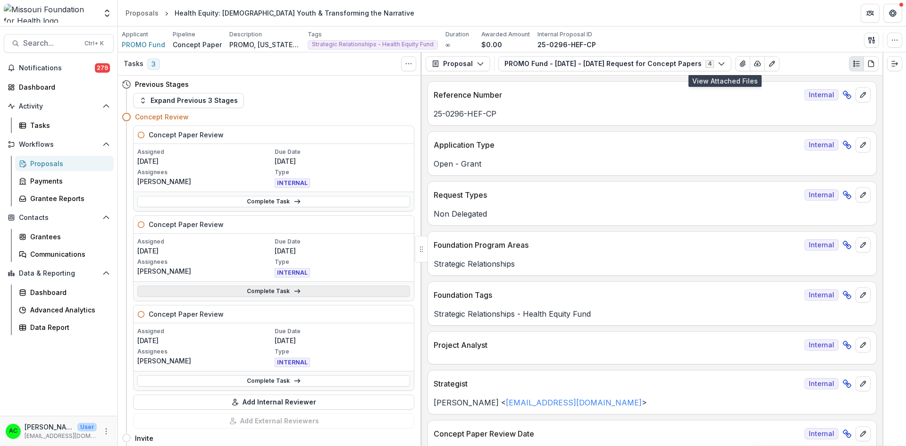
click at [262, 287] on link "Complete Task" at bounding box center [273, 291] width 273 height 11
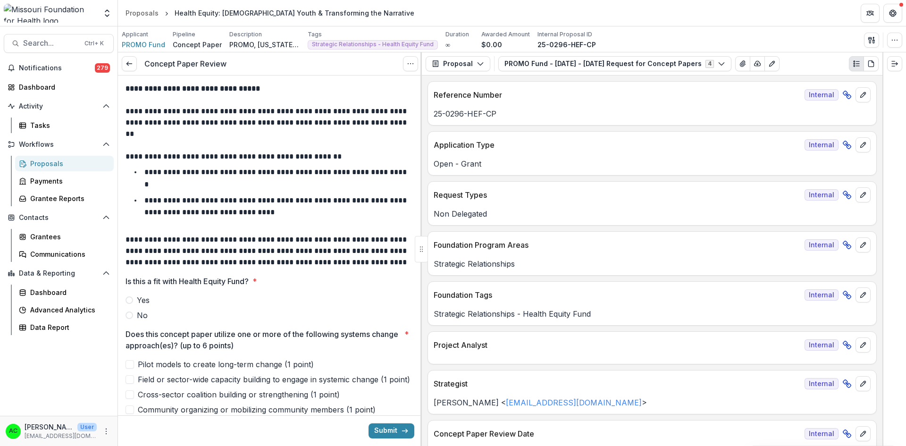
click at [130, 299] on span at bounding box center [130, 300] width 8 height 8
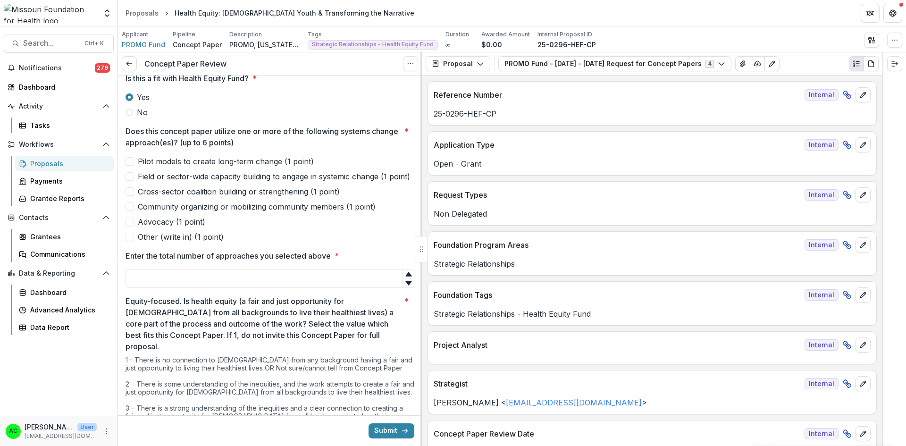
scroll to position [206, 0]
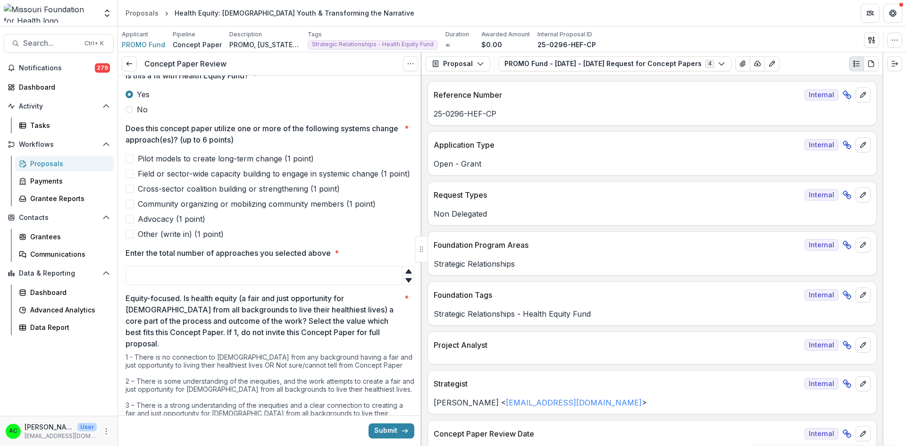
click at [131, 174] on label "Field or sector-wide capacity building to engage in systemic change (1 point)" at bounding box center [270, 173] width 289 height 11
click at [131, 193] on span at bounding box center [130, 189] width 8 height 8
click at [131, 208] on span at bounding box center [130, 204] width 8 height 8
click at [131, 223] on span at bounding box center [130, 219] width 8 height 8
click at [153, 285] on input "Enter the total number of approaches you selected above *" at bounding box center [270, 275] width 289 height 19
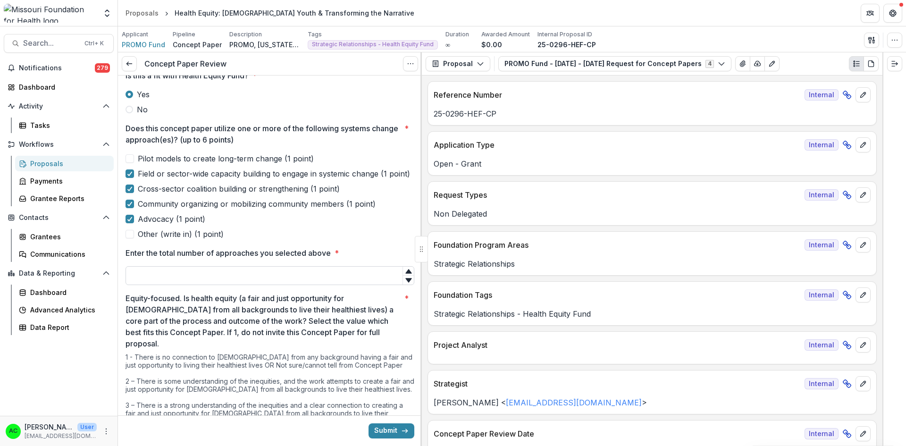
click at [153, 285] on input "Enter the total number of approaches you selected above *" at bounding box center [270, 275] width 289 height 19
click at [178, 240] on span "Other (write in) (1 point)" at bounding box center [181, 234] width 86 height 11
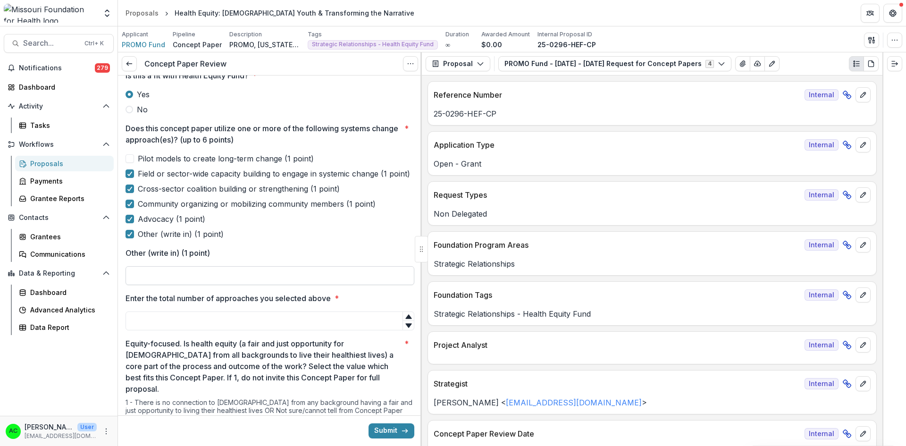
click at [169, 285] on input "Other (write in) (1 point)" at bounding box center [270, 275] width 289 height 19
click at [169, 330] on input "Enter the total number of approaches you selected above *" at bounding box center [270, 321] width 289 height 19
click at [736, 59] on button "View Attached Files" at bounding box center [743, 63] width 15 height 15
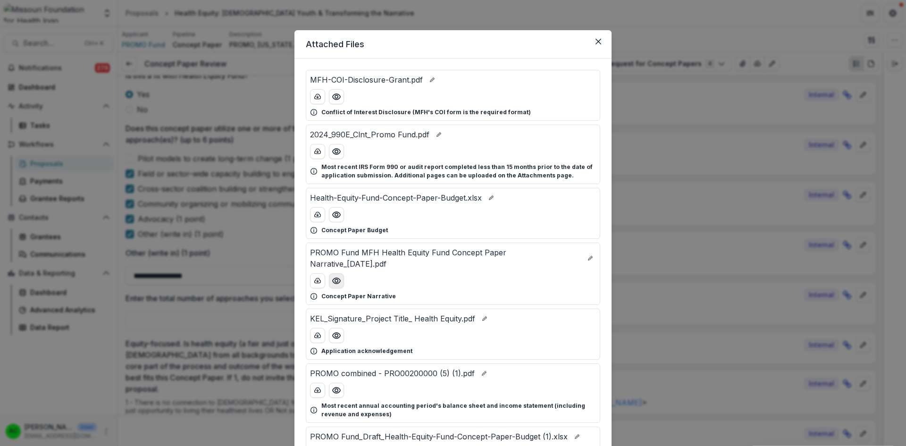
click at [336, 281] on icon "Preview PROMO Fund MFH Health Equity Fund Concept Paper Narrative_8.26.25.pdf" at bounding box center [336, 280] width 9 height 9
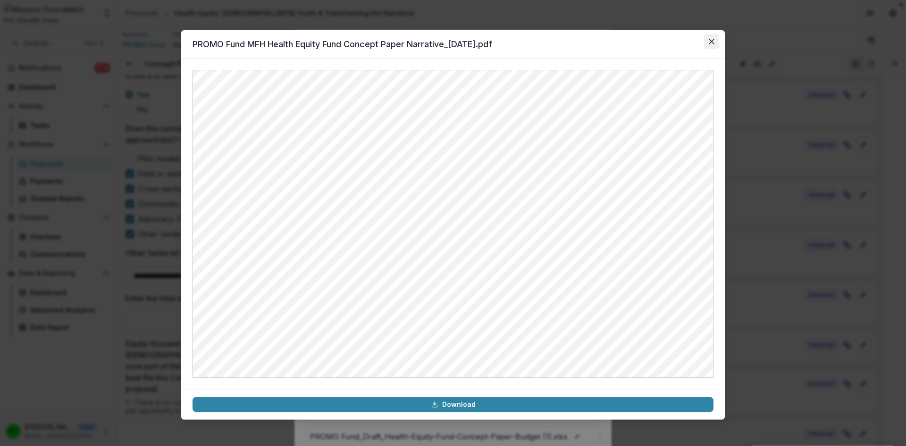
click at [710, 44] on icon "Close" at bounding box center [712, 42] width 6 height 6
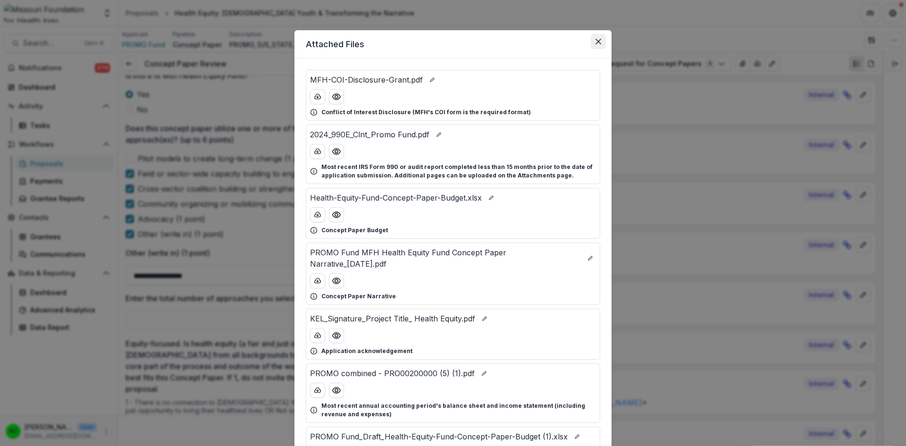
click at [599, 38] on button "Close" at bounding box center [598, 41] width 15 height 15
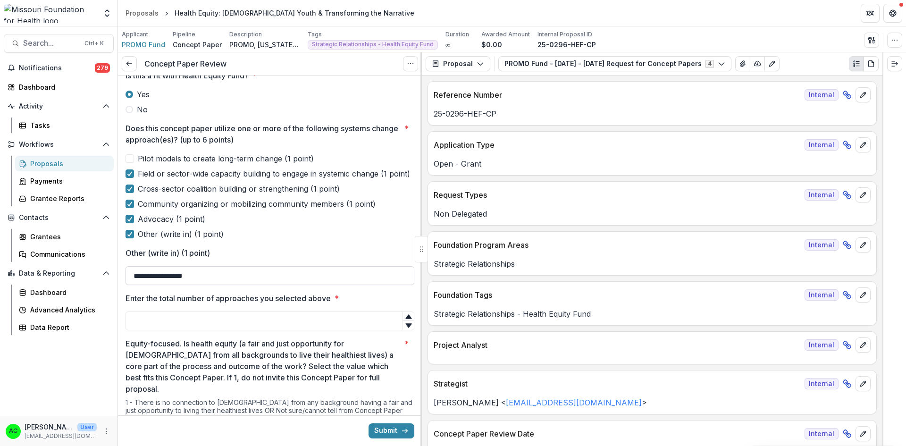
click at [243, 284] on input "**********" at bounding box center [270, 275] width 289 height 19
type input "**********"
click at [220, 330] on input "Enter the total number of approaches you selected above *" at bounding box center [270, 321] width 289 height 19
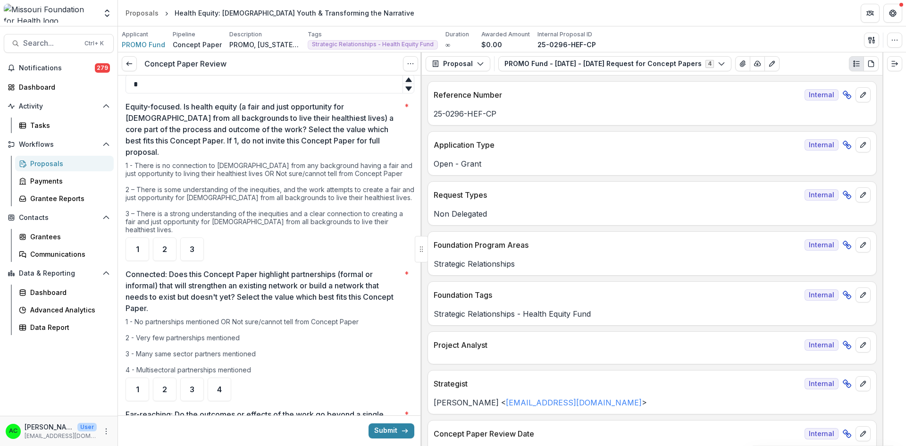
scroll to position [445, 0]
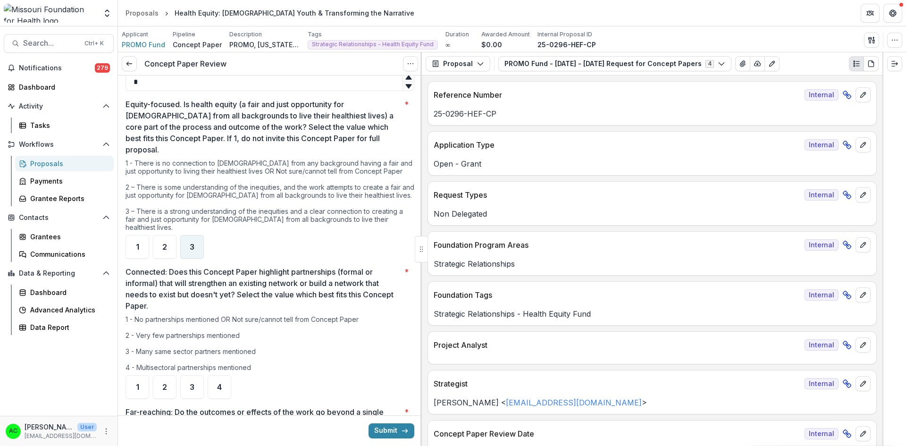
type input "*"
click at [195, 238] on div "3" at bounding box center [192, 247] width 24 height 24
click at [193, 383] on span "3" at bounding box center [192, 387] width 5 height 8
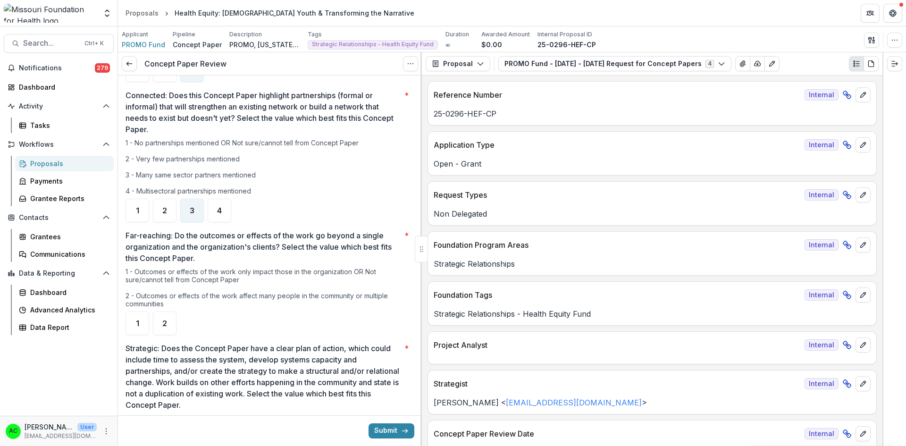
scroll to position [644, 0]
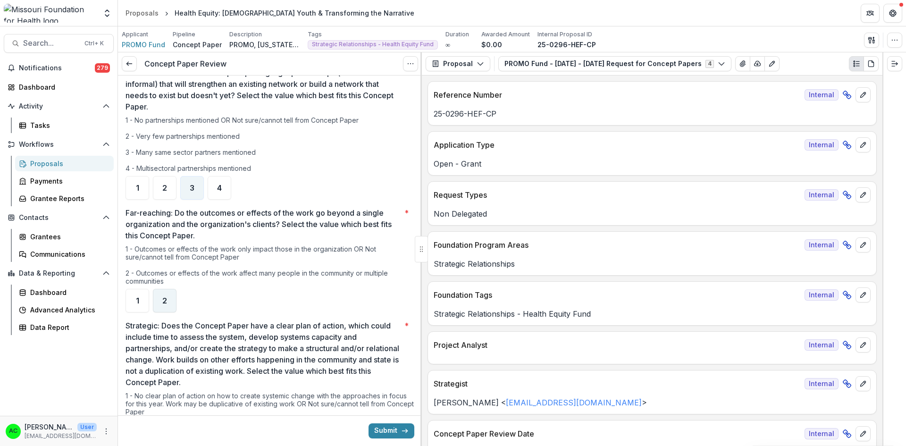
click at [168, 298] on div "2" at bounding box center [165, 301] width 24 height 24
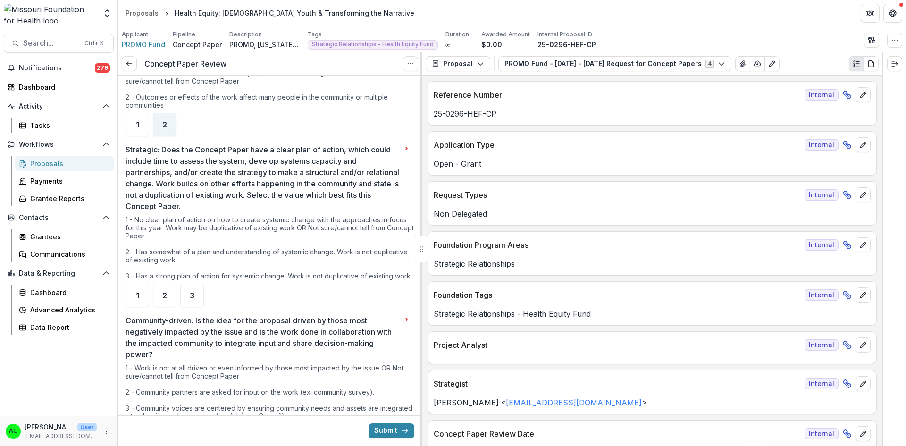
scroll to position [832, 0]
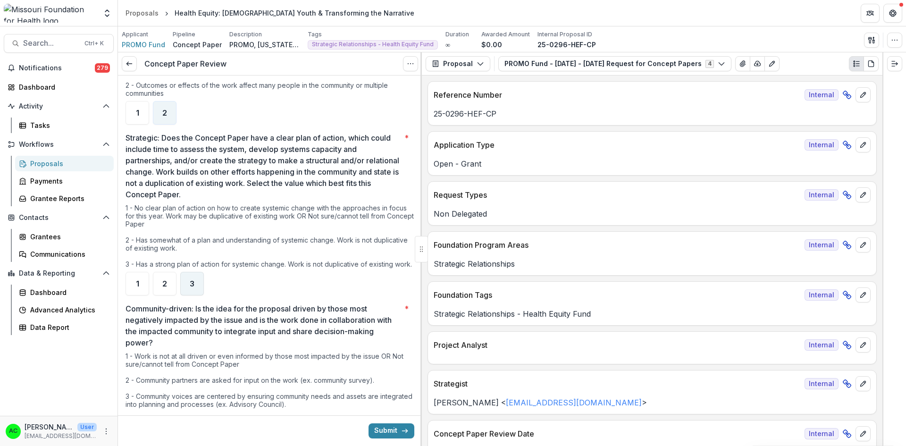
click at [195, 288] on div "3" at bounding box center [192, 284] width 24 height 24
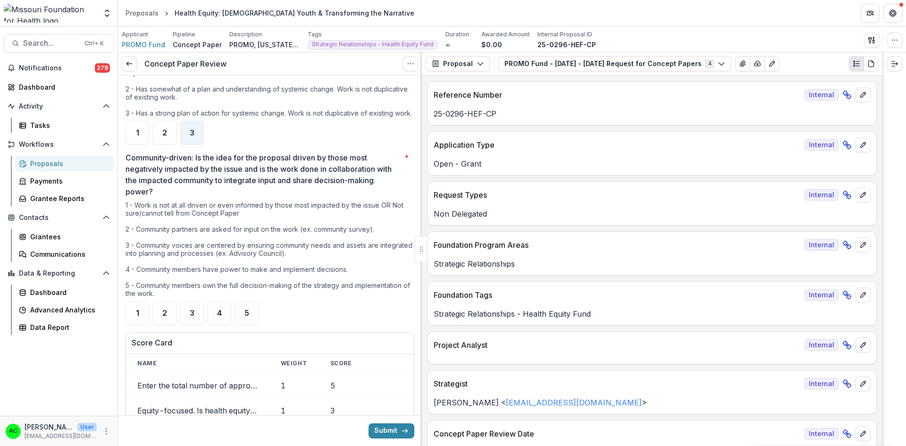
scroll to position [986, 0]
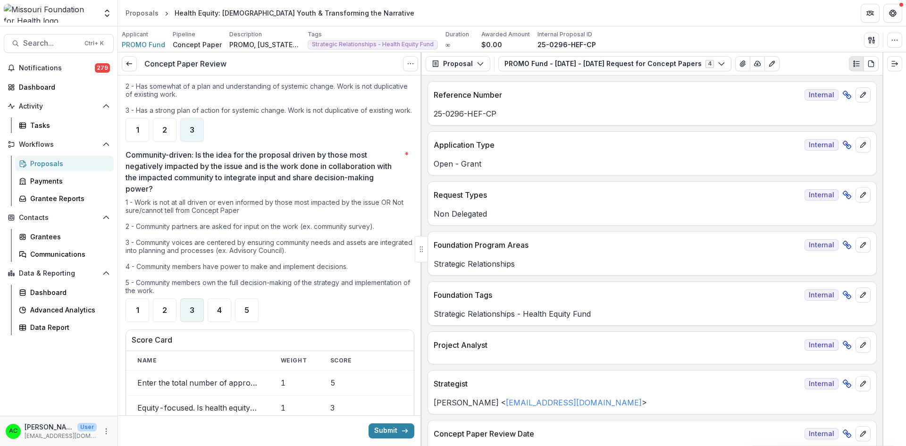
click at [193, 314] on span "3" at bounding box center [192, 310] width 5 height 8
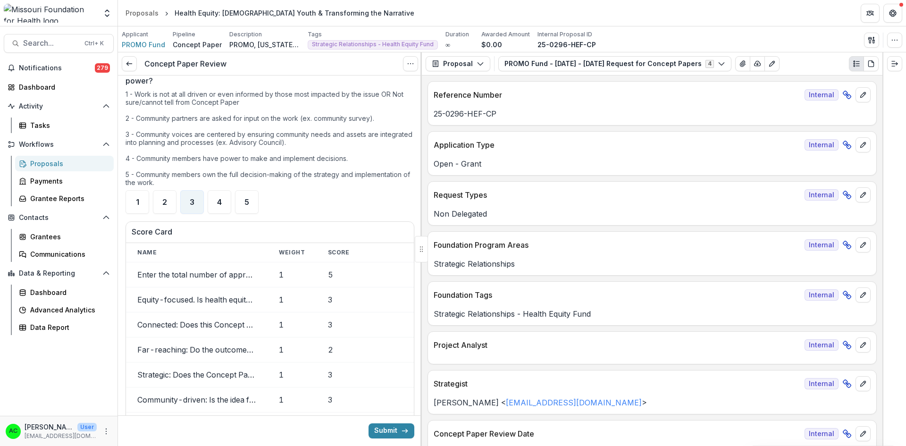
scroll to position [1100, 0]
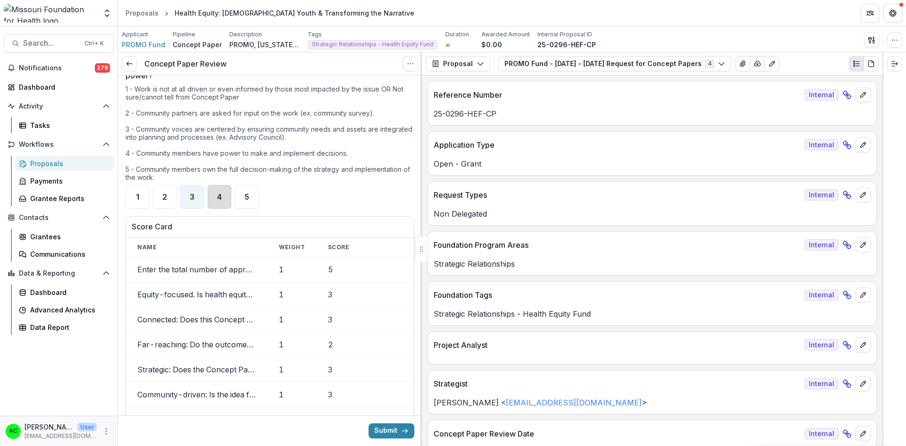
click at [223, 201] on div "4" at bounding box center [220, 197] width 24 height 24
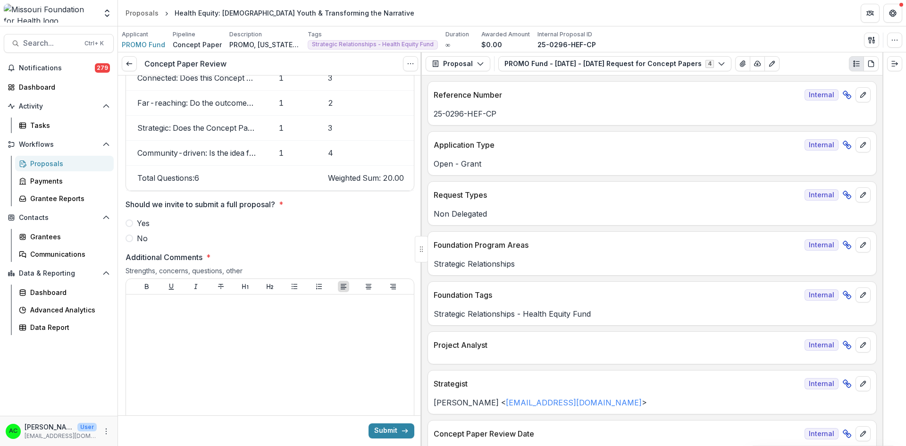
scroll to position [1355, 0]
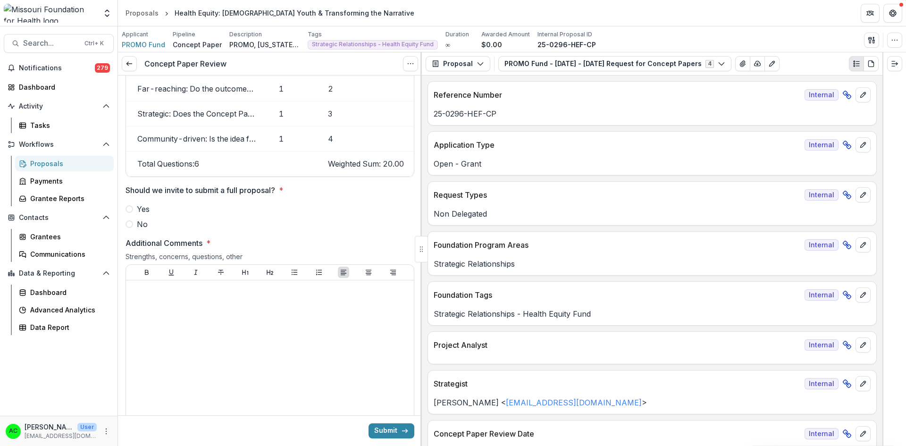
click at [131, 213] on span at bounding box center [130, 209] width 8 height 8
click at [192, 360] on div at bounding box center [270, 355] width 280 height 142
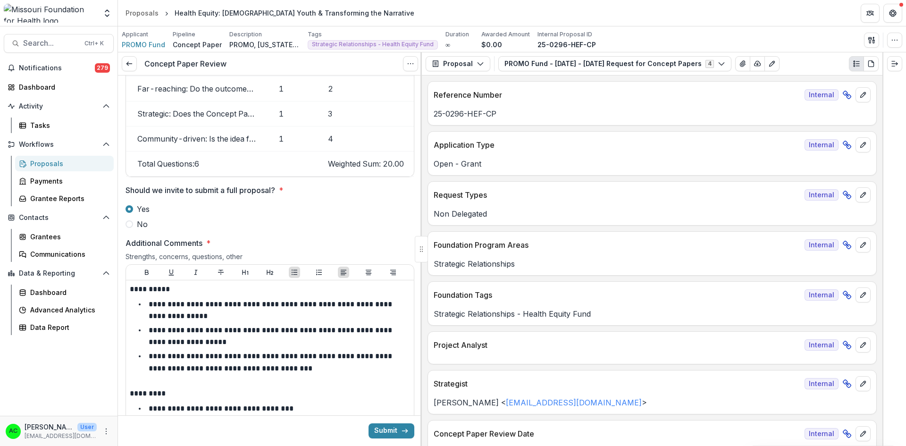
drag, startPoint x: 418, startPoint y: 315, endPoint x: 422, endPoint y: 335, distance: 20.1
click at [422, 335] on div "**********" at bounding box center [270, 249] width 304 height 394
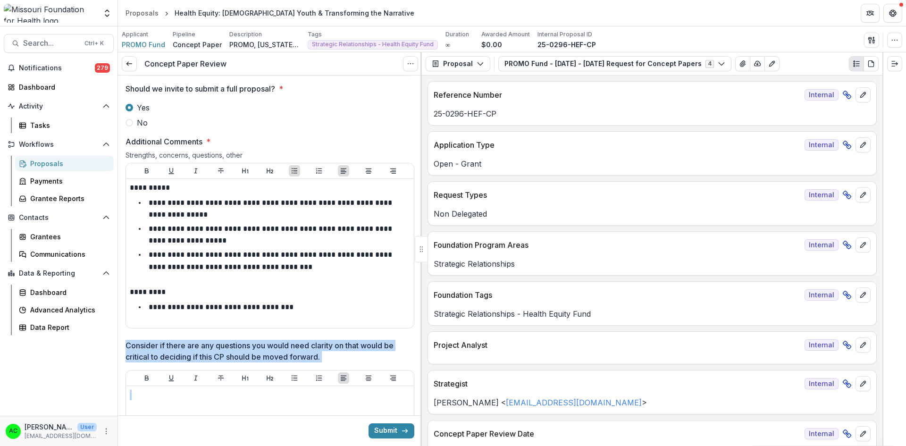
scroll to position [1476, 0]
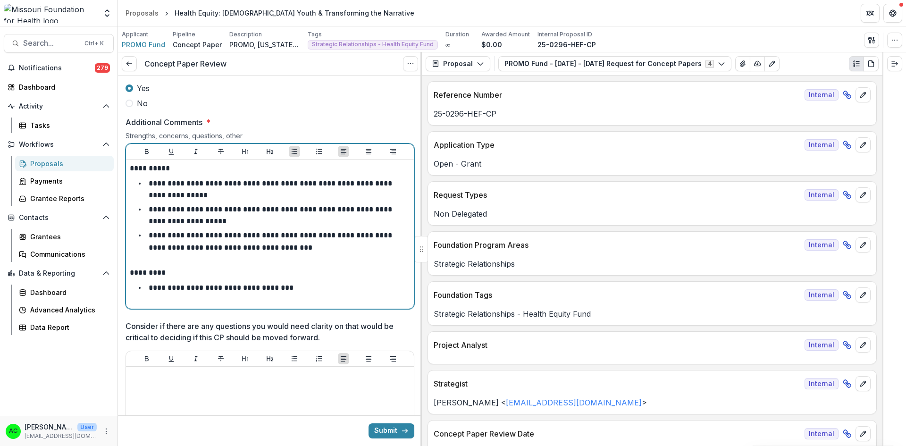
click at [281, 291] on p "**********" at bounding box center [222, 287] width 147 height 7
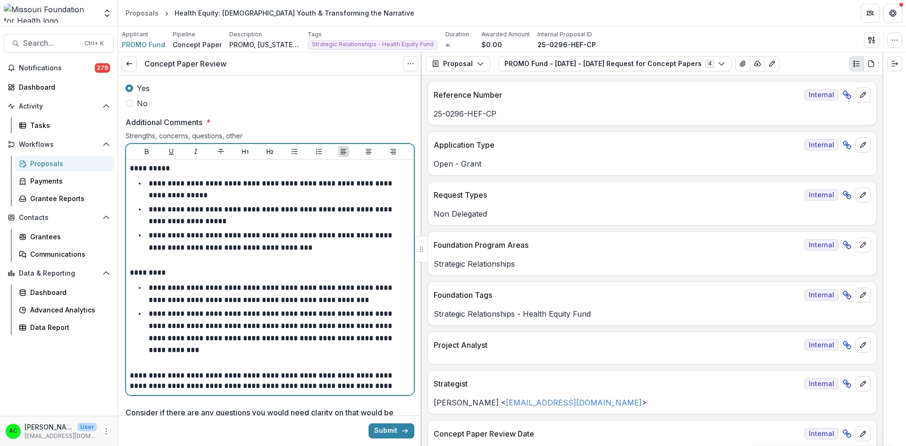
click at [387, 350] on li "**********" at bounding box center [275, 332] width 269 height 48
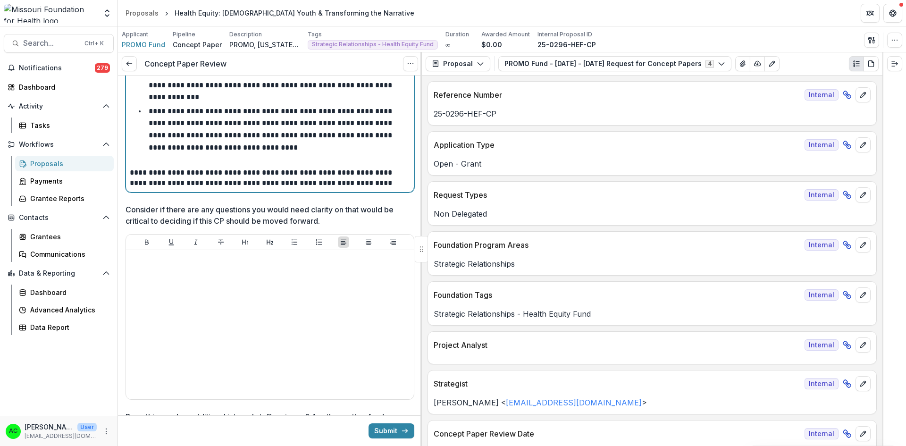
scroll to position [1747, 0]
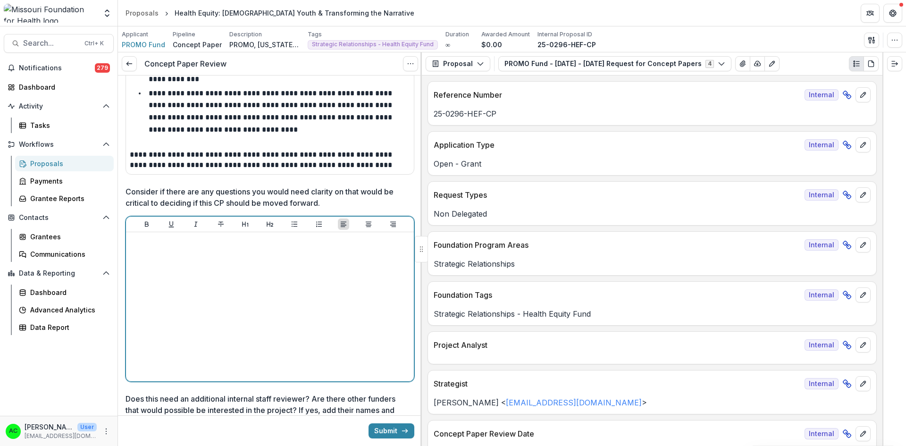
click at [329, 349] on div at bounding box center [270, 307] width 280 height 142
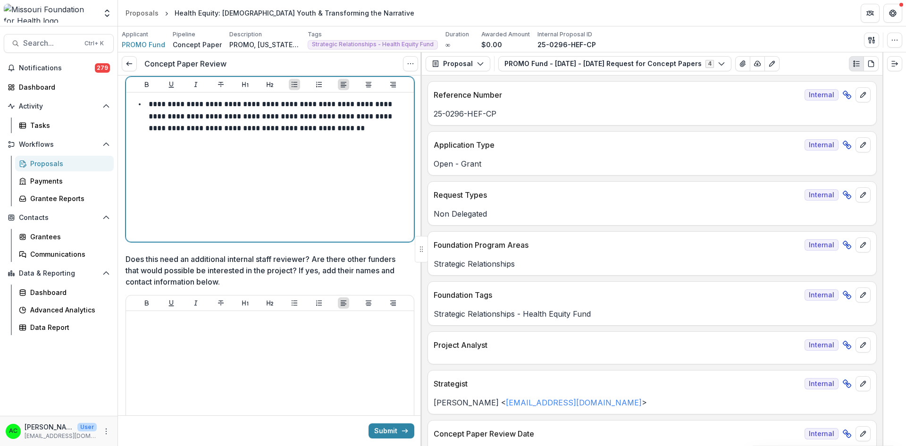
scroll to position [1893, 0]
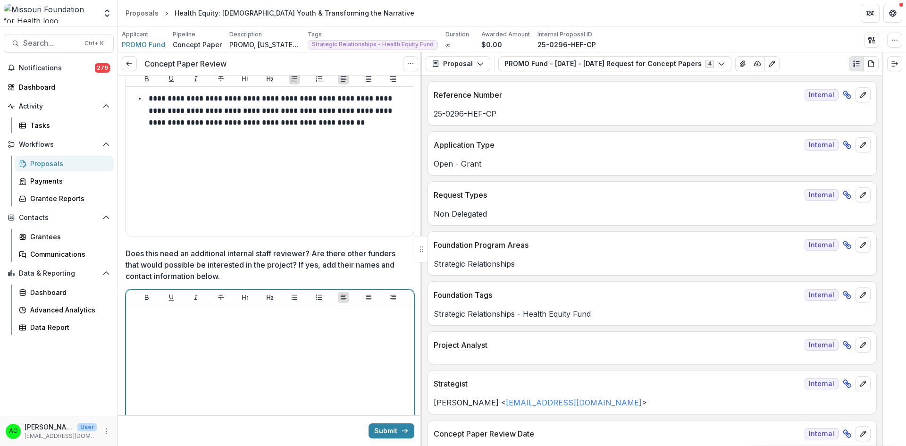
click at [348, 398] on div at bounding box center [270, 380] width 280 height 142
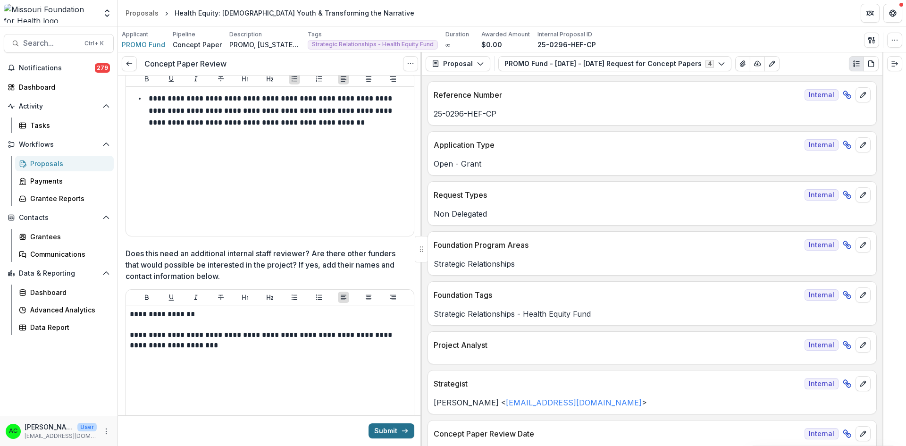
click at [388, 431] on button "Submit" at bounding box center [392, 430] width 46 height 15
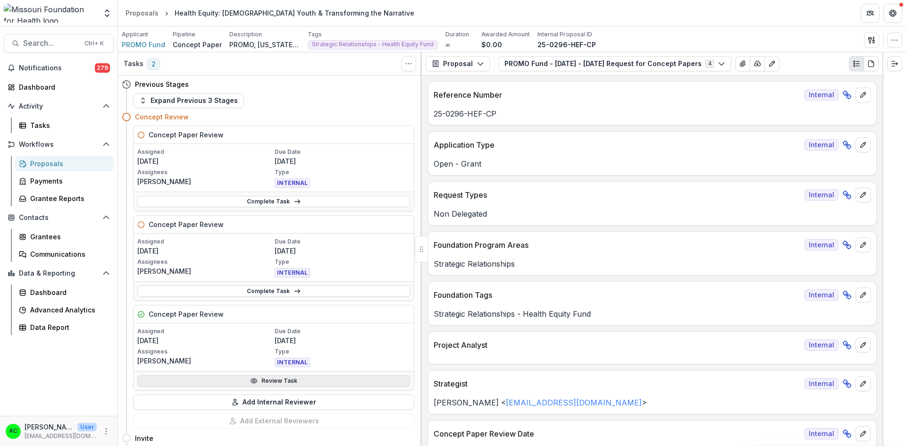
click at [286, 384] on link "Review Task" at bounding box center [273, 380] width 273 height 11
